Goal: Task Accomplishment & Management: Manage account settings

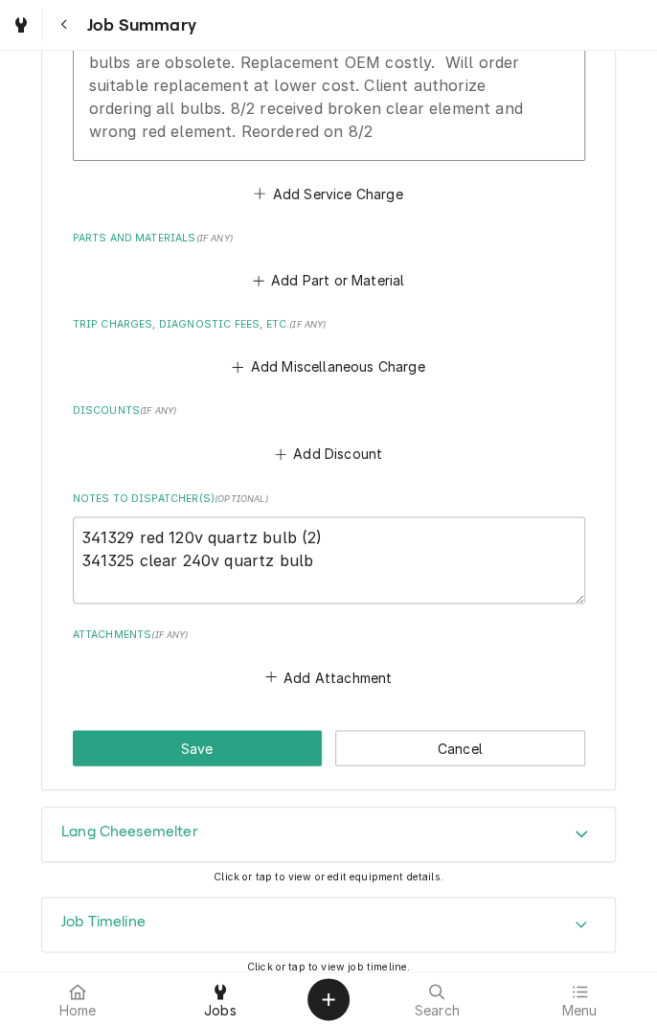
scroll to position [748, 0]
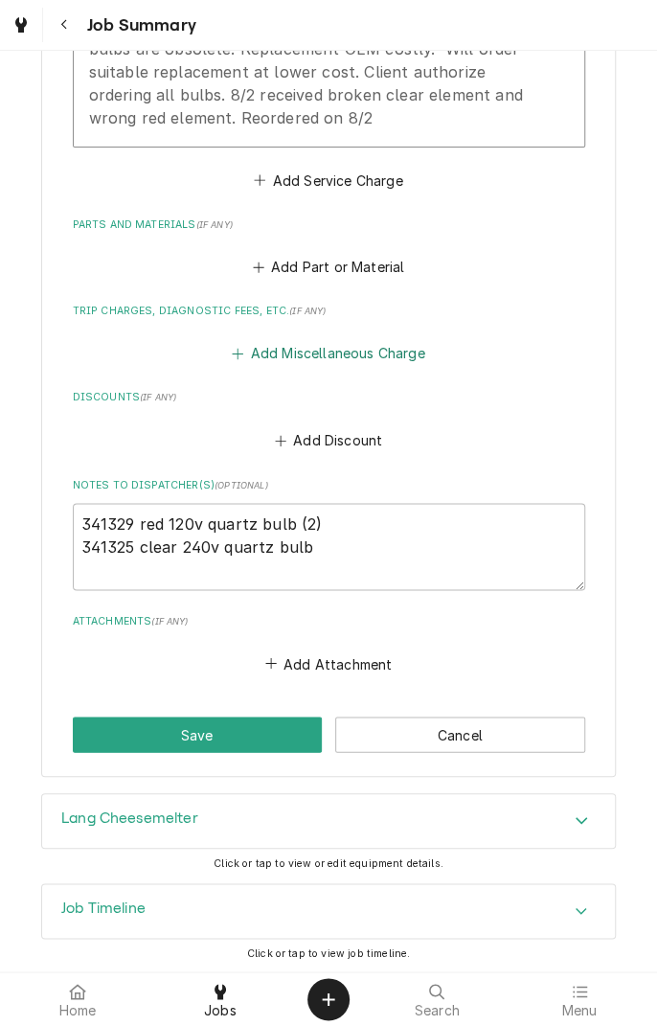
click at [381, 358] on button "Add Miscellaneous Charge" at bounding box center [328, 353] width 199 height 27
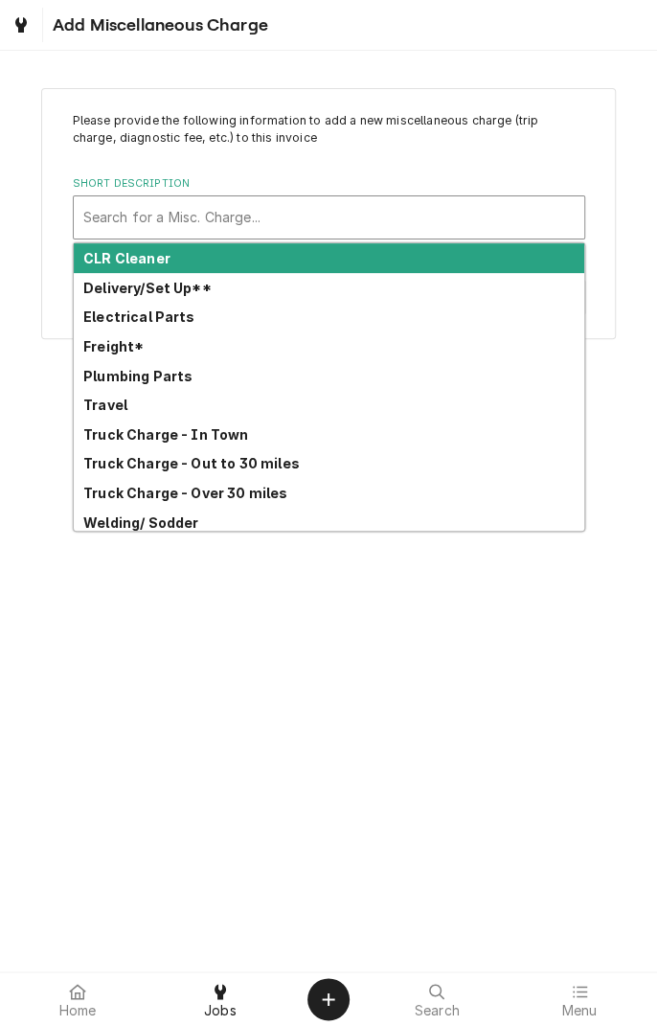
click at [135, 362] on div "Plumbing Parts" at bounding box center [329, 376] width 511 height 30
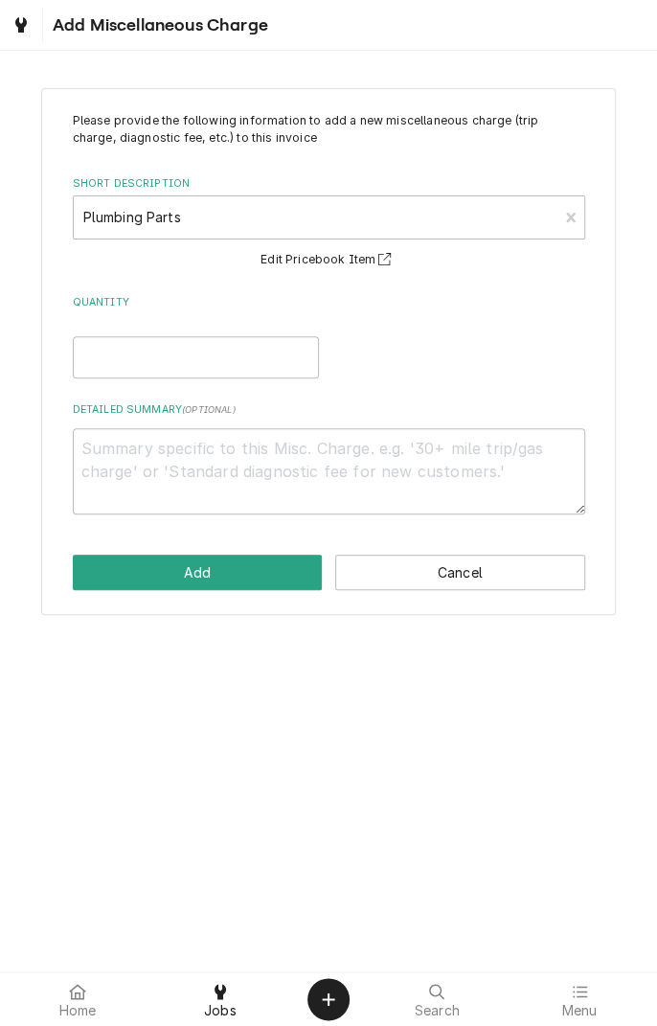
click at [366, 270] on button "Edit Pricebook Item" at bounding box center [329, 260] width 142 height 24
type textarea "x"
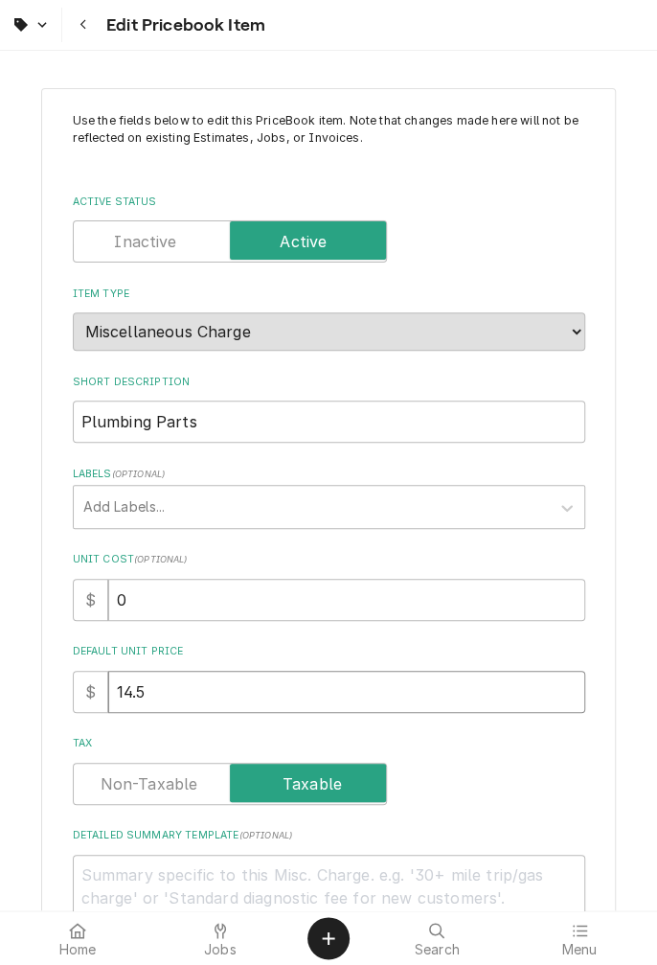
click at [201, 692] on input "14.5" at bounding box center [346, 692] width 477 height 42
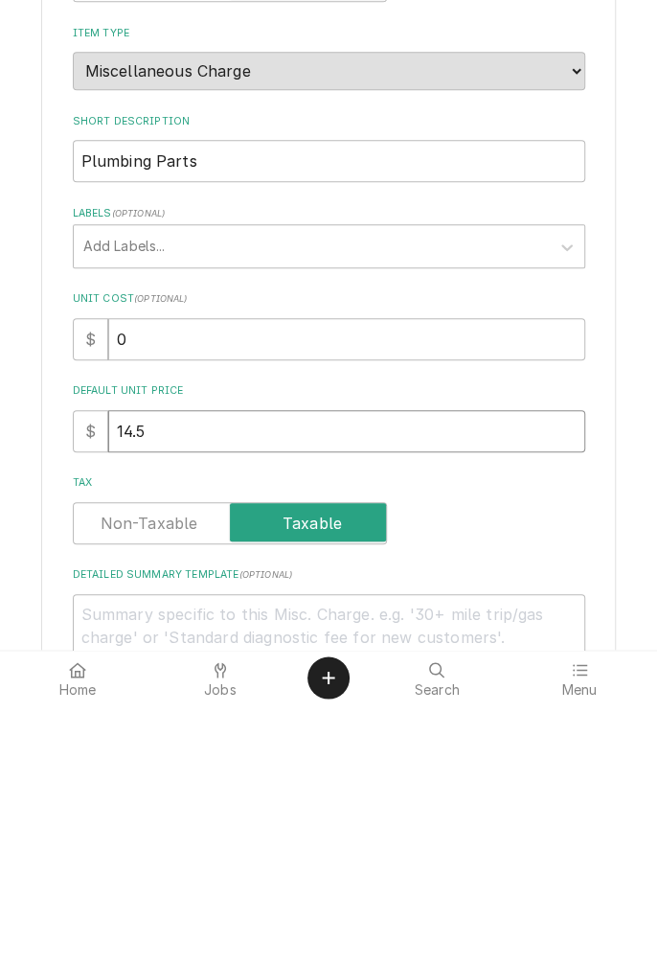
type textarea "x"
type input "14"
type textarea "x"
type input "1"
type textarea "x"
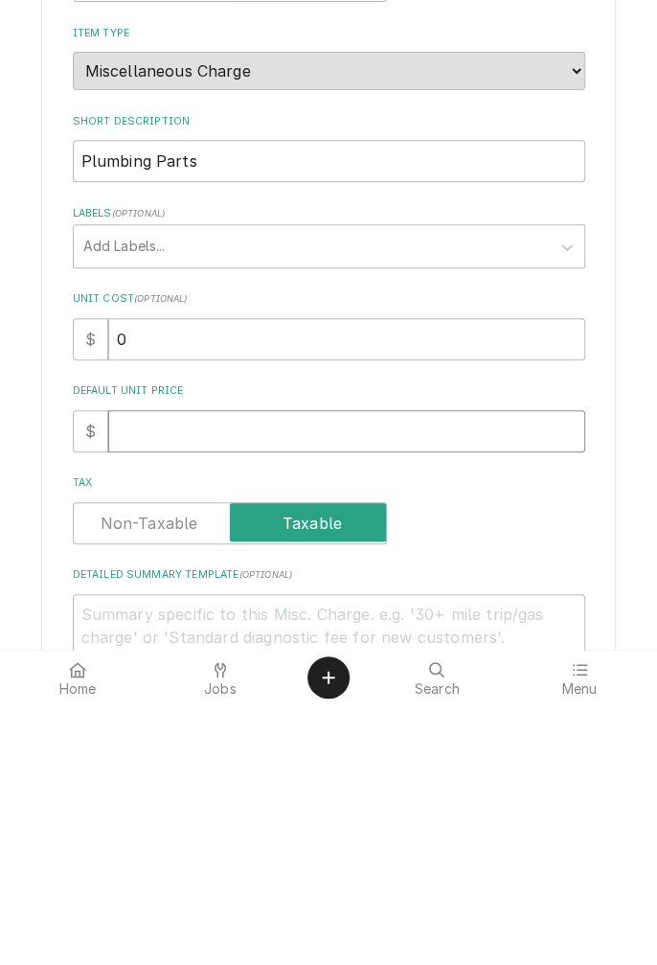
type textarea "x"
type input "2"
type textarea "x"
type input "22"
type textarea "x"
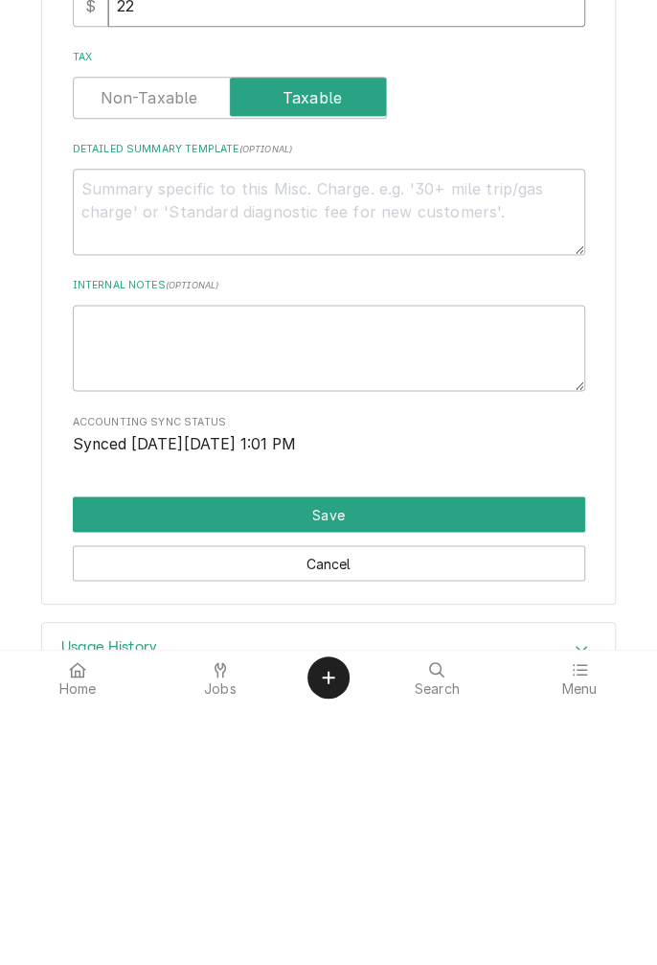
scroll to position [485, 0]
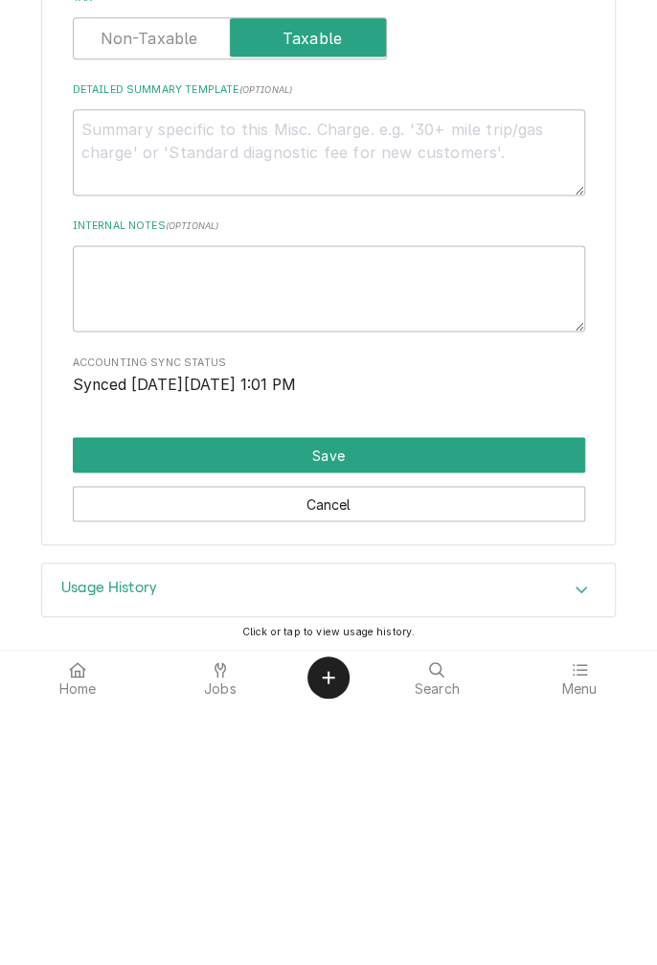
type input "22"
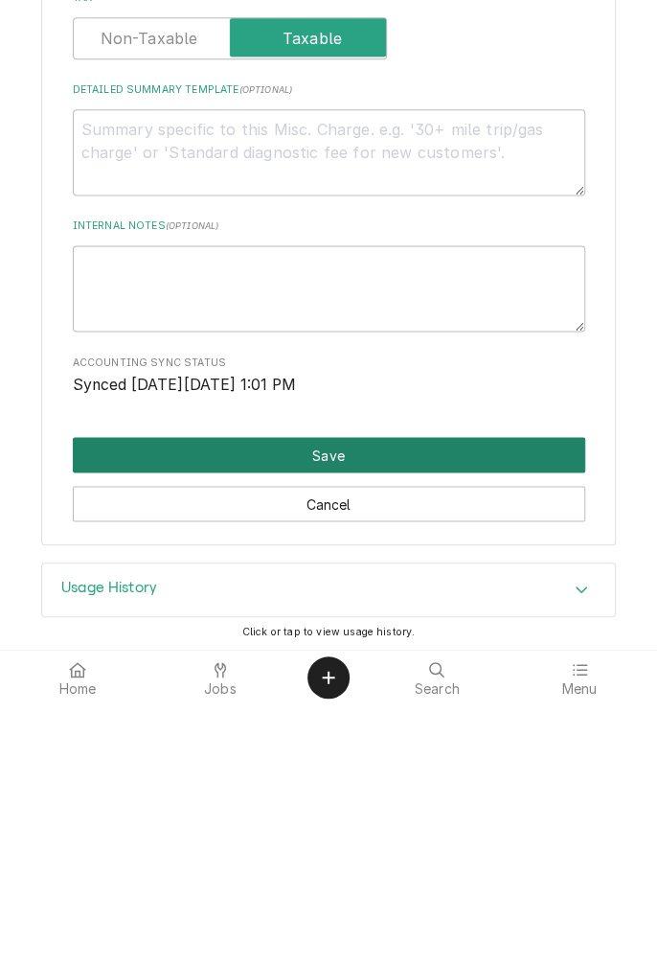
click at [421, 720] on button "Save" at bounding box center [329, 714] width 513 height 35
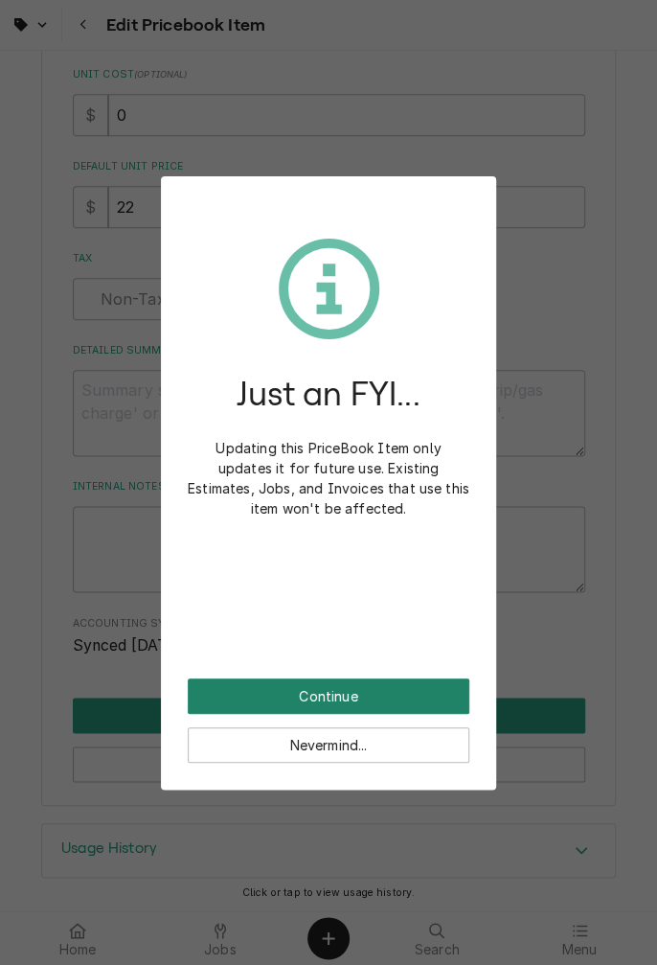
click at [347, 695] on button "Continue" at bounding box center [329, 695] width 282 height 35
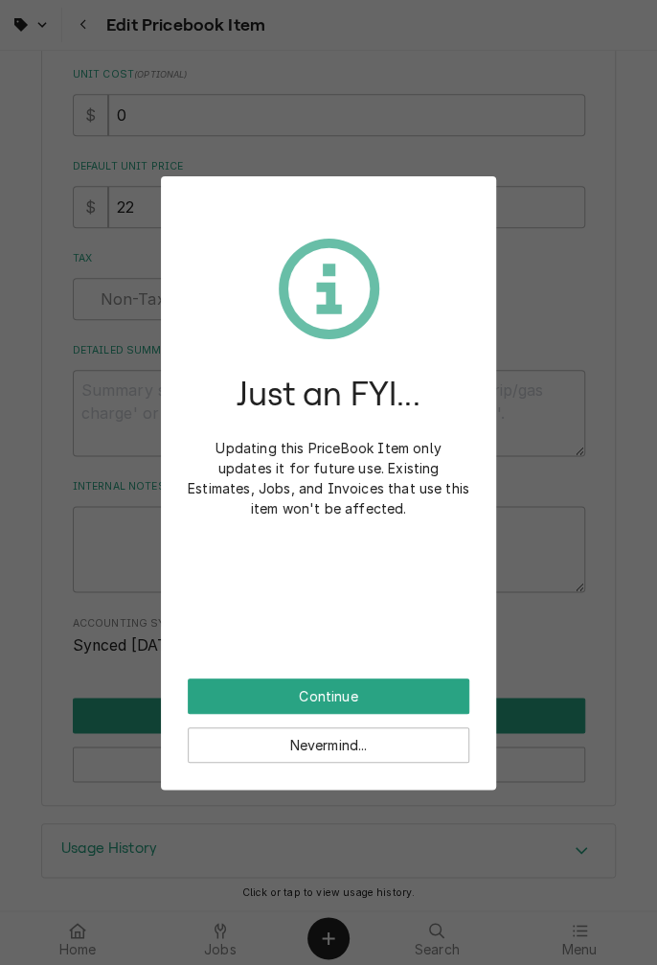
scroll to position [474, 0]
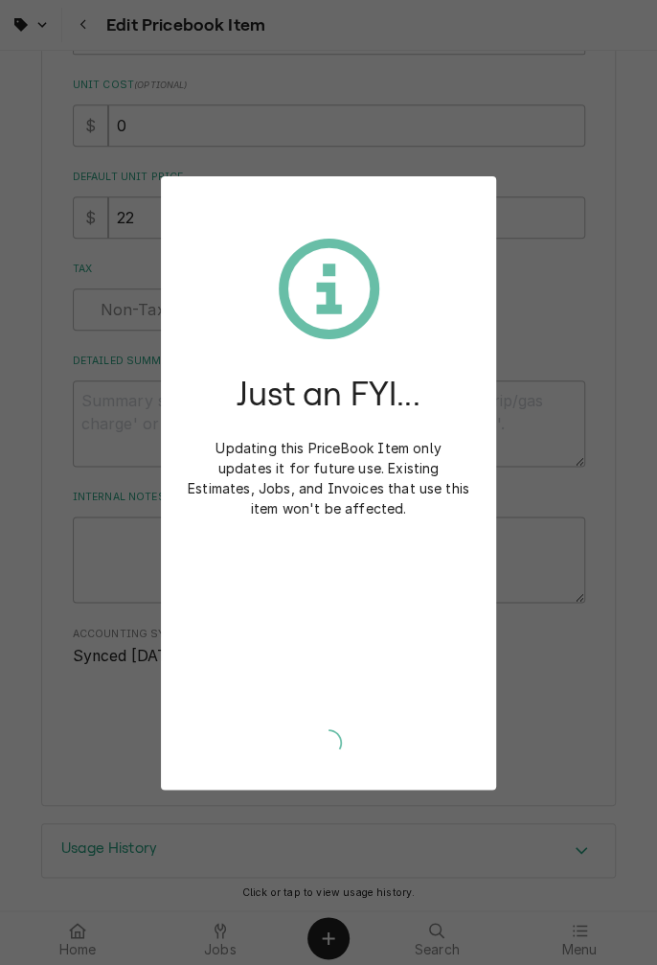
type textarea "x"
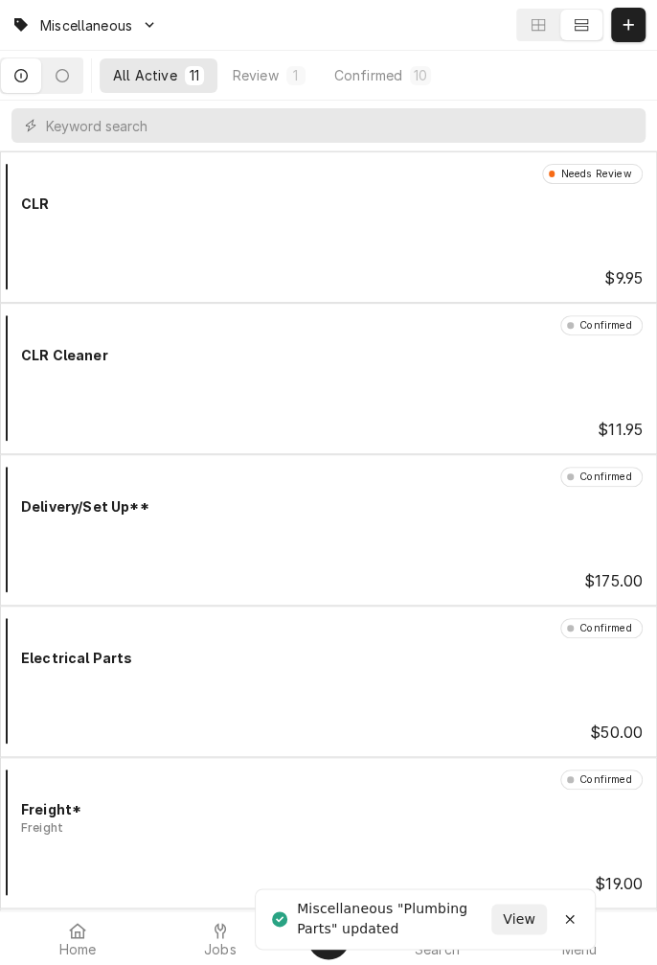
click at [224, 945] on span "Jobs" at bounding box center [220, 949] width 33 height 15
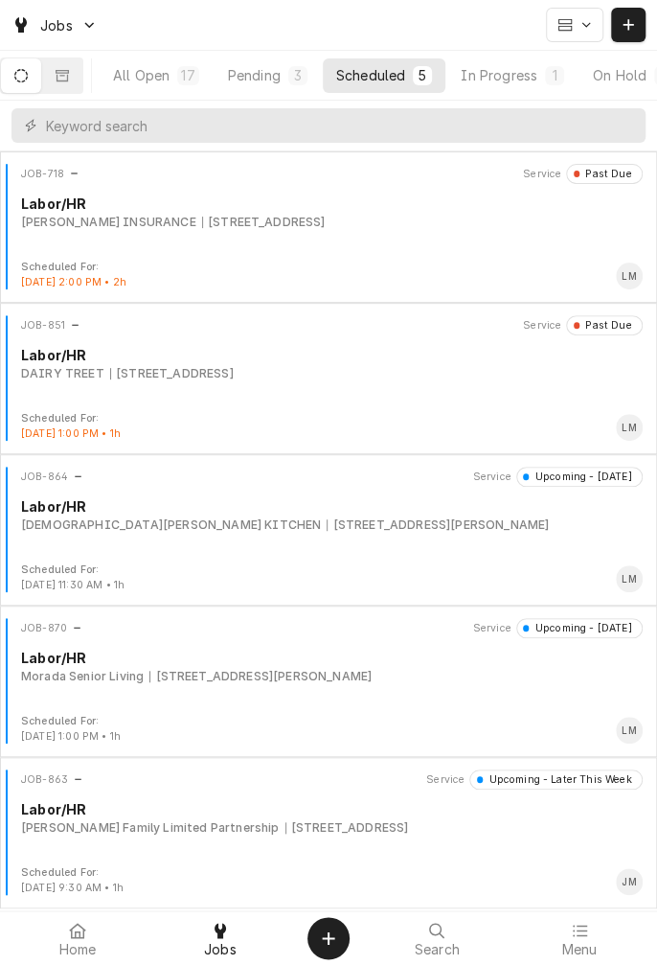
click at [530, 77] on div "In Progress" at bounding box center [499, 75] width 77 height 20
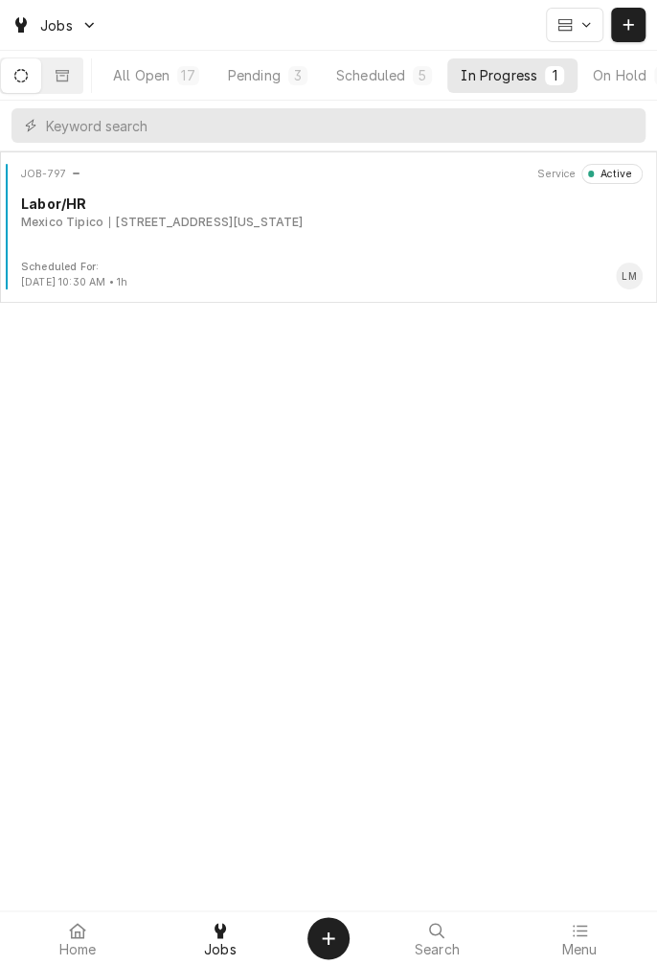
click at [303, 226] on div "[STREET_ADDRESS][US_STATE]" at bounding box center [206, 222] width 194 height 17
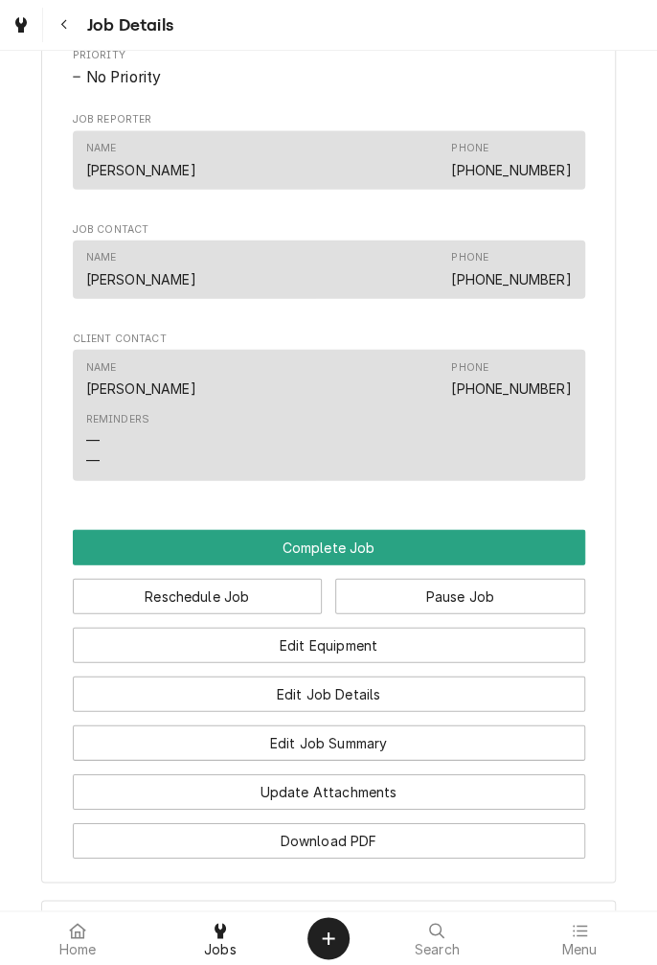
scroll to position [1319, 0]
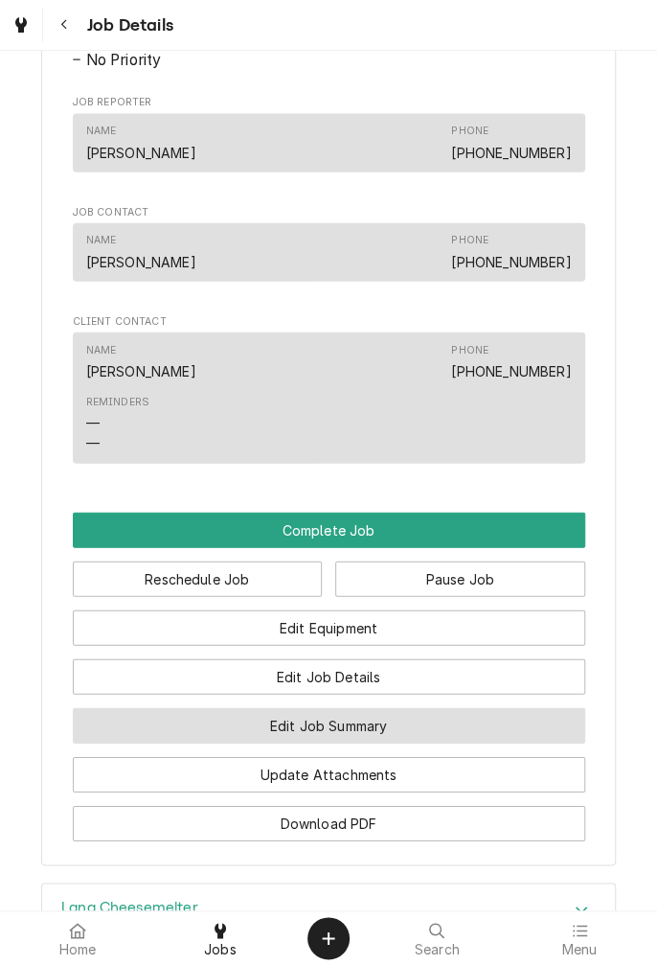
click at [437, 743] on button "Edit Job Summary" at bounding box center [329, 725] width 513 height 35
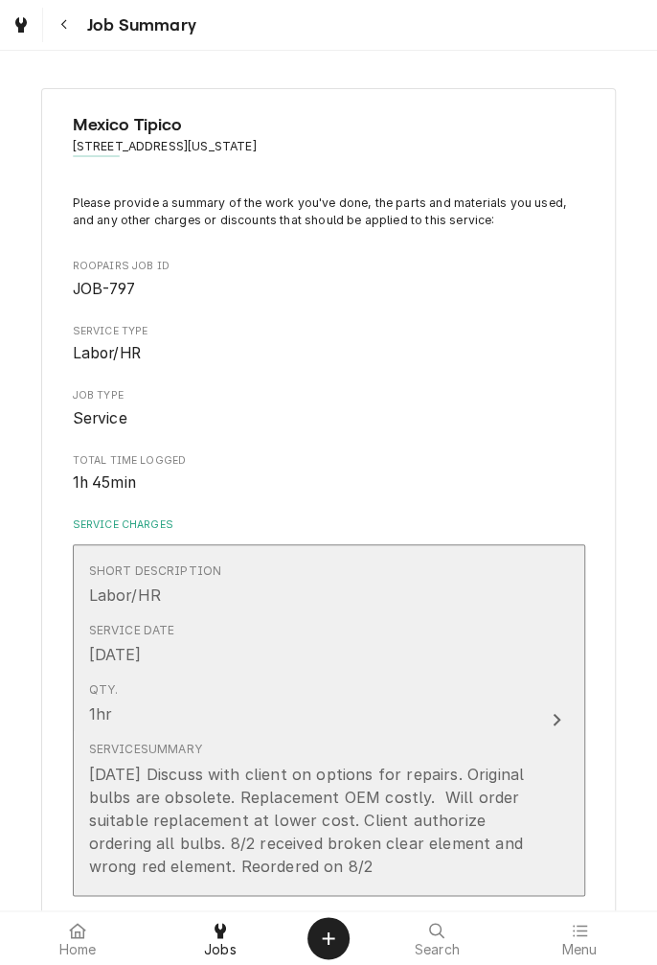
click at [557, 726] on div "Update Line Item" at bounding box center [556, 719] width 25 height 23
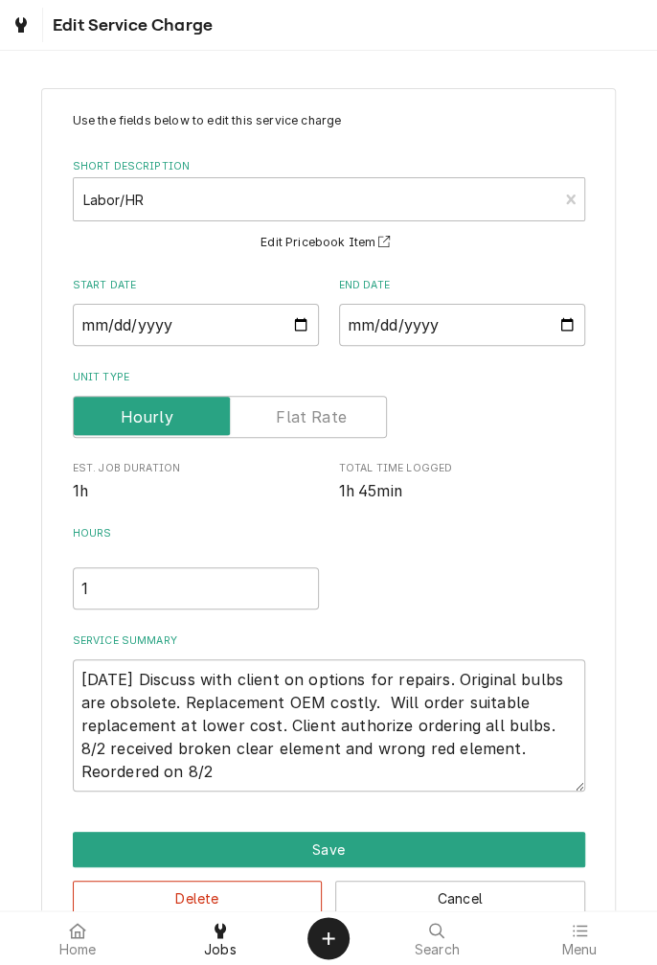
scroll to position [47, 0]
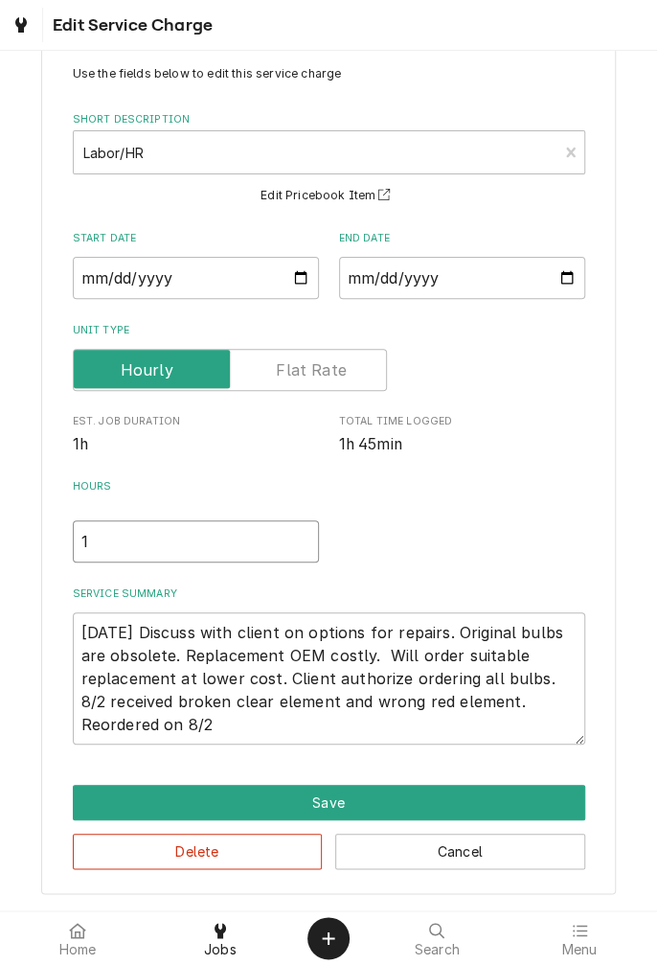
click at [139, 548] on input "1" at bounding box center [196, 541] width 246 height 42
type textarea "x"
type input "2"
type textarea "x"
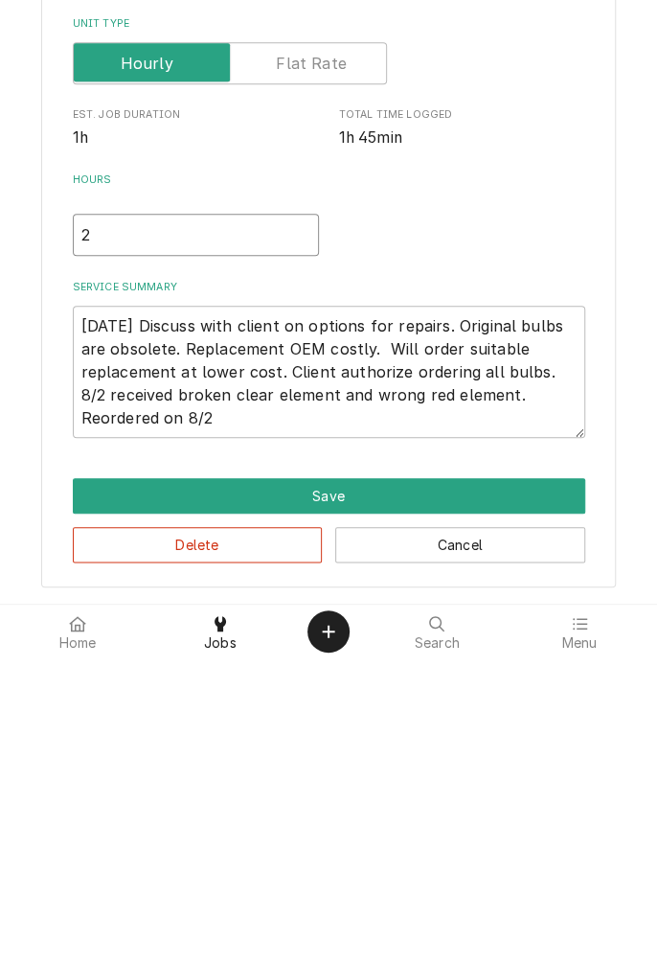
type input "2"
click at [253, 732] on textarea "7/26/25 Discuss with client on options for repairs. Original bulbs are obsolete…" at bounding box center [329, 678] width 513 height 132
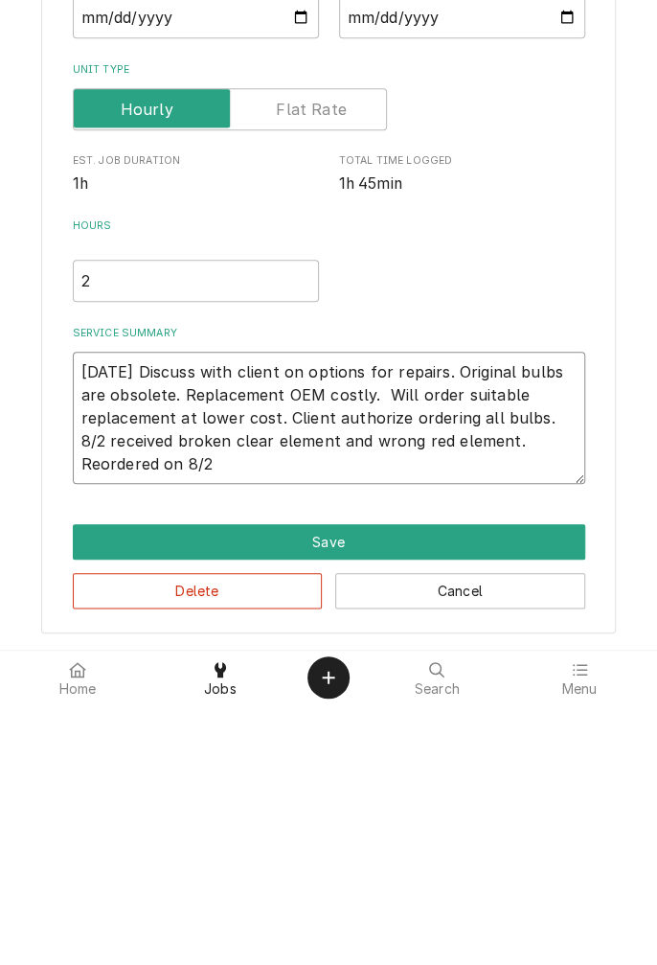
type textarea "x"
type textarea "7/26/25 Discuss with client on options for repairs. Original bulbs are obsolete…"
type textarea "x"
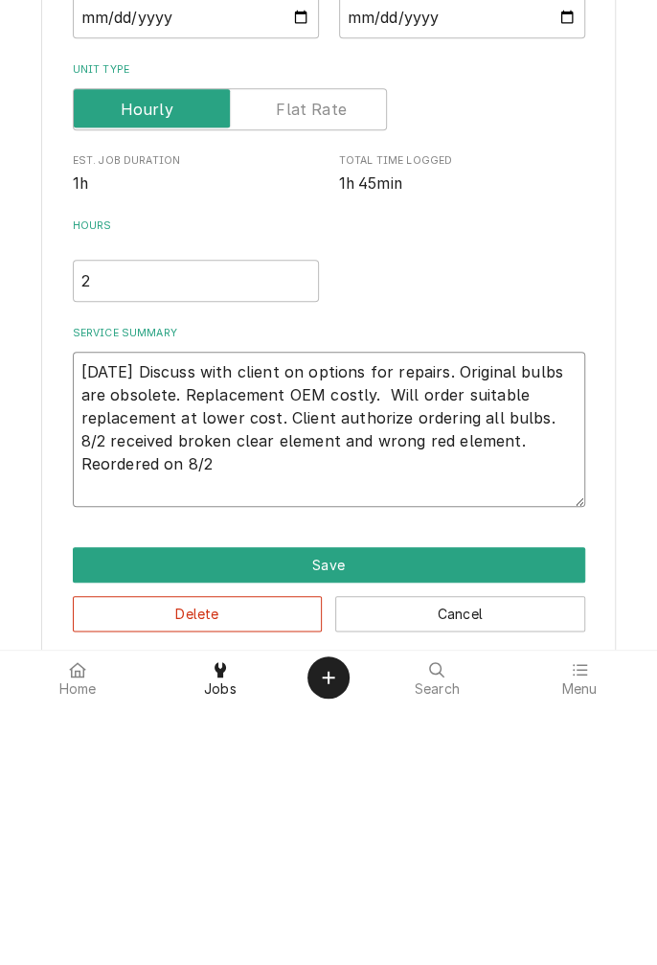
type textarea "7/26/25 Discuss with client on options for repairs. Original bulbs are obsolete…"
type textarea "x"
type textarea "7/26/25 Discuss with client on options for repairs. Original bulbs are obsolete…"
type textarea "x"
type textarea "7/26/25 Discuss with client on options for repairs. Original bulbs are obsolete…"
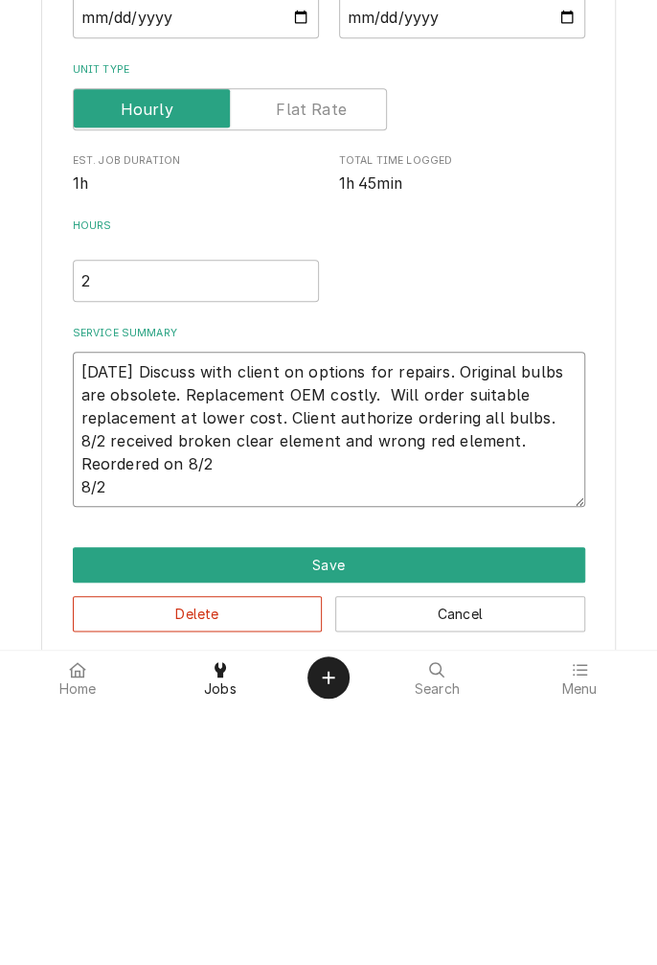
type textarea "x"
type textarea "7/26/25 Discuss with client on options for repairs. Original bulbs are obsolete…"
type textarea "x"
type textarea "7/26/25 Discuss with client on options for repairs. Original bulbs are obsolete…"
type textarea "x"
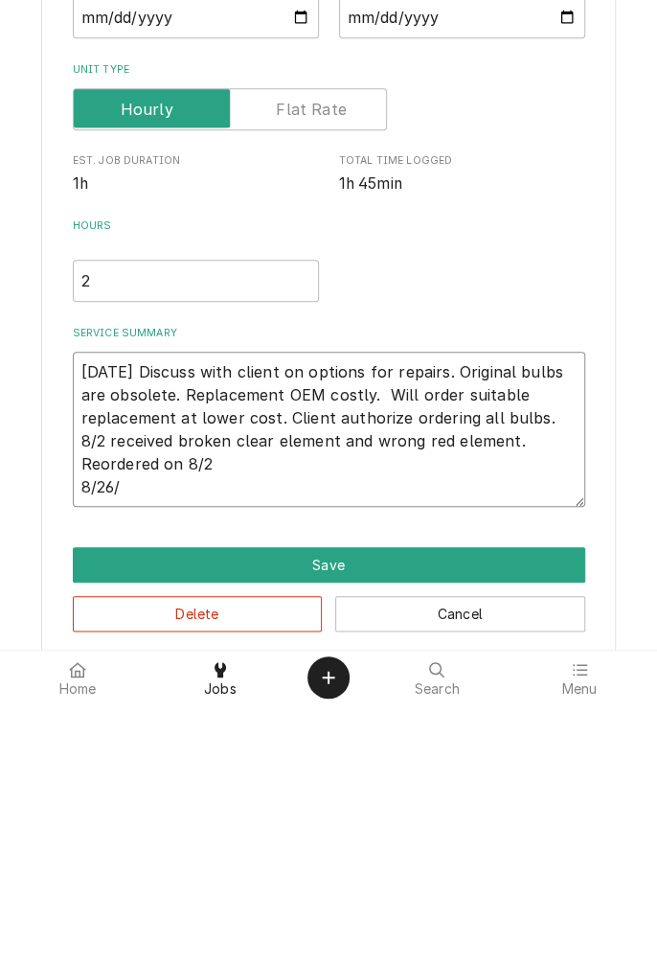
type textarea "7/26/25 Discuss with client on options for repairs. Original bulbs are obsolete…"
type textarea "x"
type textarea "7/26/25 Discuss with client on options for repairs. Original bulbs are obsolete…"
type textarea "x"
type textarea "7/26/25 Discuss with client on options for repairs. Original bulbs are obsolete…"
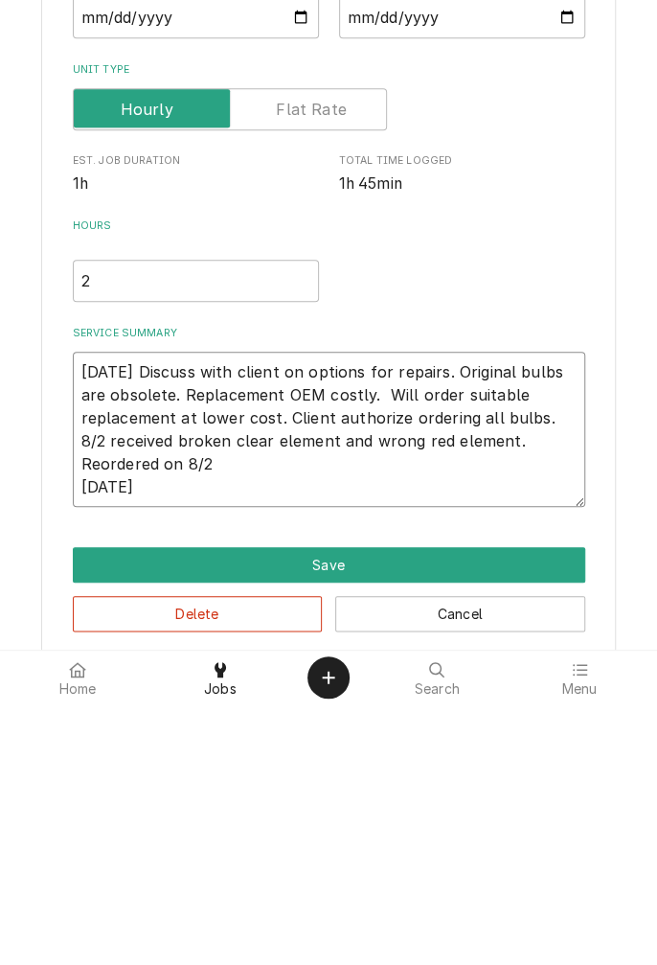
type textarea "x"
type textarea "7/26/25 Discuss with client on options for repairs. Original bulbs are obsolete…"
type textarea "x"
type textarea "7/26/25 Discuss with client on options for repairs. Original bulbs are obsolete…"
type textarea "x"
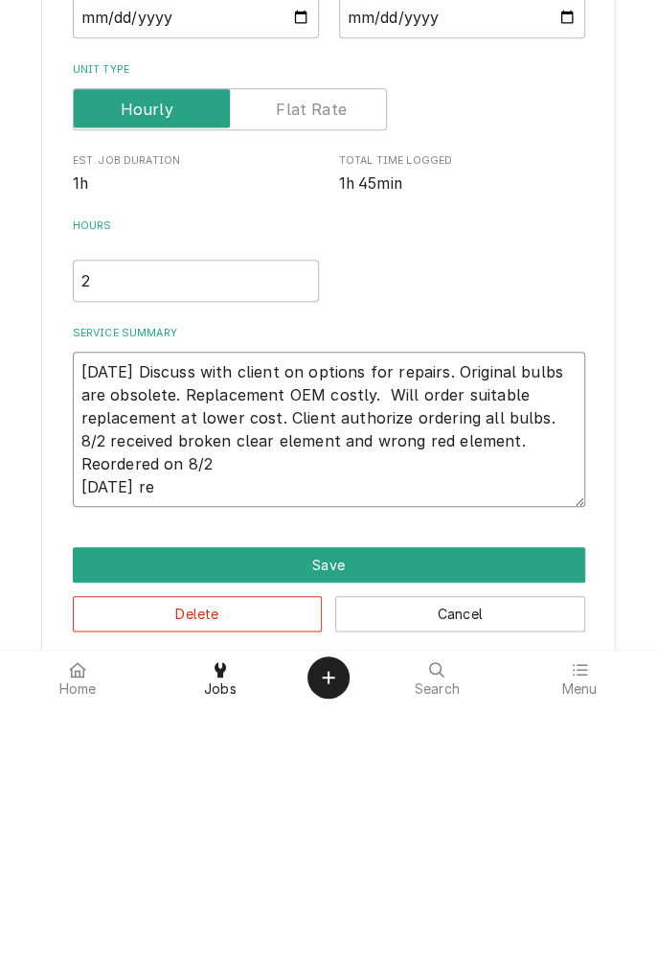
type textarea "7/26/25 Discuss with client on options for repairs. Original bulbs are obsolete…"
type textarea "x"
type textarea "7/26/25 Discuss with client on options for repairs. Original bulbs are obsolete…"
type textarea "x"
type textarea "7/26/25 Discuss with client on options for repairs. Original bulbs are obsolete…"
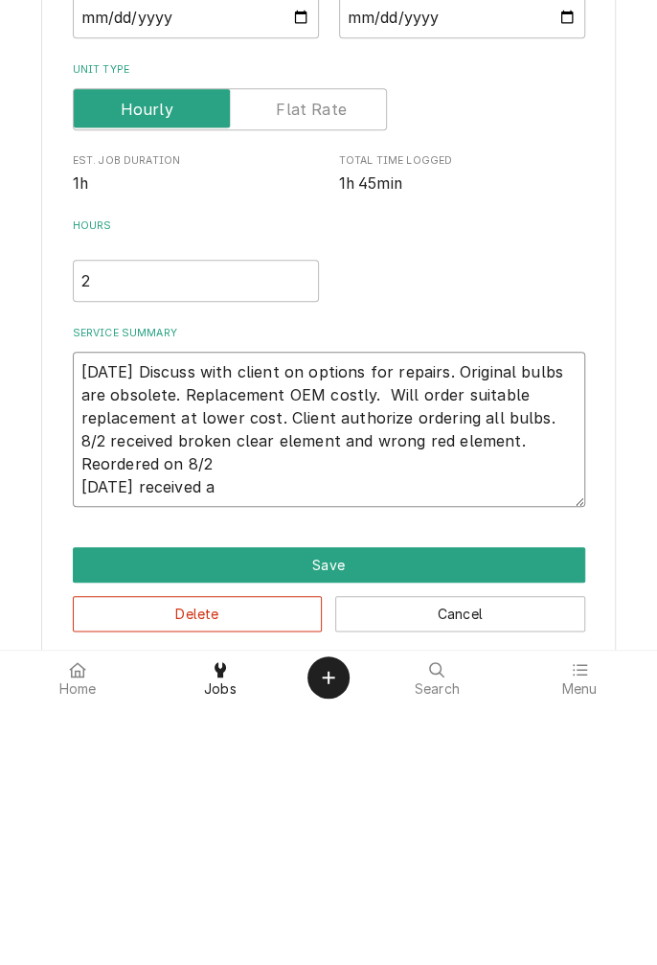
type textarea "x"
type textarea "7/26/25 Discuss with client on options for repairs. Original bulbs are obsolete…"
type textarea "x"
type textarea "7/26/25 Discuss with client on options for repairs. Original bulbs are obsolete…"
type textarea "x"
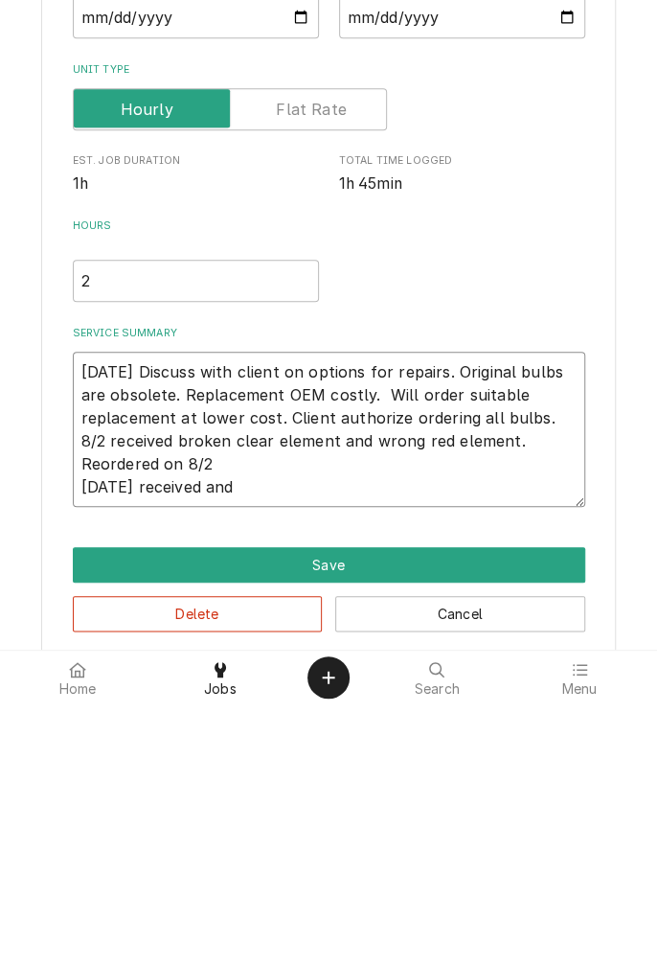
type textarea "7/26/25 Discuss with client on options for repairs. Original bulbs are obsolete…"
type textarea "x"
type textarea "7/26/25 Discuss with client on options for repairs. Original bulbs are obsolete…"
type textarea "x"
type textarea "7/26/25 Discuss with client on options for repairs. Original bulbs are obsolete…"
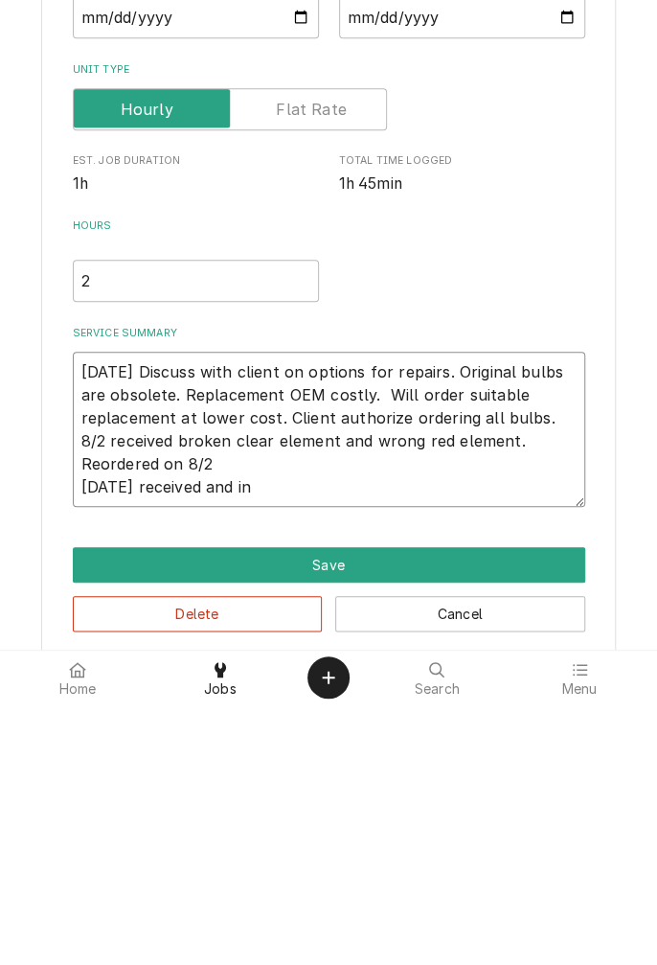
type textarea "x"
type textarea "7/26/25 Discuss with client on options for repairs. Original bulbs are obsolete…"
type textarea "x"
type textarea "7/26/25 Discuss with client on options for repairs. Original bulbs are obsolete…"
type textarea "x"
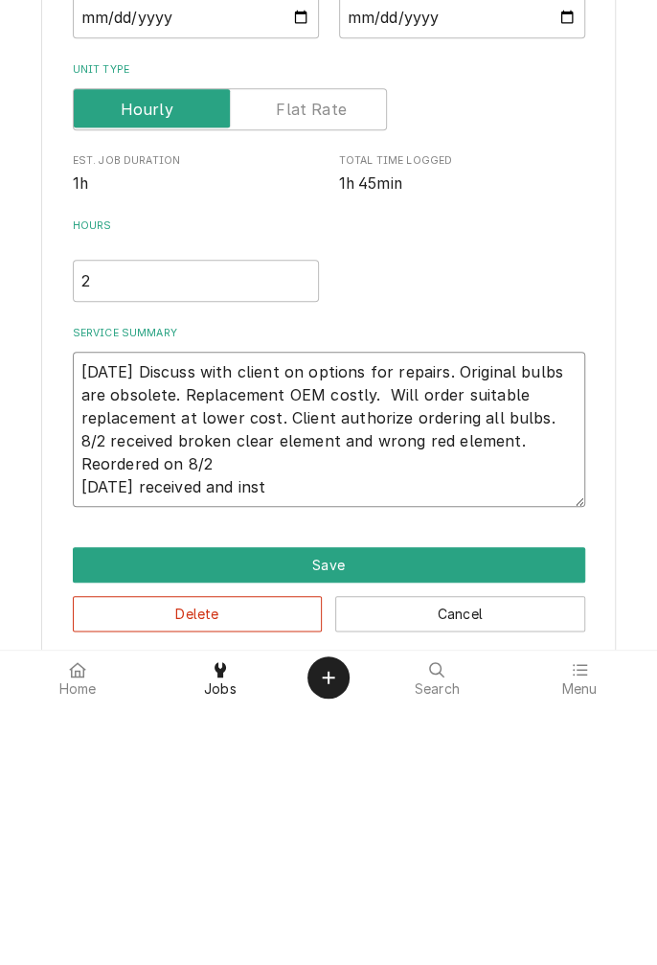
type textarea "7/26/25 Discuss with client on options for repairs. Original bulbs are obsolete…"
type textarea "x"
type textarea "7/26/25 Discuss with client on options for repairs. Original bulbs are obsolete…"
type textarea "x"
type textarea "7/26/25 Discuss with client on options for repairs. Original bulbs are obsolete…"
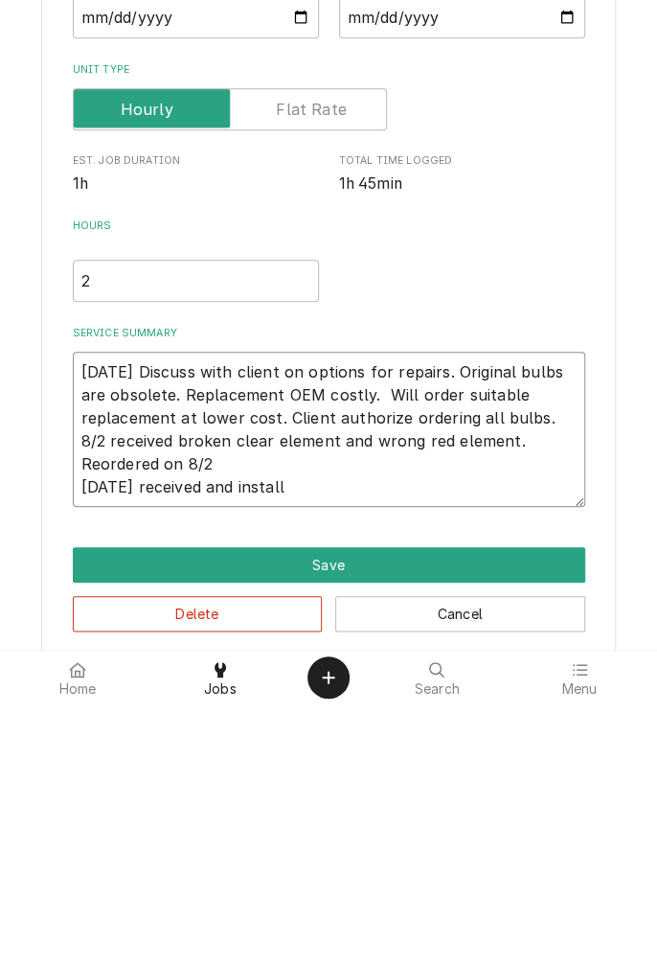
type textarea "x"
type textarea "7/26/25 Discuss with client on options for repairs. Original bulbs are obsolete…"
type textarea "x"
type textarea "7/26/25 Discuss with client on options for repairs. Original bulbs are obsolete…"
type textarea "x"
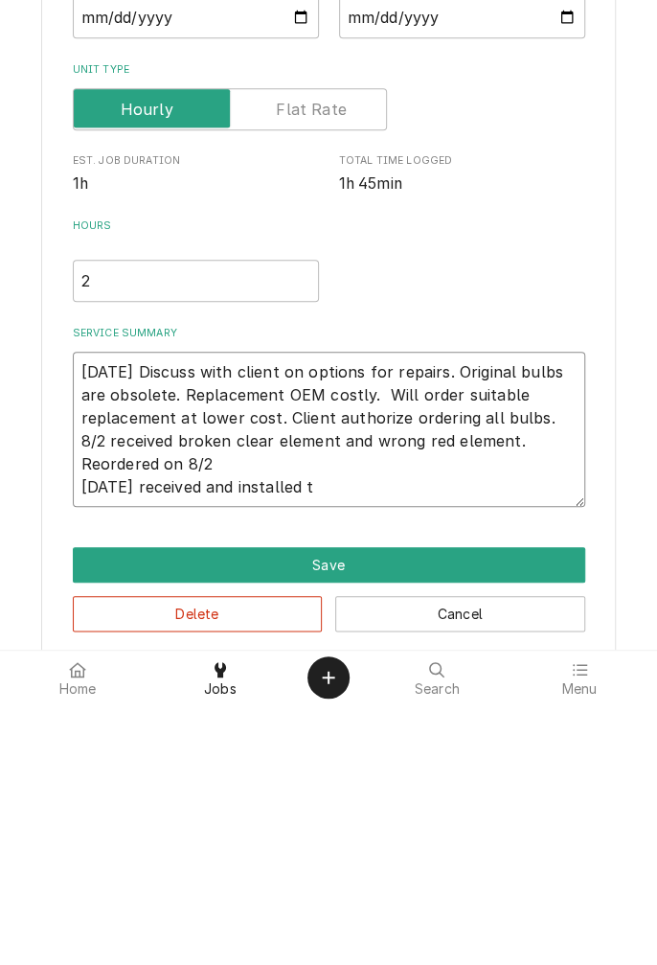
type textarea "7/26/25 Discuss with client on options for repairs. Original bulbs are obsolete…"
type textarea "x"
type textarea "7/26/25 Discuss with client on options for repairs. Original bulbs are obsolete…"
type textarea "x"
type textarea "7/26/25 Discuss with client on options for repairs. Original bulbs are obsolete…"
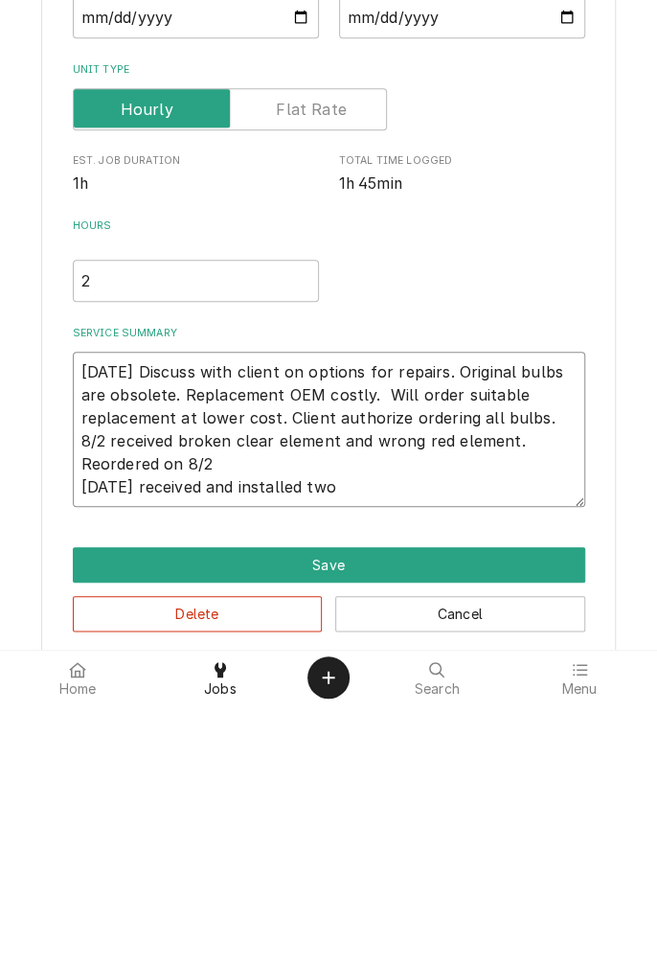
type textarea "x"
type textarea "7/26/25 Discuss with client on options for repairs. Original bulbs are obsolete…"
type textarea "x"
type textarea "7/26/25 Discuss with client on options for repairs. Original bulbs are obsolete…"
type textarea "x"
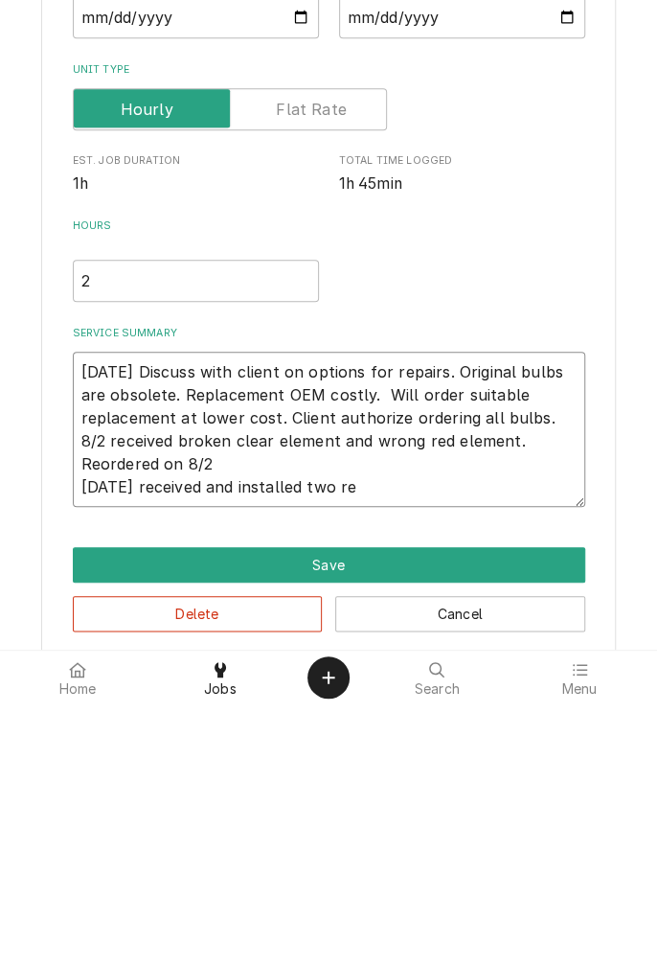
type textarea "7/26/25 Discuss with client on options for repairs. Original bulbs are obsolete…"
type textarea "x"
type textarea "7/26/25 Discuss with client on options for repairs. Original bulbs are obsolete…"
type textarea "x"
type textarea "7/26/25 Discuss with client on options for repairs. Original bulbs are obsolete…"
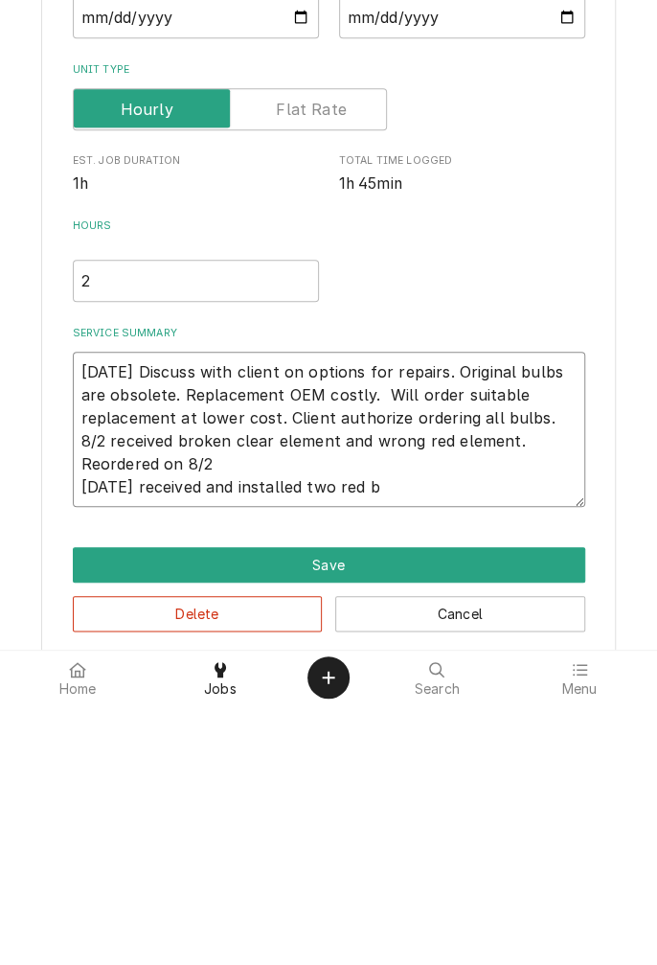
type textarea "x"
type textarea "7/26/25 Discuss with client on options for repairs. Original bulbs are obsolete…"
type textarea "x"
type textarea "7/26/25 Discuss with client on options for repairs. Original bulbs are obsolete…"
type textarea "x"
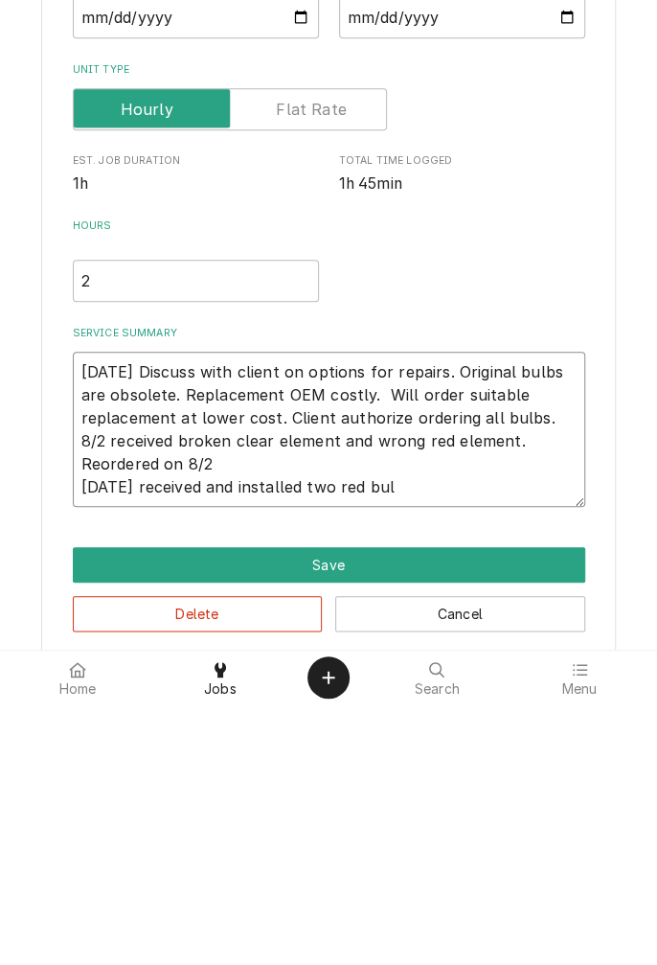
type textarea "7/26/25 Discuss with client on options for repairs. Original bulbs are obsolete…"
type textarea "x"
type textarea "7/26/25 Discuss with client on options for repairs. Original bulbs are obsolete…"
type textarea "x"
type textarea "7/26/25 Discuss with client on options for repairs. Original bulbs are obsolete…"
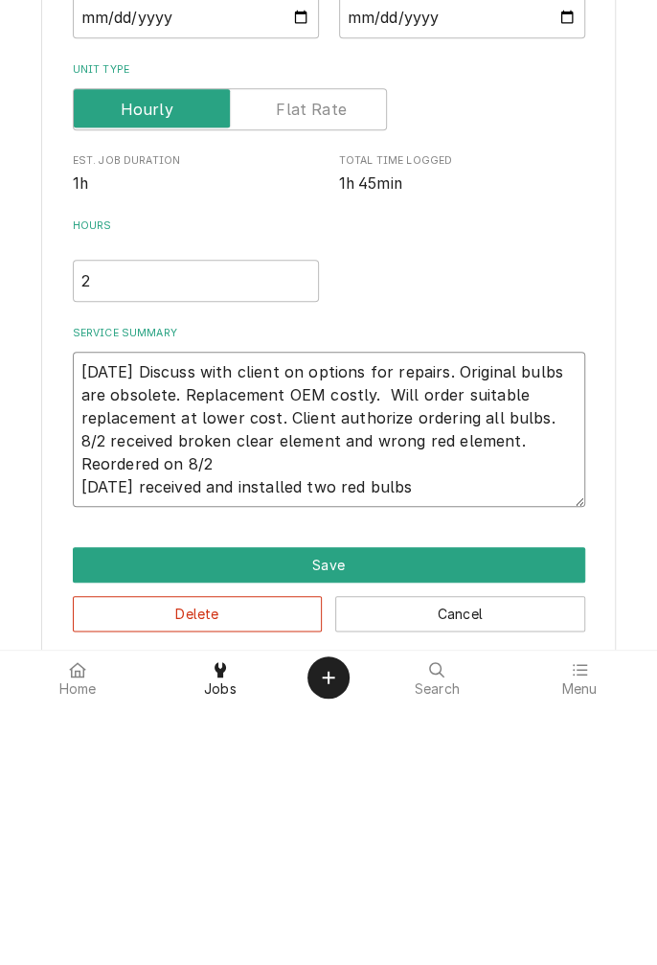
type textarea "x"
type textarea "7/26/25 Discuss with client on options for repairs. Original bulbs are obsolete…"
type textarea "x"
type textarea "7/26/25 Discuss with client on options for repairs. Original bulbs are obsolete…"
type textarea "x"
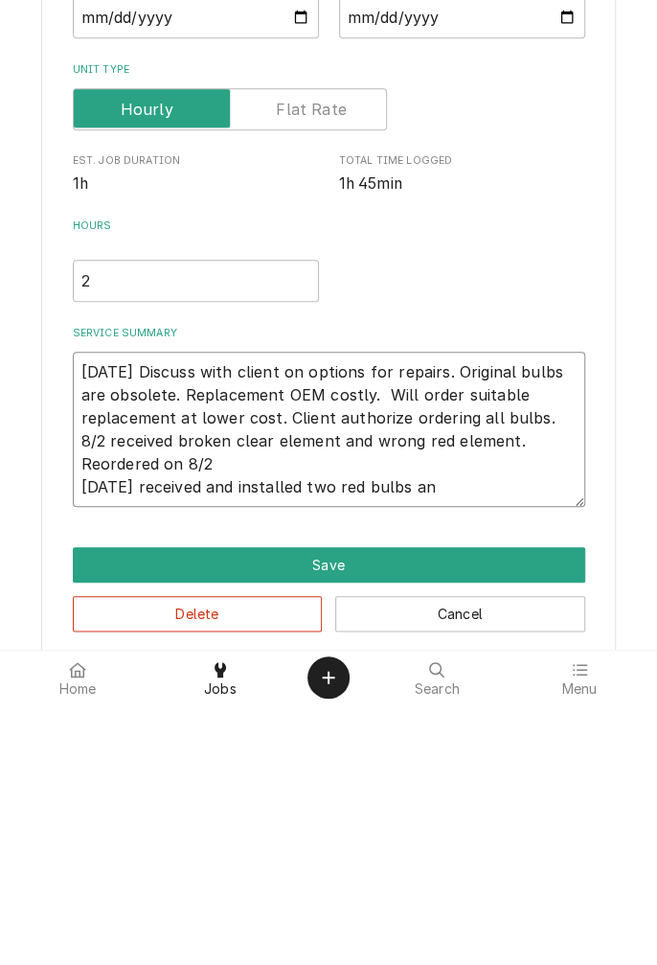
type textarea "7/26/25 Discuss with client on options for repairs. Original bulbs are obsolete…"
type textarea "x"
type textarea "7/26/25 Discuss with client on options for repairs. Original bulbs are obsolete…"
type textarea "x"
type textarea "7/26/25 Discuss with client on options for repairs. Original bulbs are obsolete…"
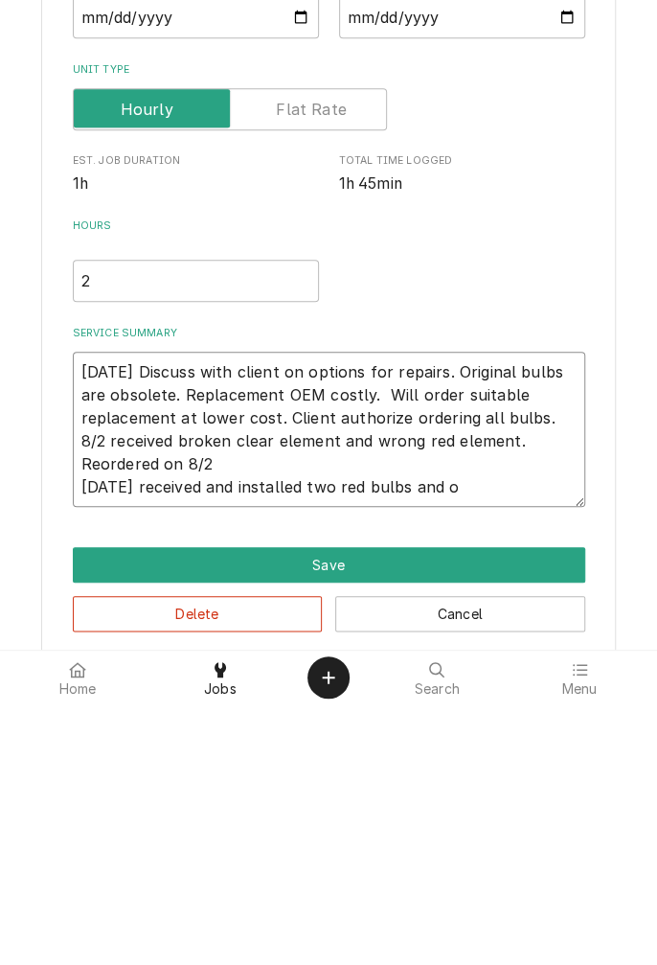
type textarea "x"
type textarea "7/26/25 Discuss with client on options for repairs. Original bulbs are obsolete…"
type textarea "x"
type textarea "7/26/25 Discuss with client on options for repairs. Original bulbs are obsolete…"
type textarea "x"
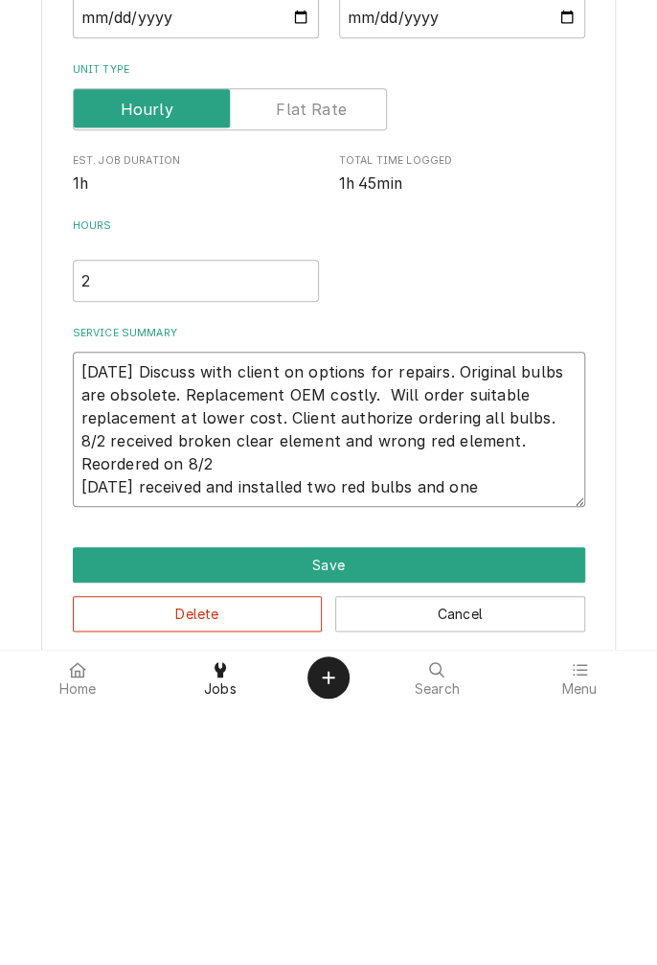
type textarea "7/26/25 Discuss with client on options for repairs. Original bulbs are obsolete…"
type textarea "x"
type textarea "7/26/25 Discuss with client on options for repairs. Original bulbs are obsolete…"
type textarea "x"
type textarea "7/26/25 Discuss with client on options for repairs. Original bulbs are obsolete…"
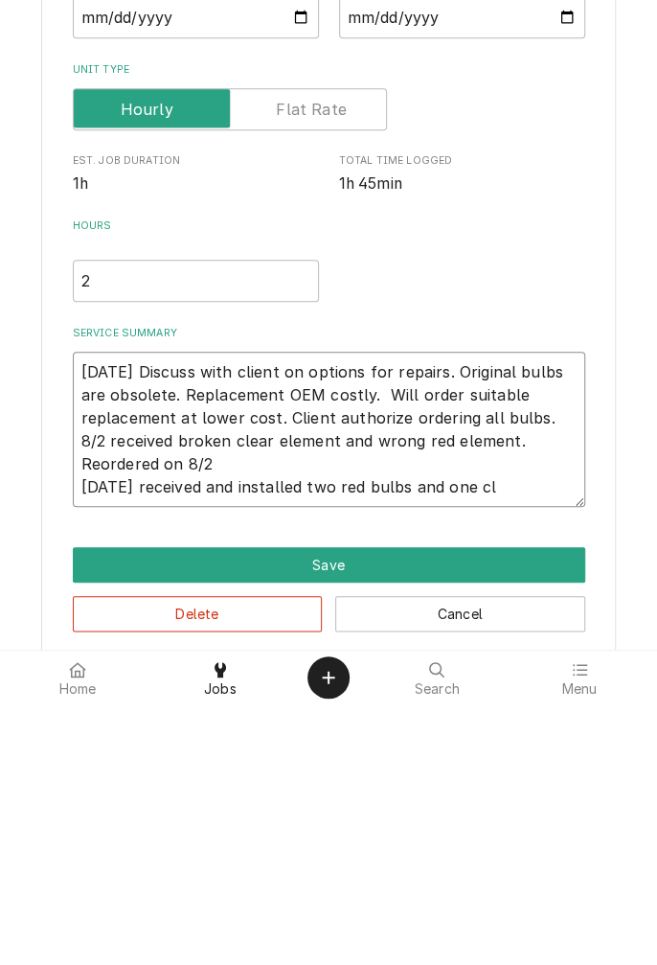
type textarea "x"
type textarea "7/26/25 Discuss with client on options for repairs. Original bulbs are obsolete…"
type textarea "x"
type textarea "7/26/25 Discuss with client on options for repairs. Original bulbs are obsolete…"
type textarea "x"
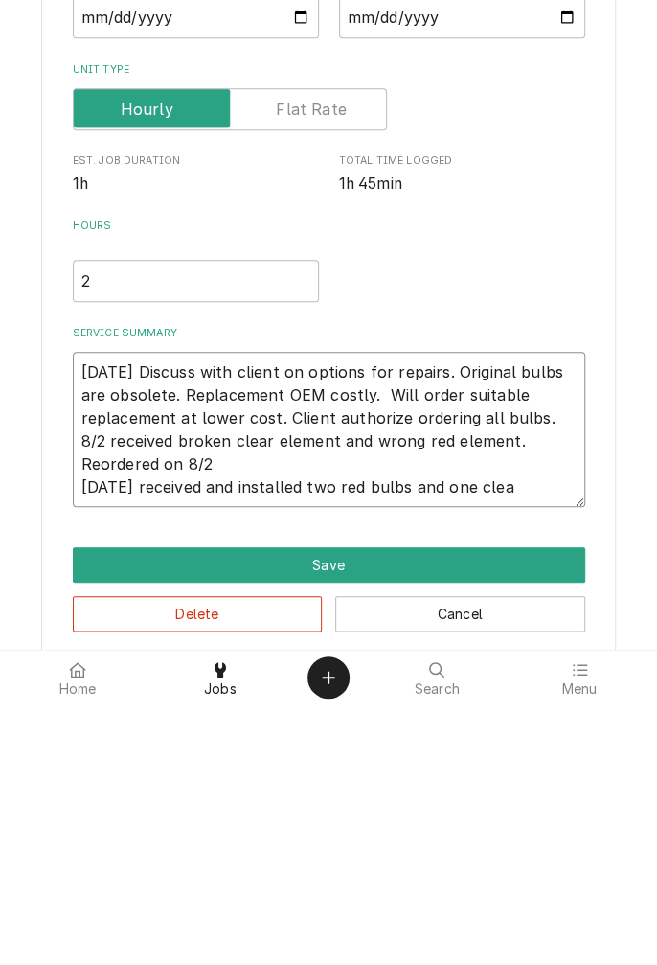
type textarea "7/26/25 Discuss with client on options for repairs. Original bulbs are obsolete…"
type textarea "x"
type textarea "7/26/25 Discuss with client on options for repairs. Original bulbs are obsolete…"
type textarea "x"
type textarea "7/26/25 Discuss with client on options for repairs. Original bulbs are obsolete…"
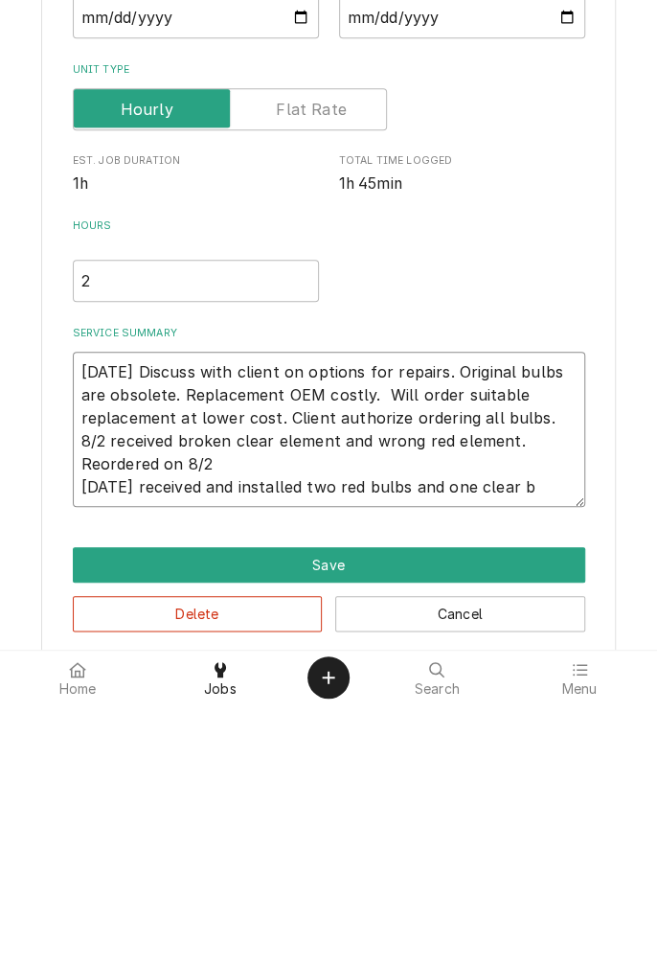
type textarea "x"
type textarea "7/26/25 Discuss with client on options for repairs. Original bulbs are obsolete…"
type textarea "x"
type textarea "7/26/25 Discuss with client on options for repairs. Original bulbs are obsolete…"
type textarea "x"
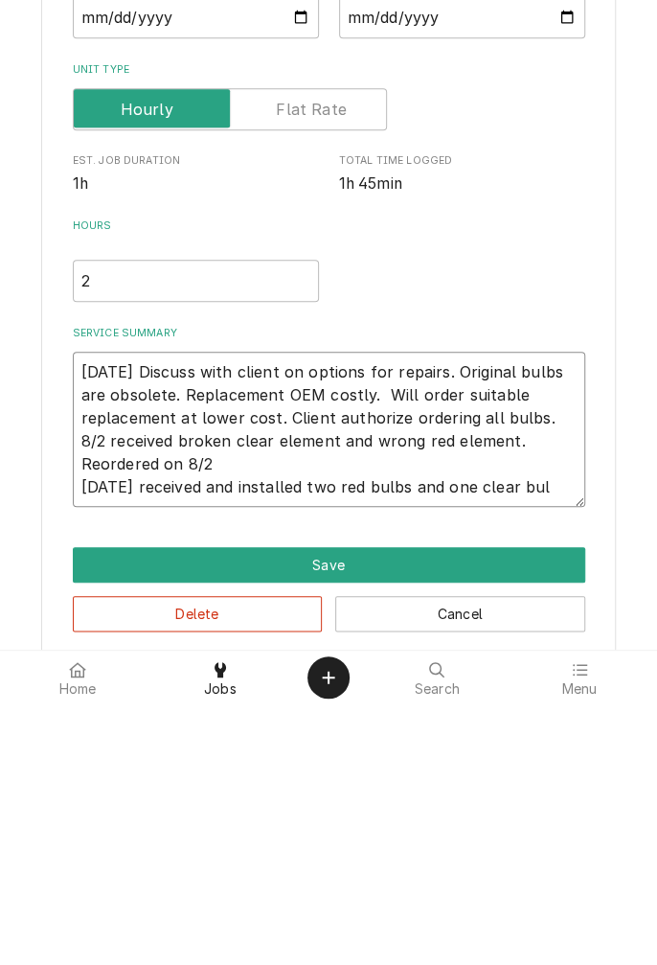
type textarea "7/26/25 Discuss with client on options for repairs. Original bulbs are obsolete…"
type textarea "x"
type textarea "7/26/25 Discuss with client on options for repairs. Original bulbs are obsolete…"
type textarea "x"
type textarea "7/26/25 Discuss with client on options for repairs. Original bulbs are obsolete…"
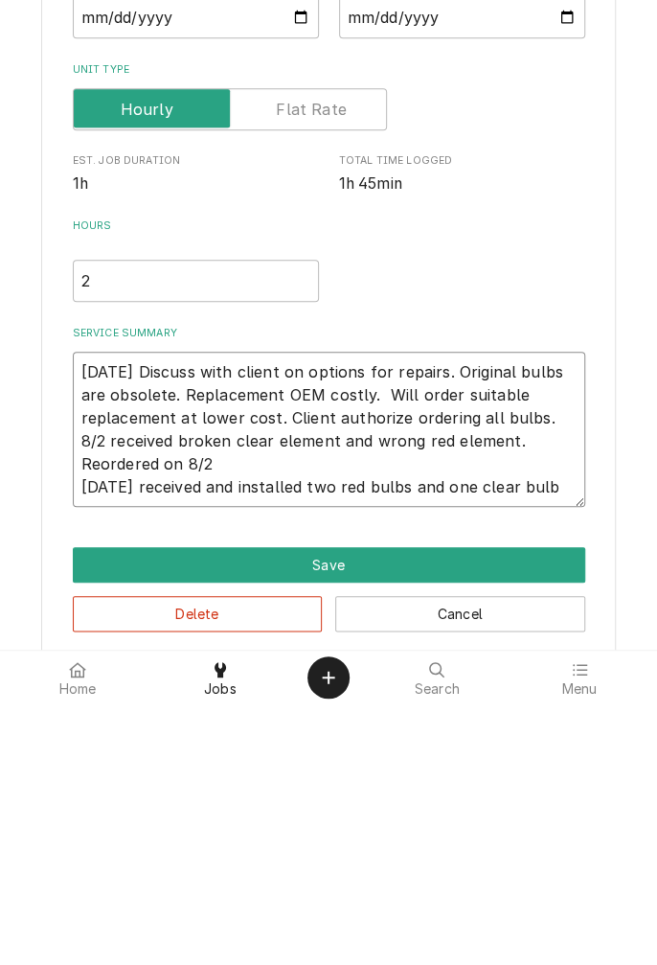
type textarea "x"
type textarea "7/26/25 Discuss with client on options for repairs. Original bulbs are obsolete…"
type textarea "x"
type textarea "7/26/25 Discuss with client on options for repairs. Original bulbs are obsolete…"
type textarea "x"
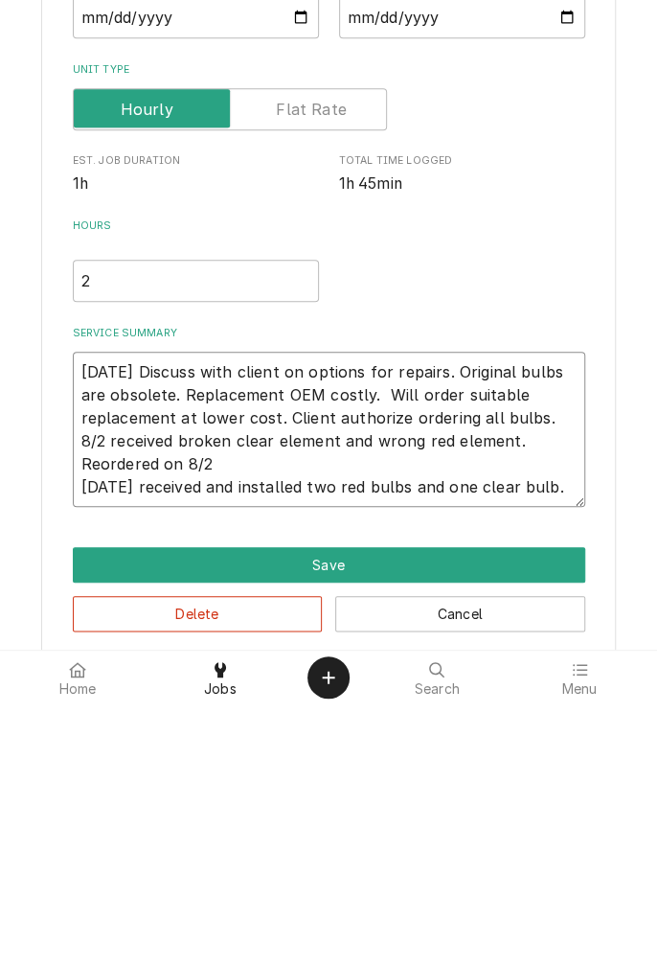
type textarea "7/26/25 Discuss with client on options for repairs. Original bulbs are obsolete…"
type textarea "x"
type textarea "7/26/25 Discuss with client on options for repairs. Original bulbs are obsolete…"
type textarea "x"
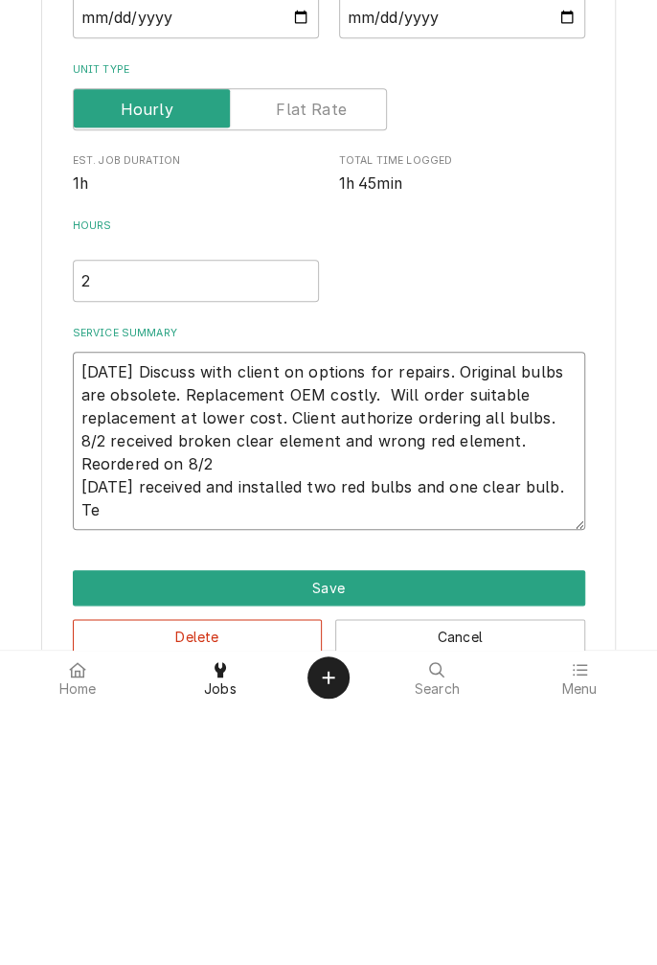
type textarea "7/26/25 Discuss with client on options for repairs. Original bulbs are obsolete…"
type textarea "x"
type textarea "7/26/25 Discuss with client on options for repairs. Original bulbs are obsolete…"
type textarea "x"
type textarea "7/26/25 Discuss with client on options for repairs. Original bulbs are obsolete…"
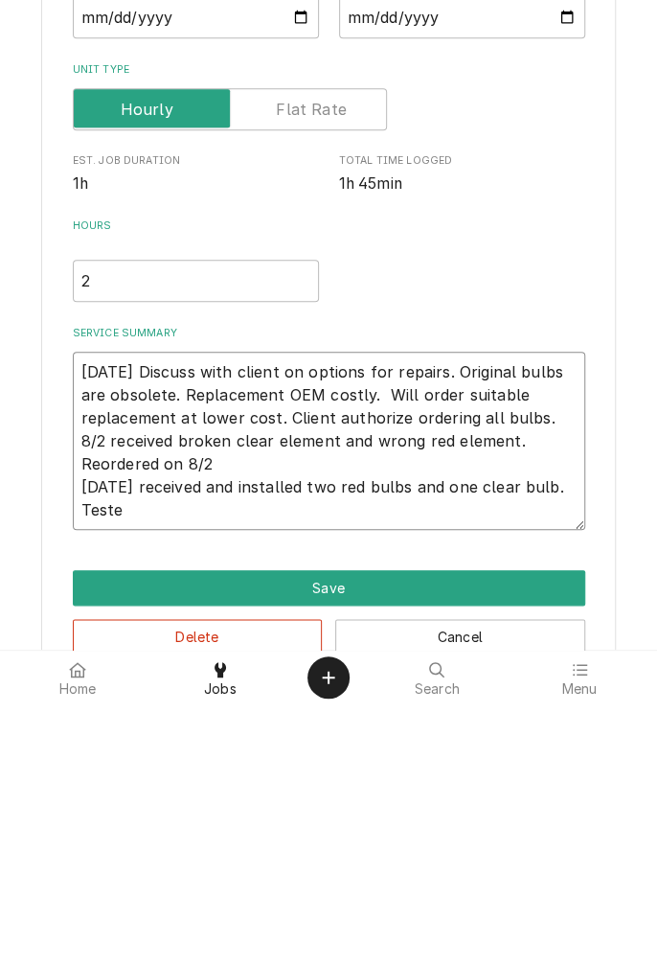
type textarea "x"
type textarea "7/26/25 Discuss with client on options for repairs. Original bulbs are obsolete…"
type textarea "x"
type textarea "7/26/25 Discuss with client on options for repairs. Original bulbs are obsolete…"
type textarea "x"
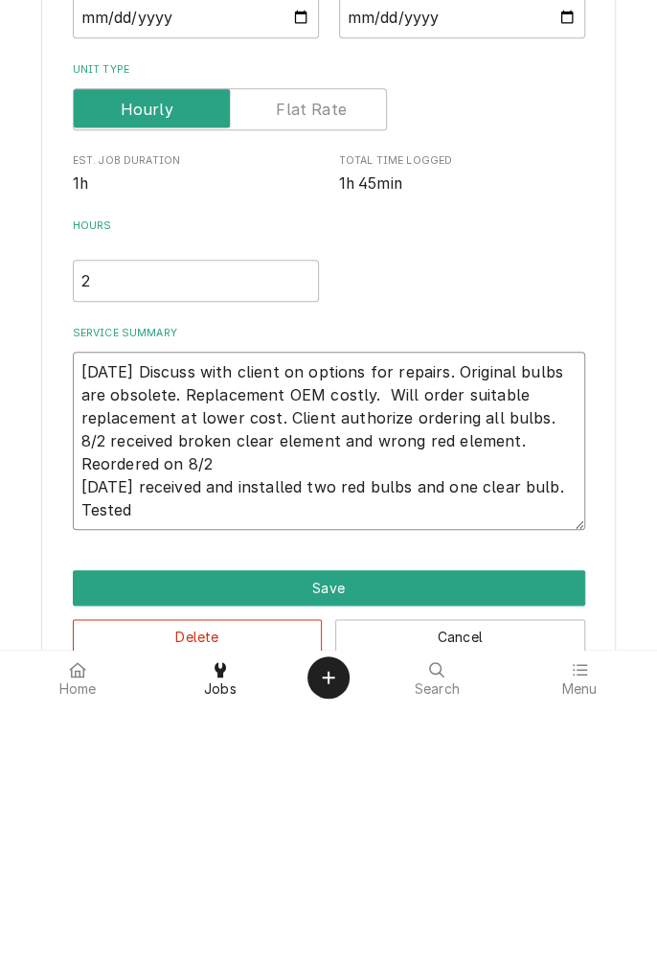
type textarea "7/26/25 Discuss with client on options for repairs. Original bulbs are obsolete…"
type textarea "x"
type textarea "7/26/25 Discuss with client on options for repairs. Original bulbs are obsolete…"
type textarea "x"
type textarea "7/26/25 Discuss with client on options for repairs. Original bulbs are obsolete…"
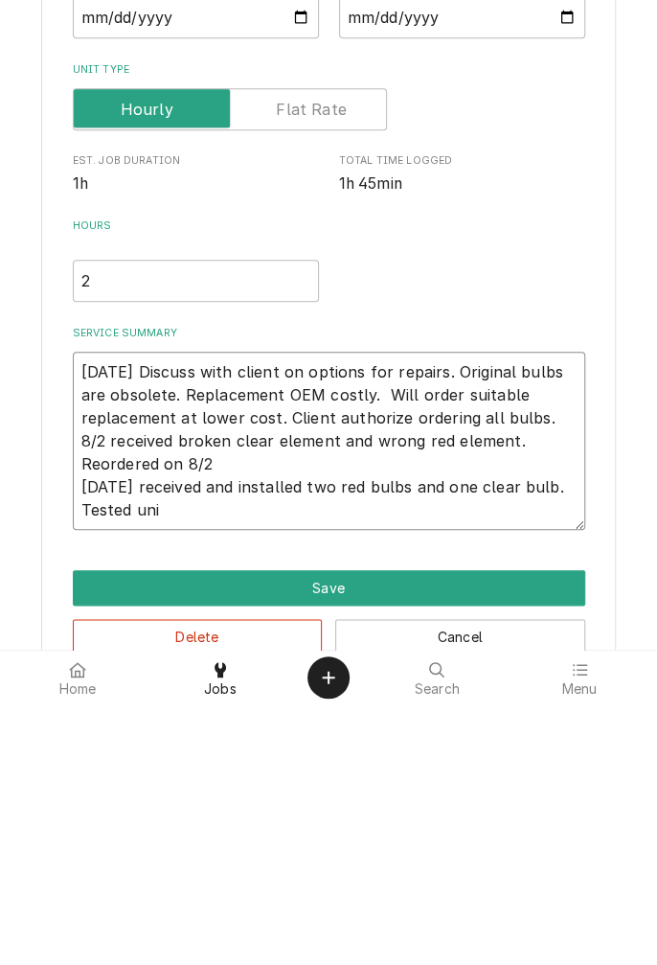
type textarea "x"
type textarea "[DATE] Discuss with client on options for repairs. Original bulbs are obsolete.…"
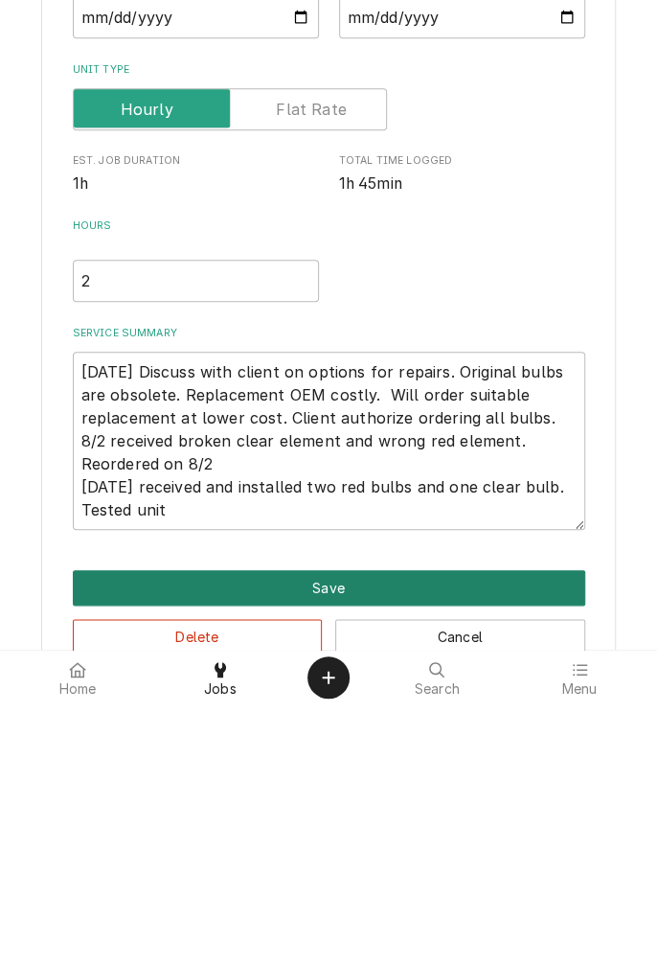
click at [350, 856] on button "Save" at bounding box center [329, 848] width 513 height 35
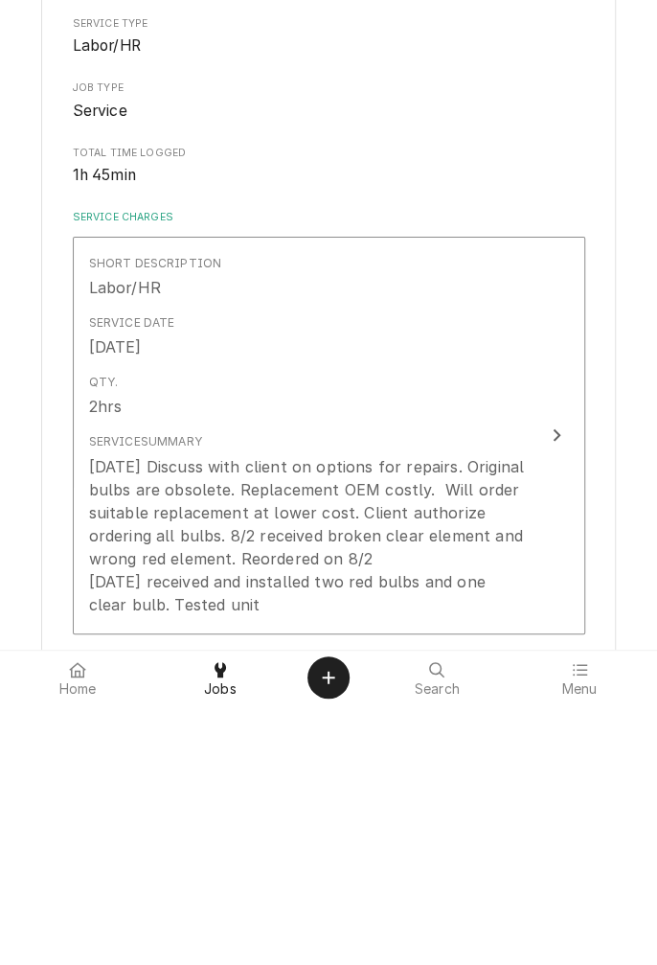
type textarea "x"
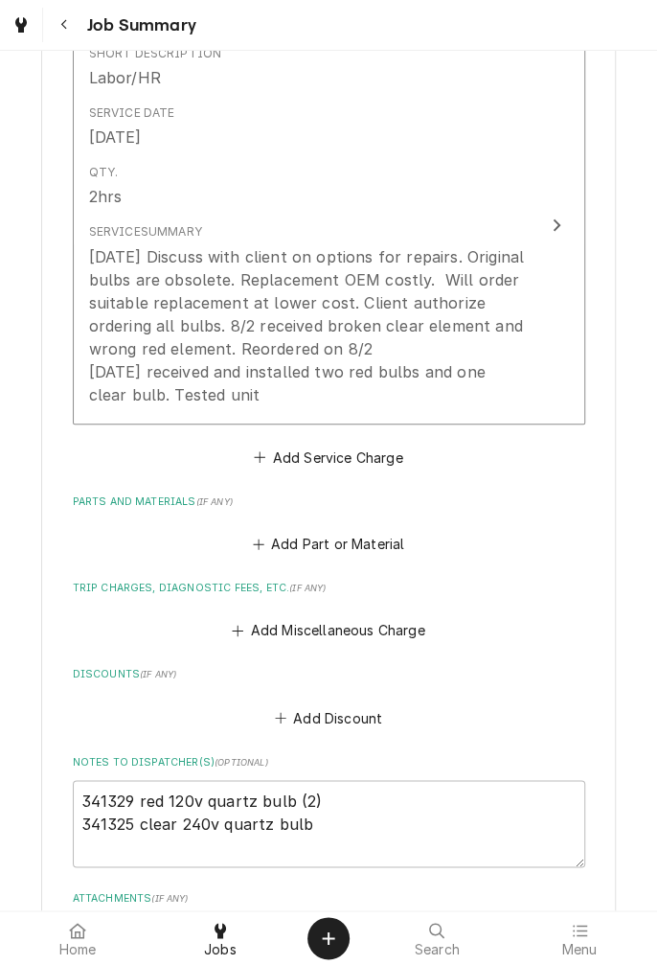
scroll to position [522, 0]
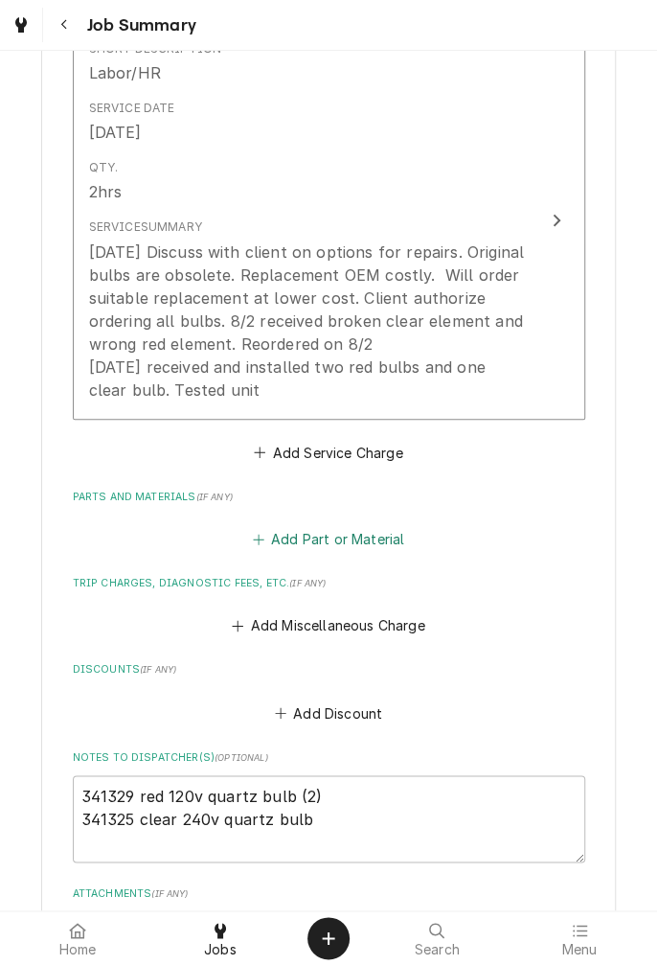
click at [370, 538] on button "Add Part or Material" at bounding box center [328, 539] width 158 height 27
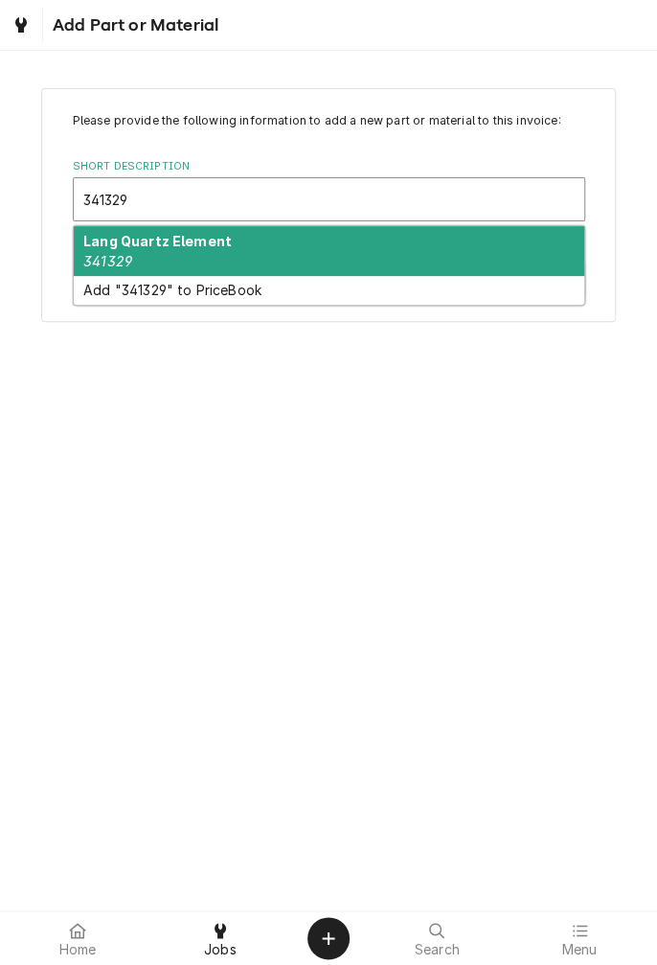
click at [286, 258] on div "Lang Quartz Element 341329" at bounding box center [329, 251] width 511 height 50
type input "341329"
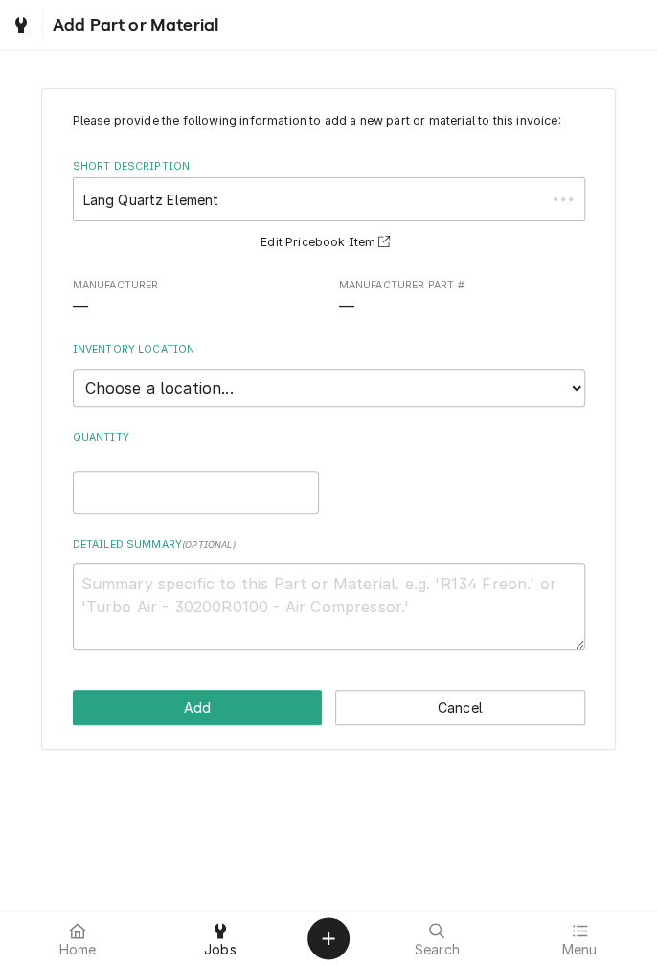
type textarea "x"
click at [569, 391] on select "Choose a location... Gino's Truck Jason's Truck Skips Service Warehouse" at bounding box center [329, 388] width 513 height 38
select select "172"
click at [73, 369] on select "Choose a location... Gino's Truck Jason's Truck Skips Service Warehouse" at bounding box center [329, 388] width 513 height 38
click at [282, 498] on input "Quantity" at bounding box center [196, 492] width 246 height 42
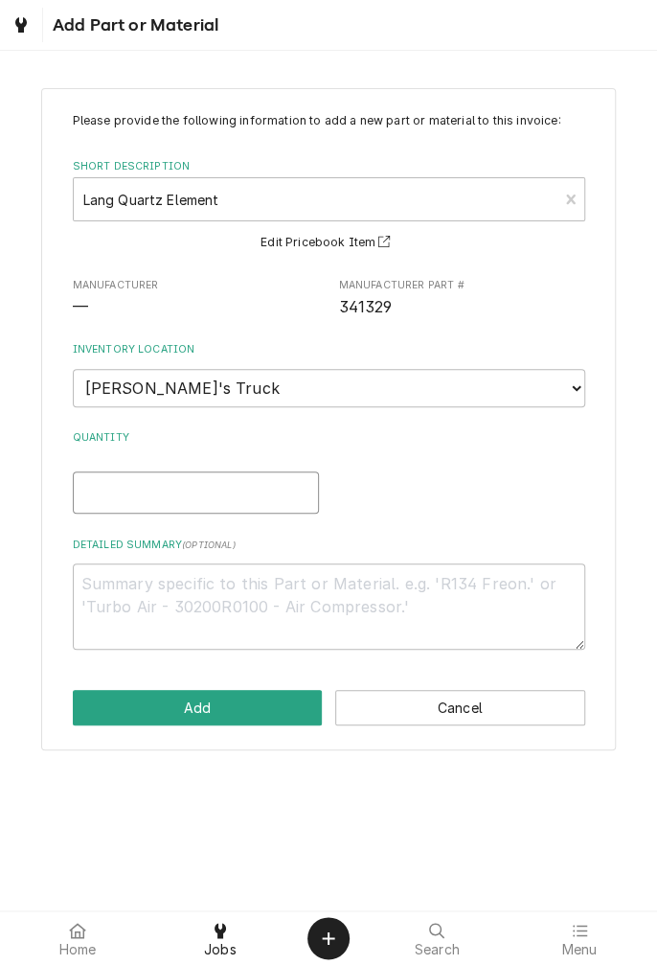
type textarea "x"
type input "2"
type textarea "x"
click at [565, 394] on select "Choose a location... Gino's Truck Jason's Truck Skips Service Warehouse" at bounding box center [329, 388] width 513 height 38
type textarea "x"
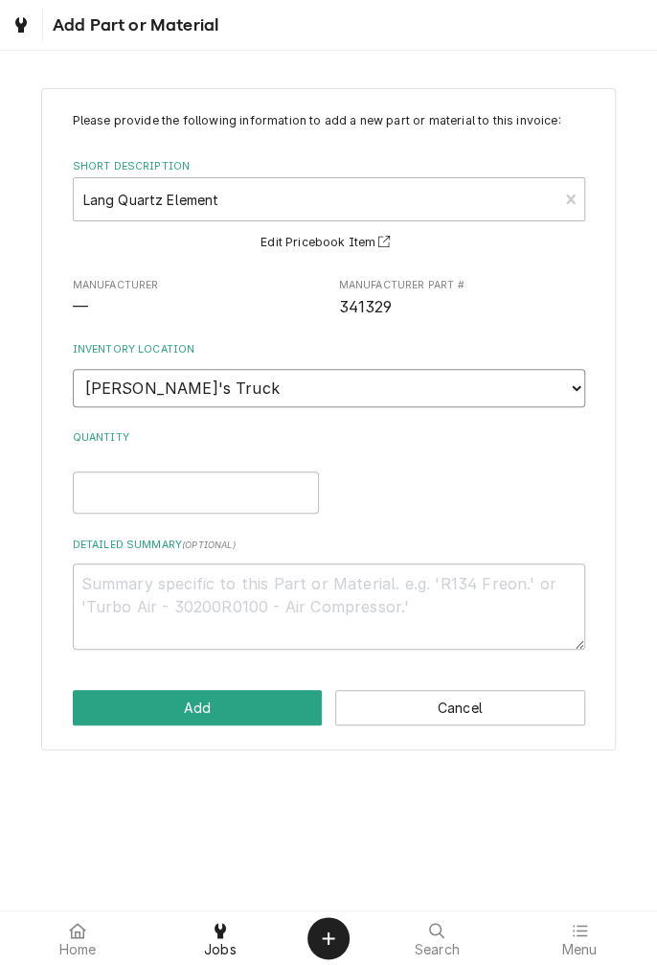
select select "171"
click at [73, 369] on select "Choose a location... Gino's Truck Jason's Truck Skips Service Warehouse" at bounding box center [329, 388] width 513 height 38
click at [229, 492] on input "Quantity" at bounding box center [196, 492] width 246 height 42
type textarea "x"
type input "2"
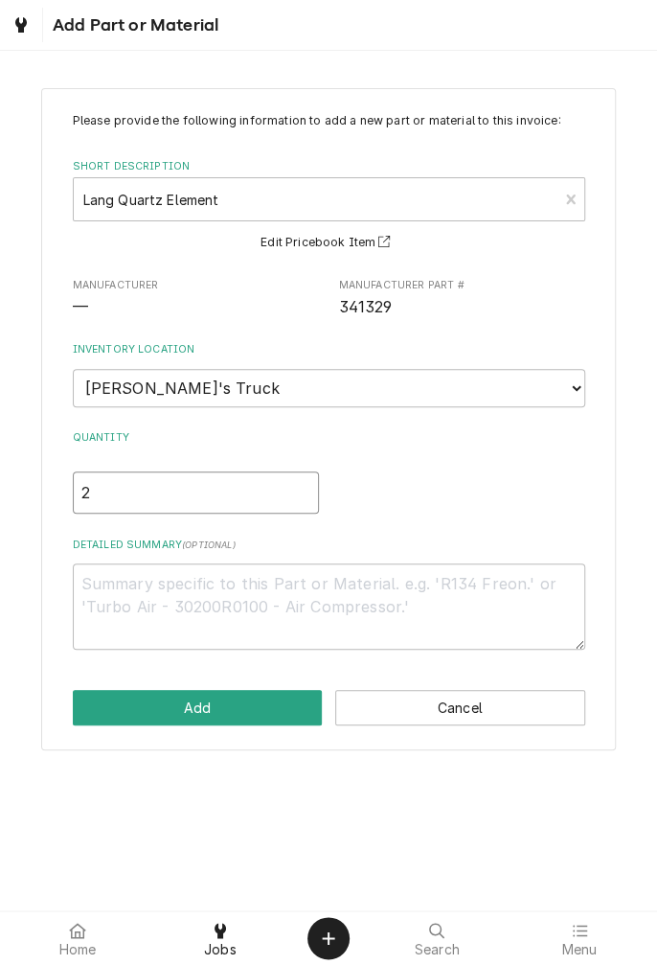
type textarea "x"
click at [579, 389] on select "Choose a location... Gino's Truck Jason's Truck Skips Service Warehouse" at bounding box center [329, 388] width 513 height 38
type textarea "x"
select select "172"
click at [73, 369] on select "Choose a location... Gino's Truck Jason's Truck Skips Service Warehouse" at bounding box center [329, 388] width 513 height 38
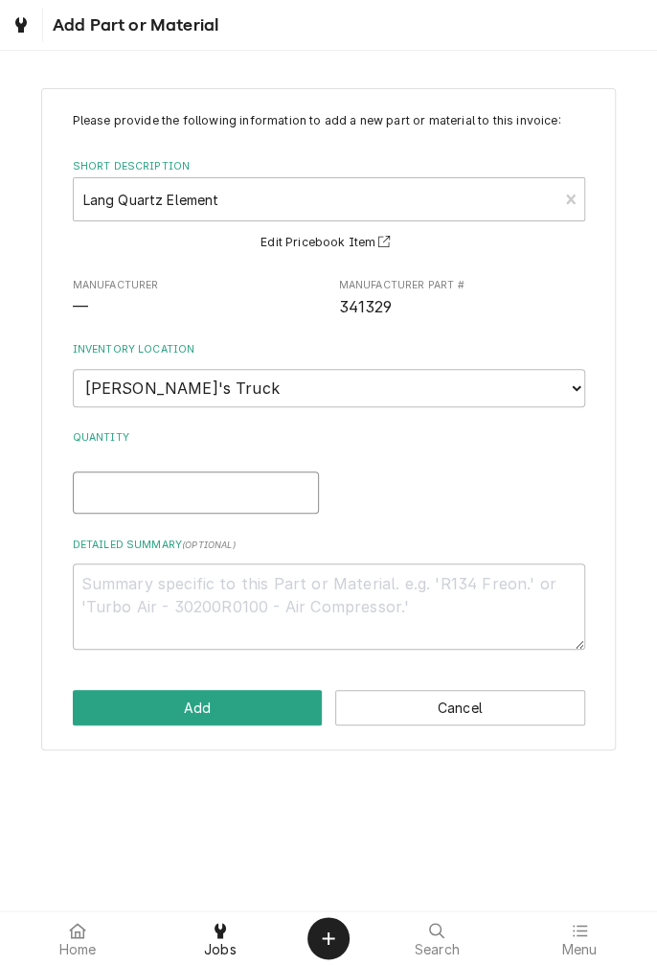
click at [212, 498] on input "Quantity" at bounding box center [196, 492] width 246 height 42
type textarea "x"
type input "2"
type textarea "x"
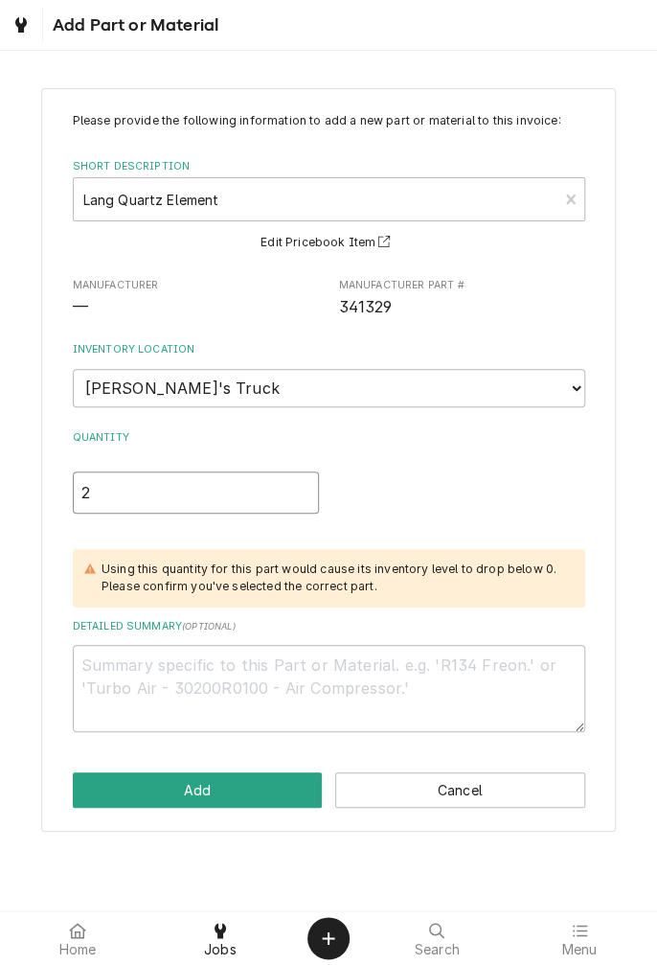
type input "2"
click at [368, 583] on div "Using this quantity for this part would cause its inventory level to drop below…" at bounding box center [334, 577] width 465 height 35
click at [360, 688] on textarea "Detailed Summary ( optional )" at bounding box center [329, 688] width 513 height 86
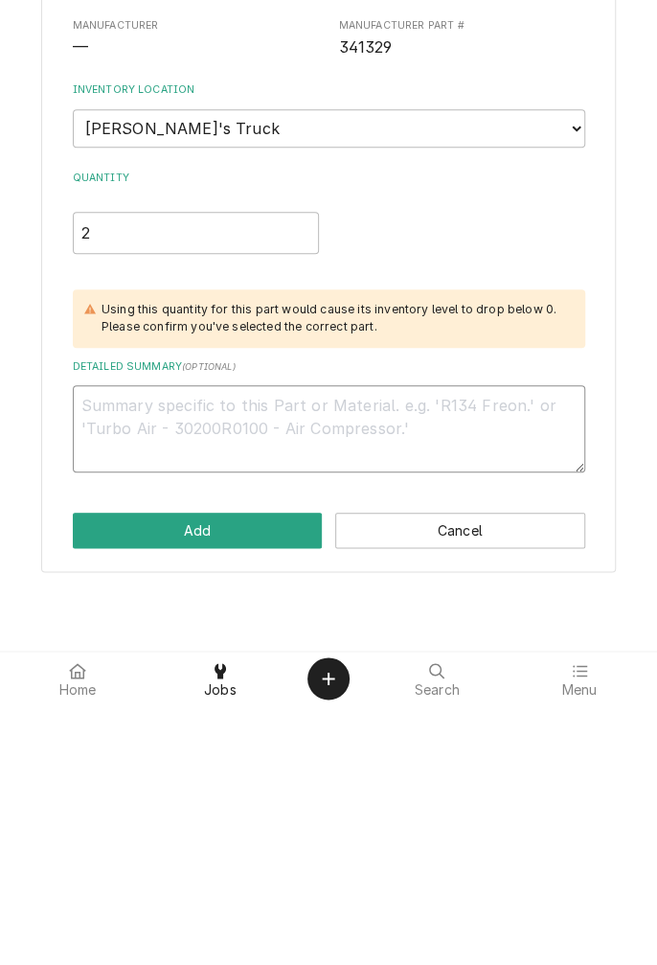
type textarea "x"
type textarea "R"
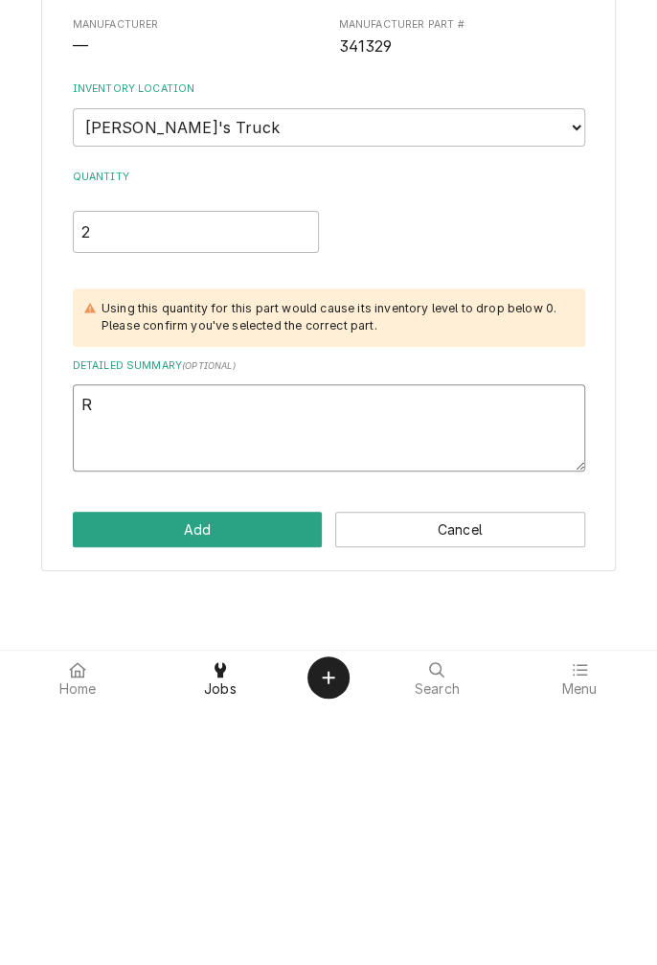
type textarea "x"
type textarea "Re"
type textarea "x"
type textarea "Red"
type textarea "x"
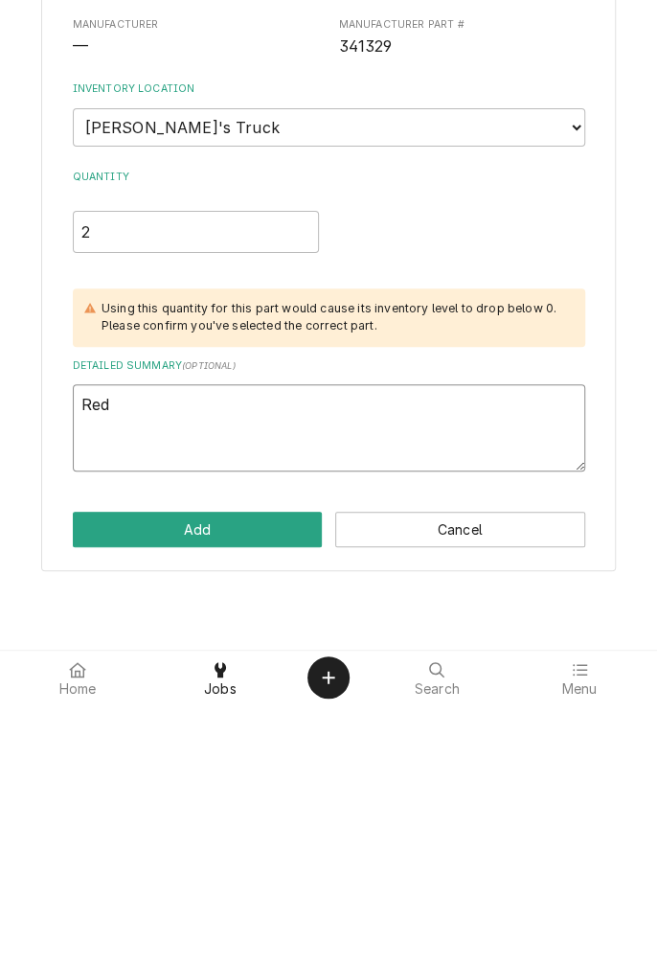
type textarea "Red"
type textarea "x"
type textarea "Red q"
type textarea "x"
type textarea "Red qu"
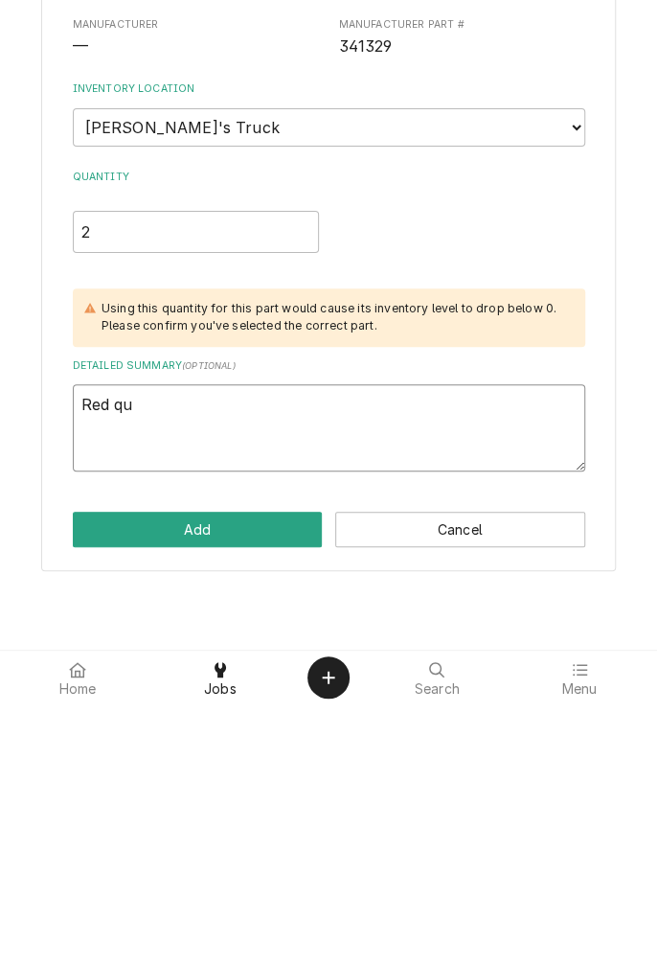
type textarea "x"
type textarea "Red qua"
type textarea "x"
type textarea "Red quar"
type textarea "x"
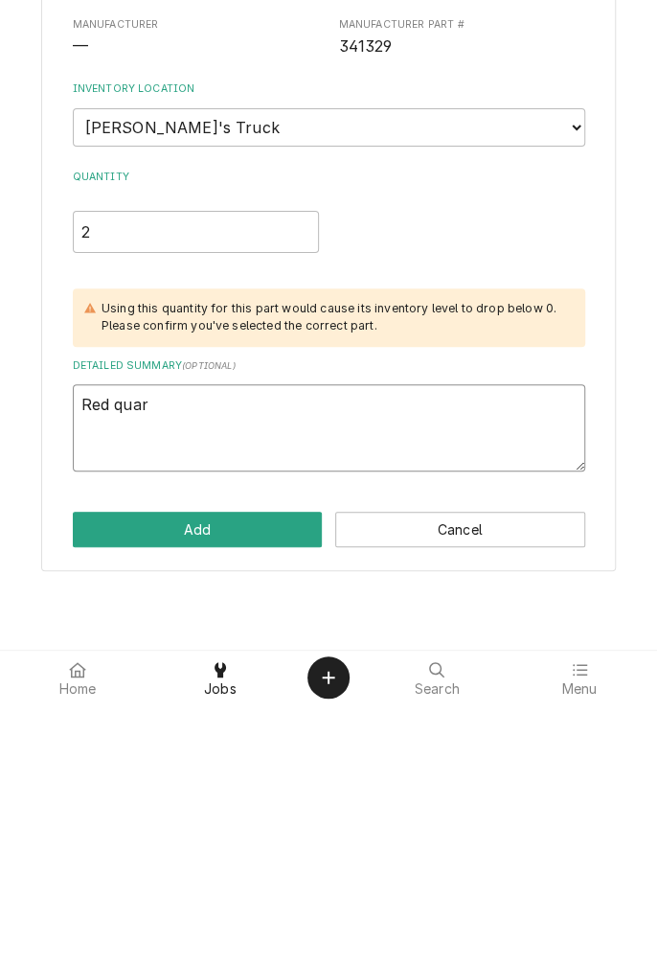
type textarea "Red quart"
type textarea "x"
type textarea "Red quartz"
type textarea "x"
type textarea "Red quartz b"
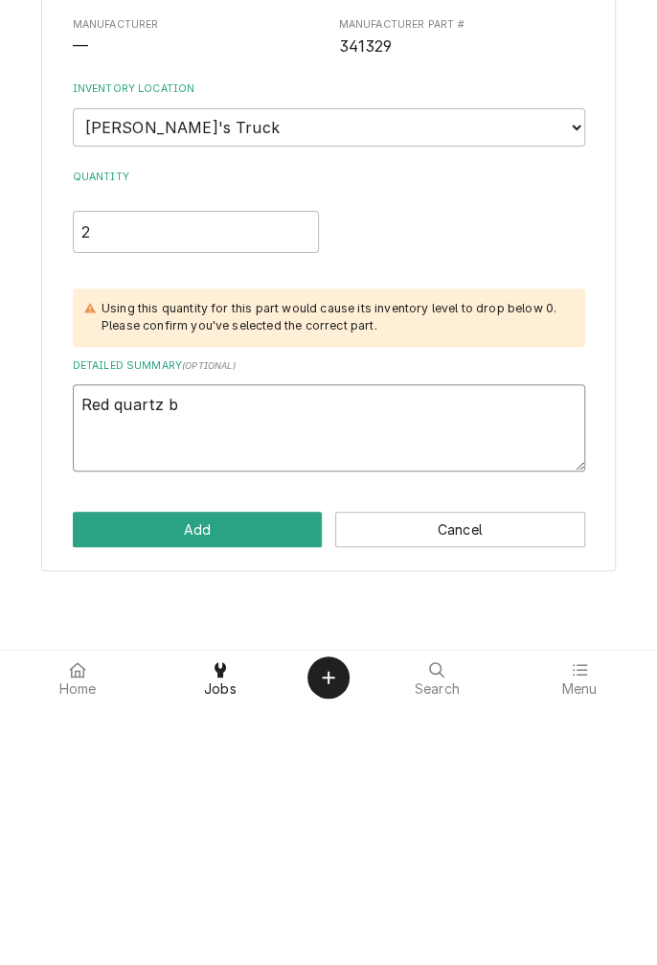
type textarea "x"
type textarea "Red quartz bu"
type textarea "x"
type textarea "Red quartz bul"
type textarea "x"
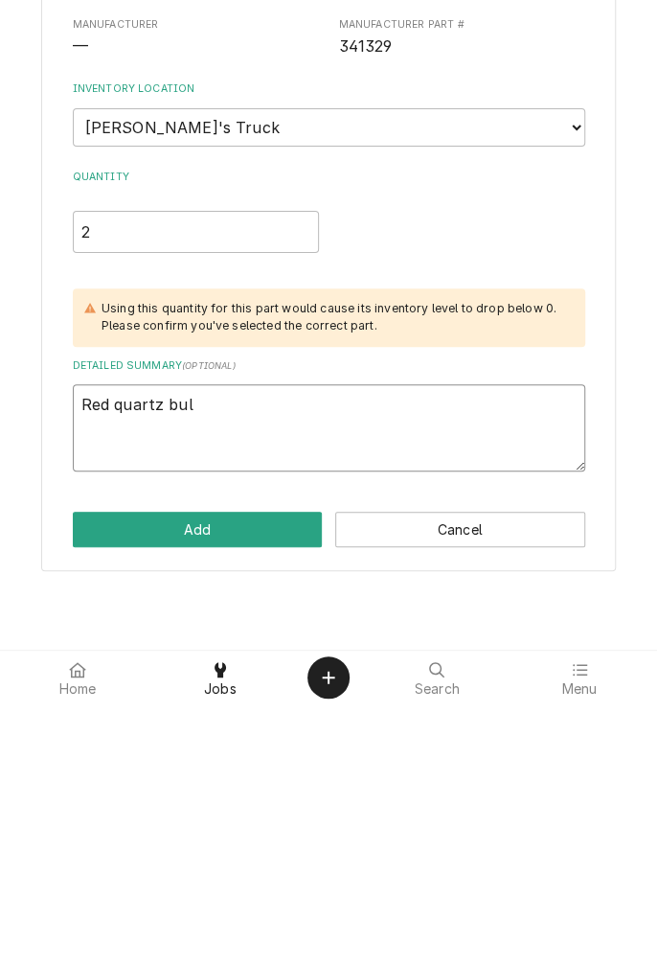
type textarea "Red quartz bulb"
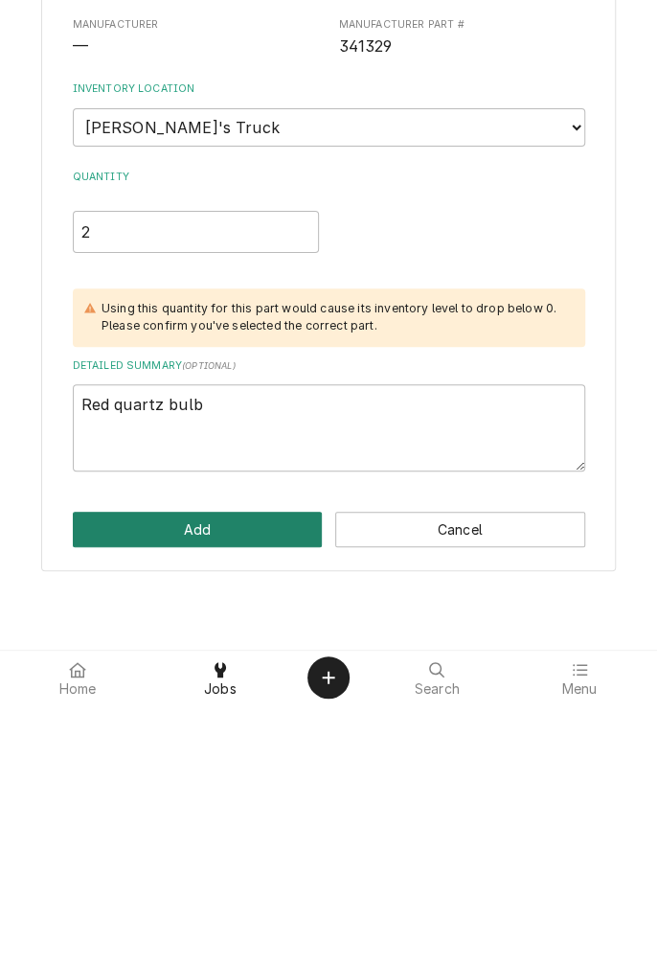
click at [222, 795] on button "Add" at bounding box center [198, 789] width 250 height 35
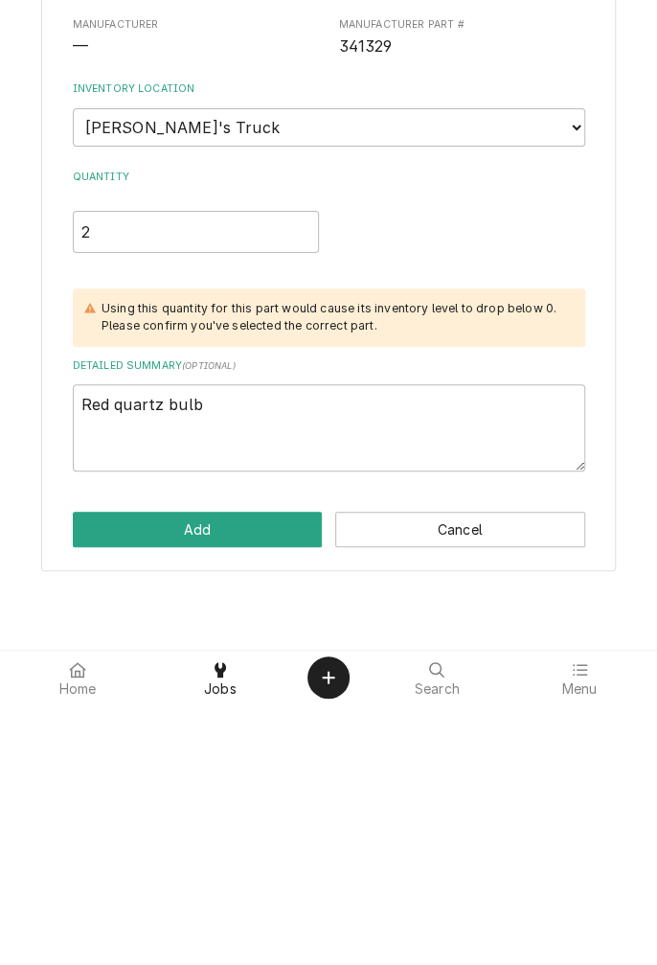
type textarea "x"
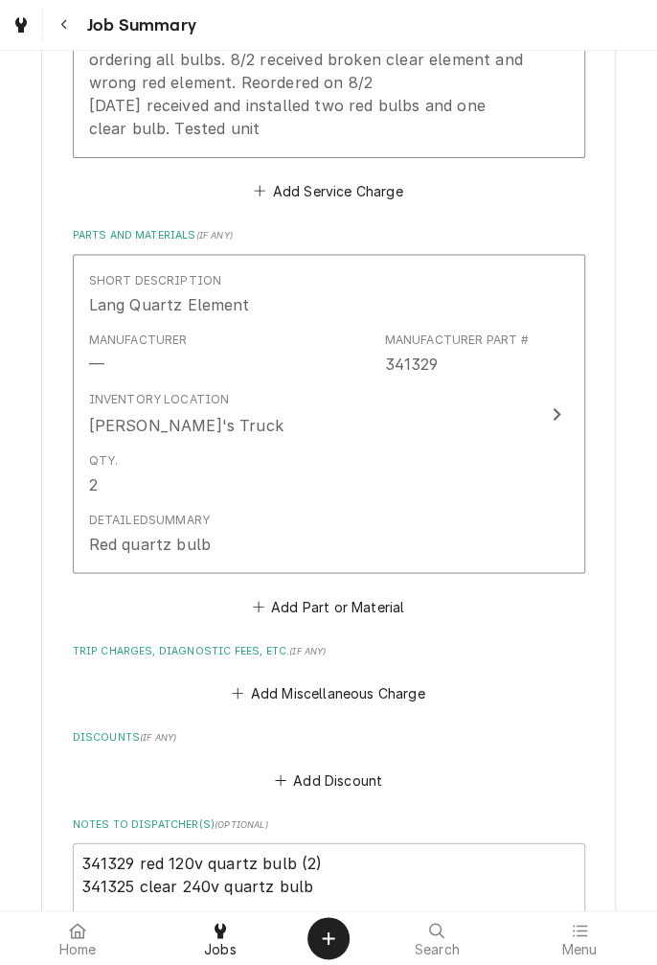
scroll to position [787, 0]
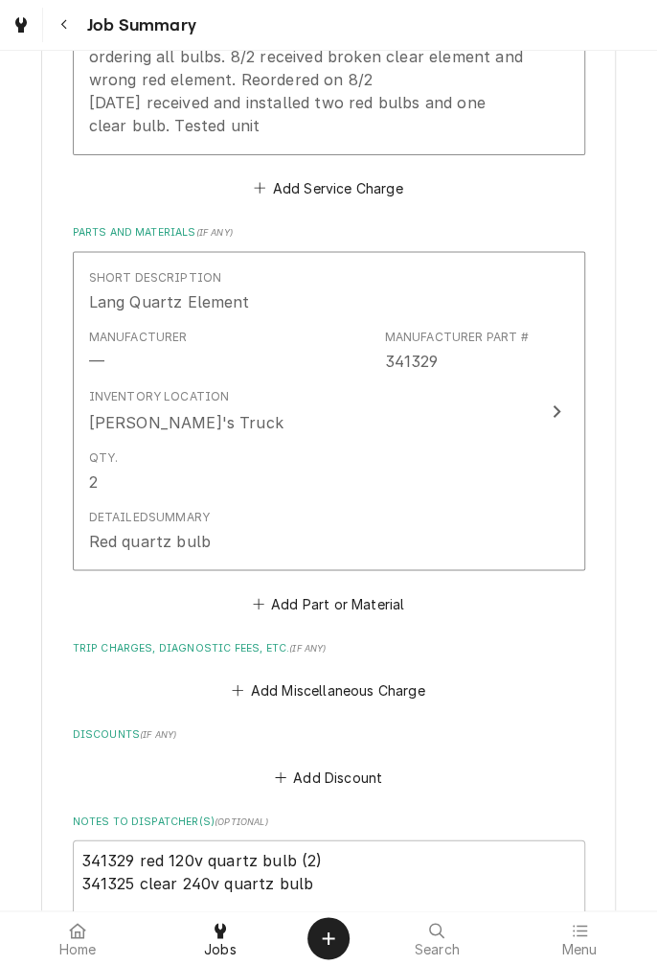
click at [338, 610] on button "Add Part or Material" at bounding box center [328, 602] width 158 height 27
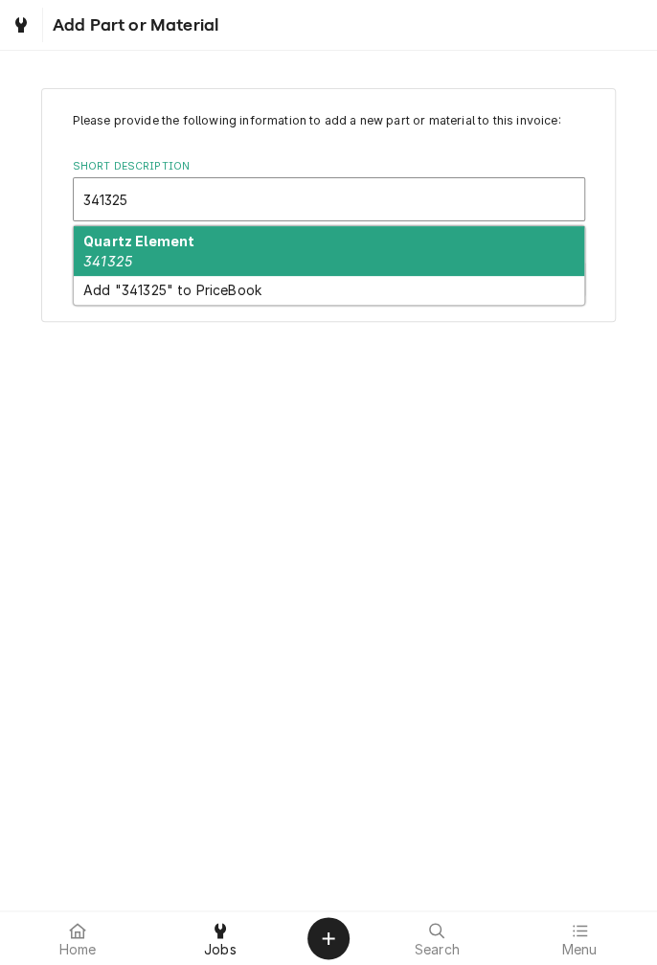
click at [169, 264] on div "Quartz Element 341325" at bounding box center [329, 251] width 511 height 50
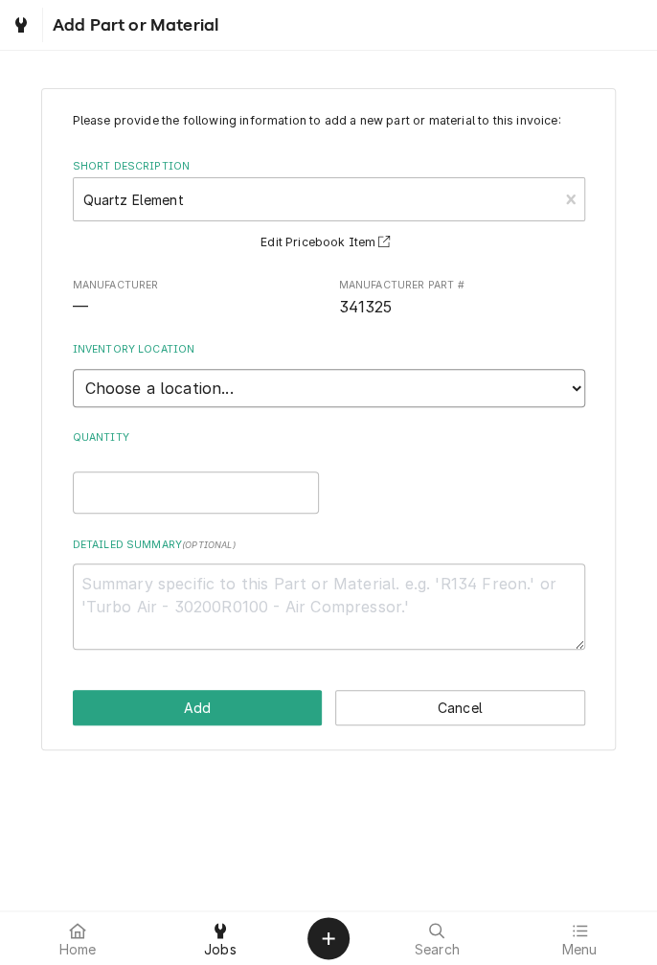
click at [576, 385] on select "Choose a location... Gino's Truck Jason's Truck Skips Service Warehouse" at bounding box center [329, 388] width 513 height 38
click at [73, 369] on select "Choose a location... Gino's Truck Jason's Truck Skips Service Warehouse" at bounding box center [329, 388] width 513 height 38
click at [239, 487] on input "Quantity" at bounding box center [196, 492] width 246 height 42
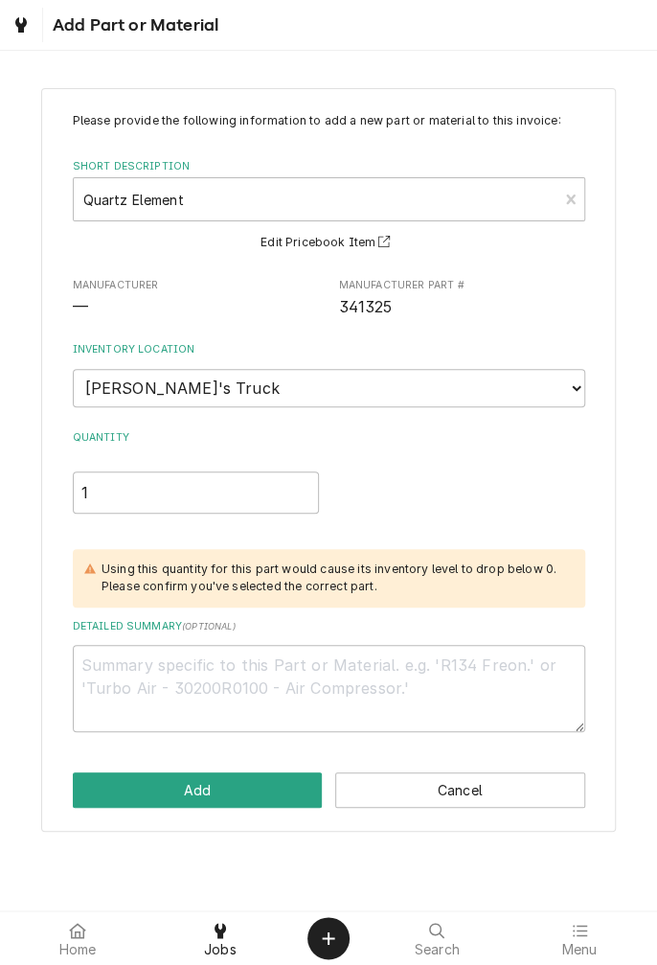
click at [335, 575] on div "Using this quantity for this part would cause its inventory level to drop below…" at bounding box center [334, 577] width 465 height 35
click at [345, 653] on textarea "Detailed Summary ( optional )" at bounding box center [329, 688] width 513 height 86
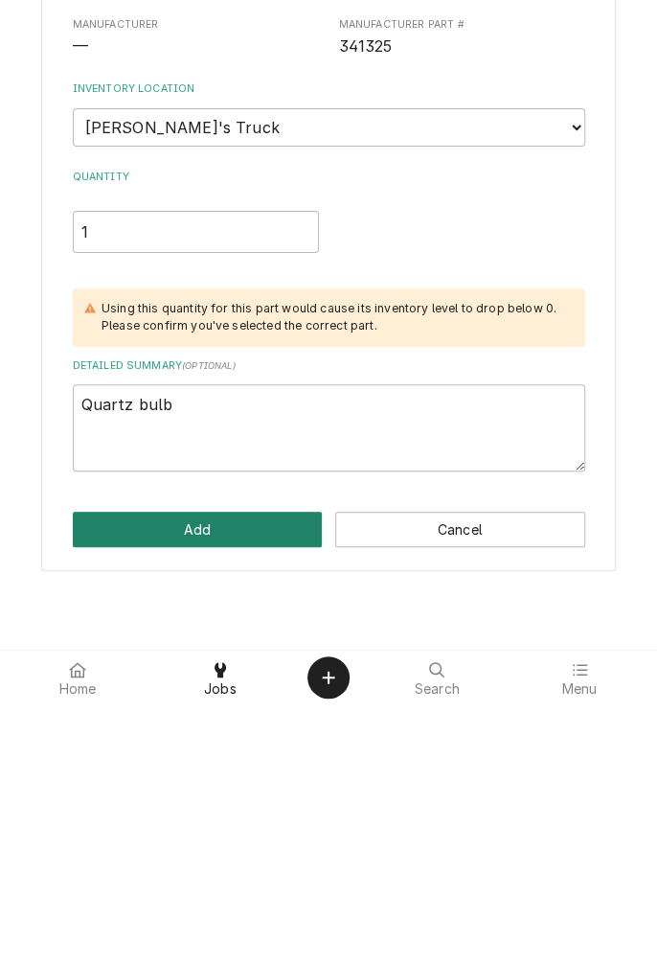
click at [236, 795] on button "Add" at bounding box center [198, 789] width 250 height 35
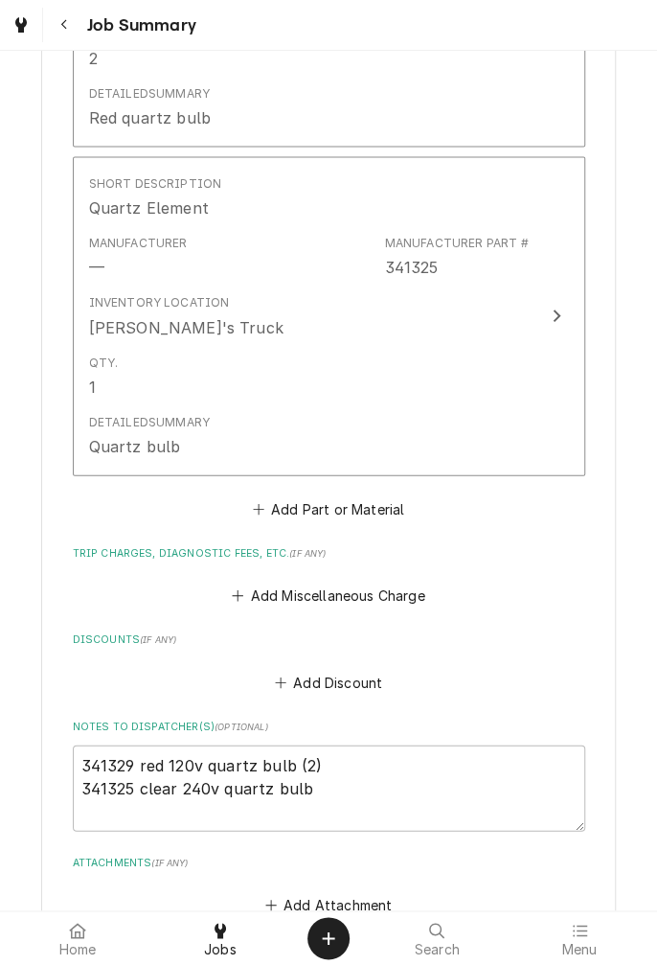
scroll to position [1227, 0]
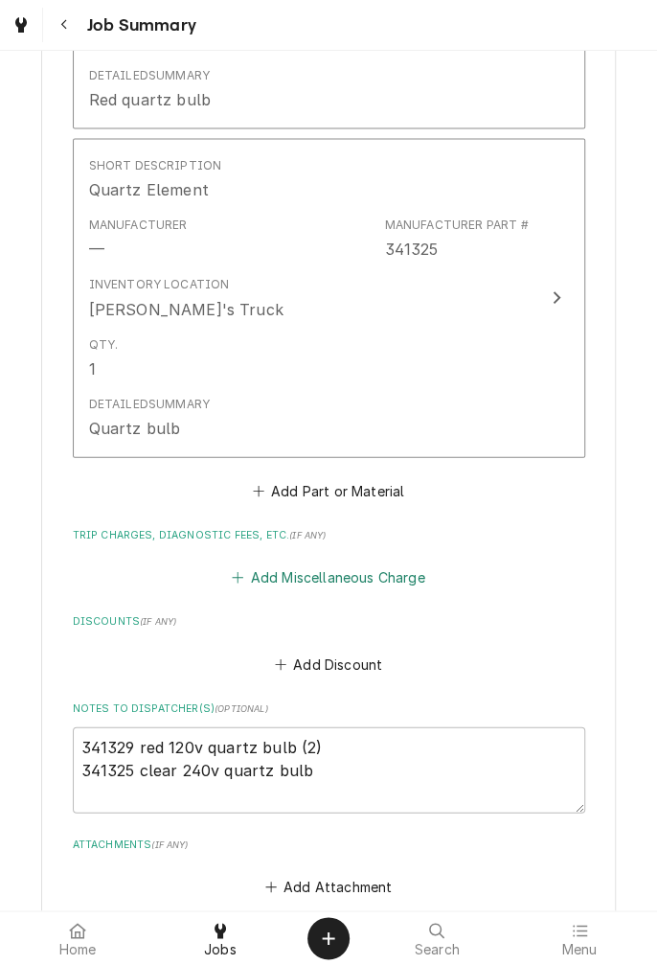
click at [380, 573] on button "Add Miscellaneous Charge" at bounding box center [328, 577] width 199 height 27
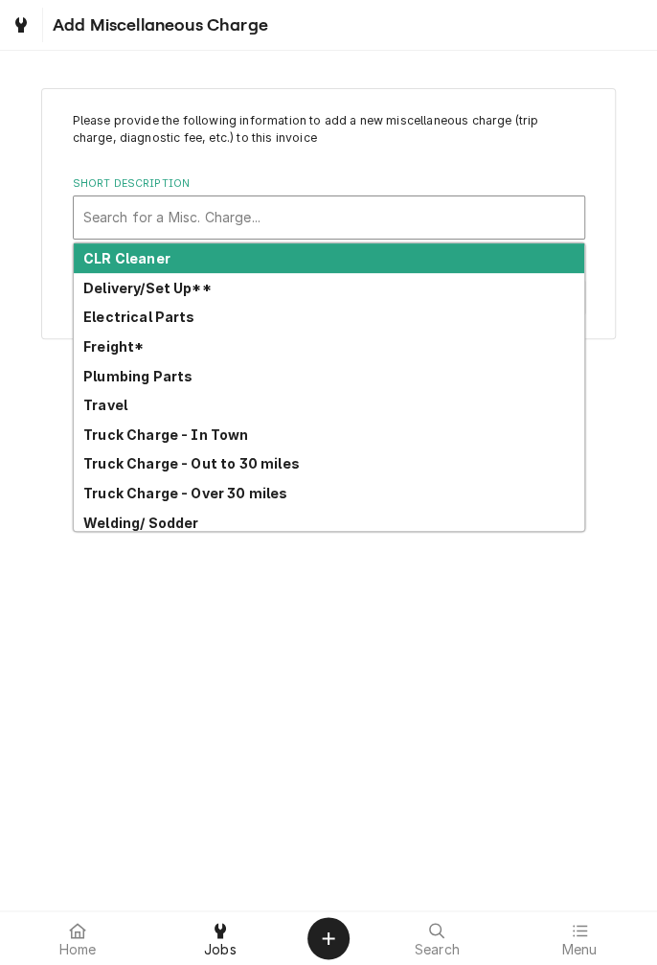
click at [134, 361] on div "Plumbing Parts" at bounding box center [329, 376] width 511 height 30
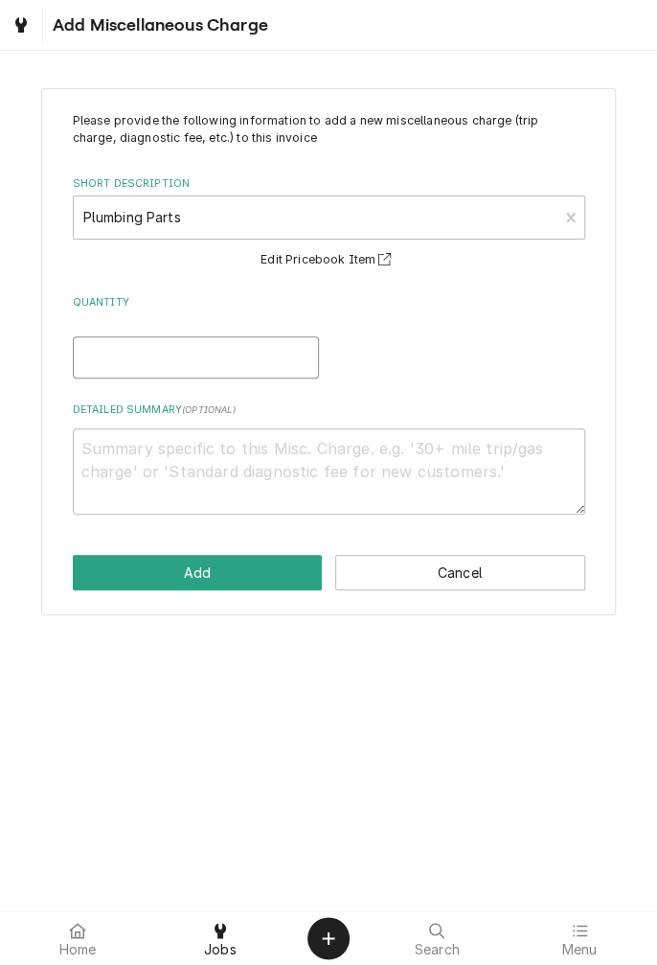
click at [216, 361] on input "Quantity" at bounding box center [196, 357] width 246 height 42
click at [322, 454] on textarea "Detailed Summary ( optional )" at bounding box center [329, 471] width 513 height 86
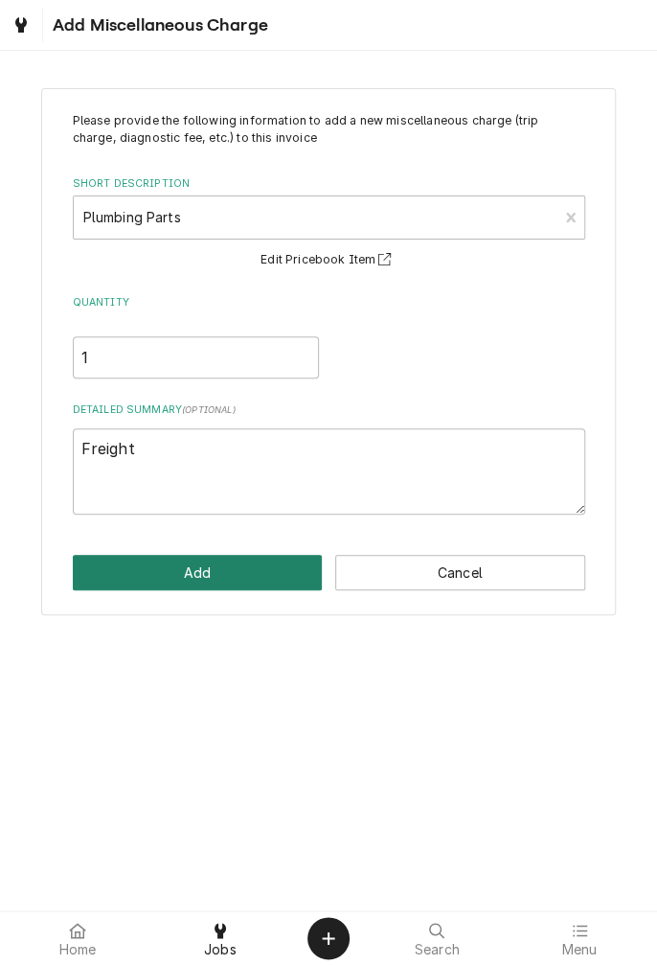
click at [232, 581] on button "Add" at bounding box center [198, 572] width 250 height 35
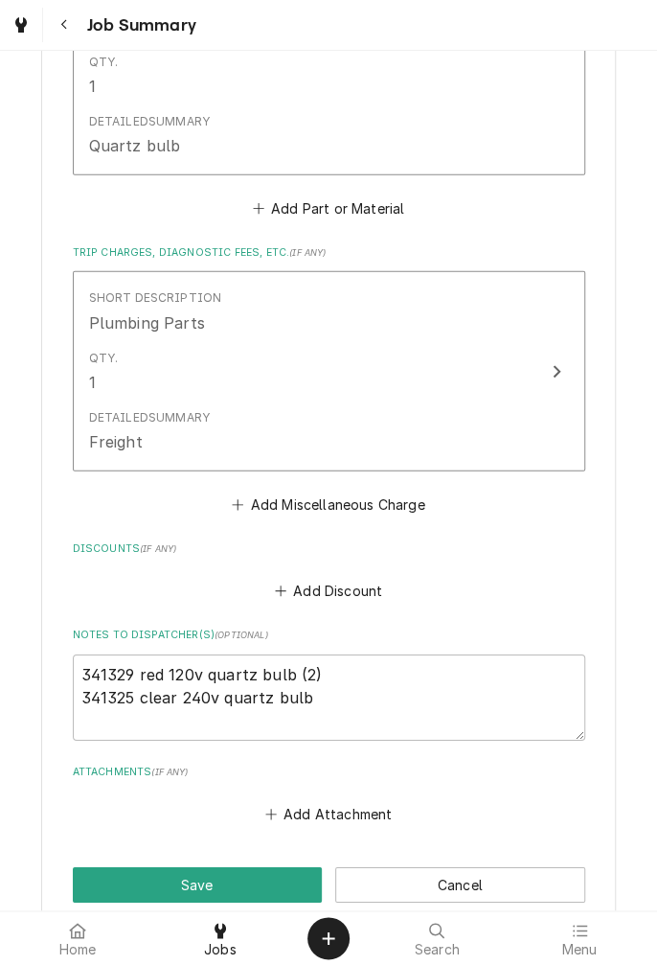
scroll to position [1722, 0]
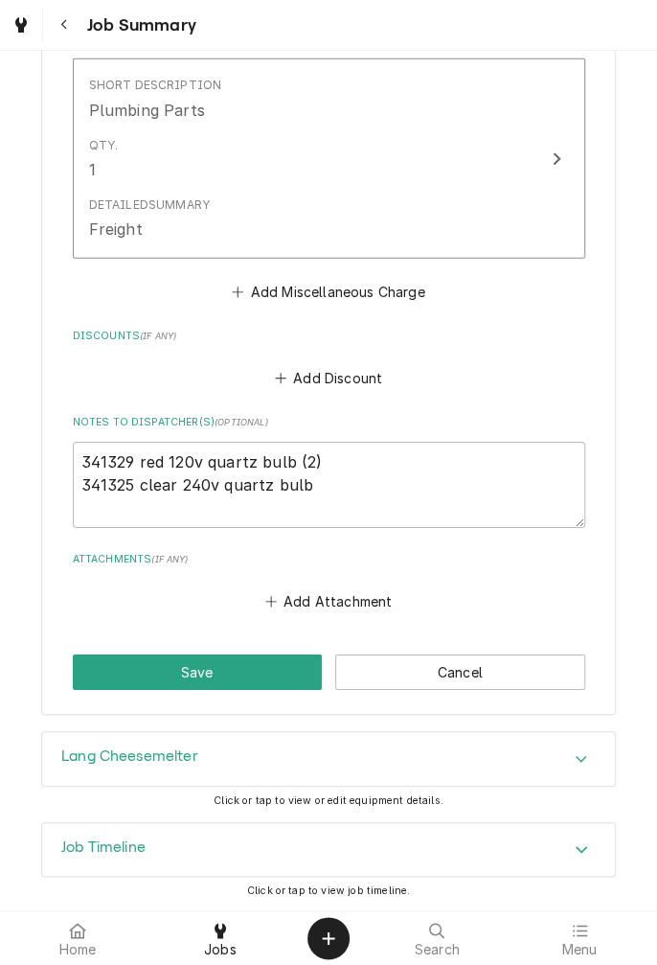
click at [223, 676] on button "Save" at bounding box center [198, 671] width 250 height 35
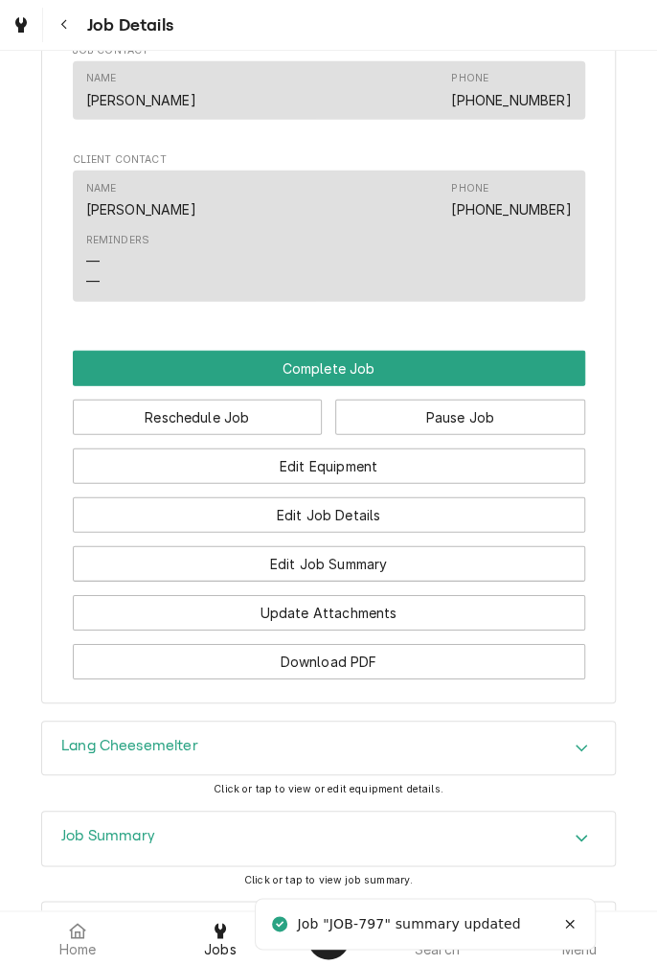
scroll to position [1485, 0]
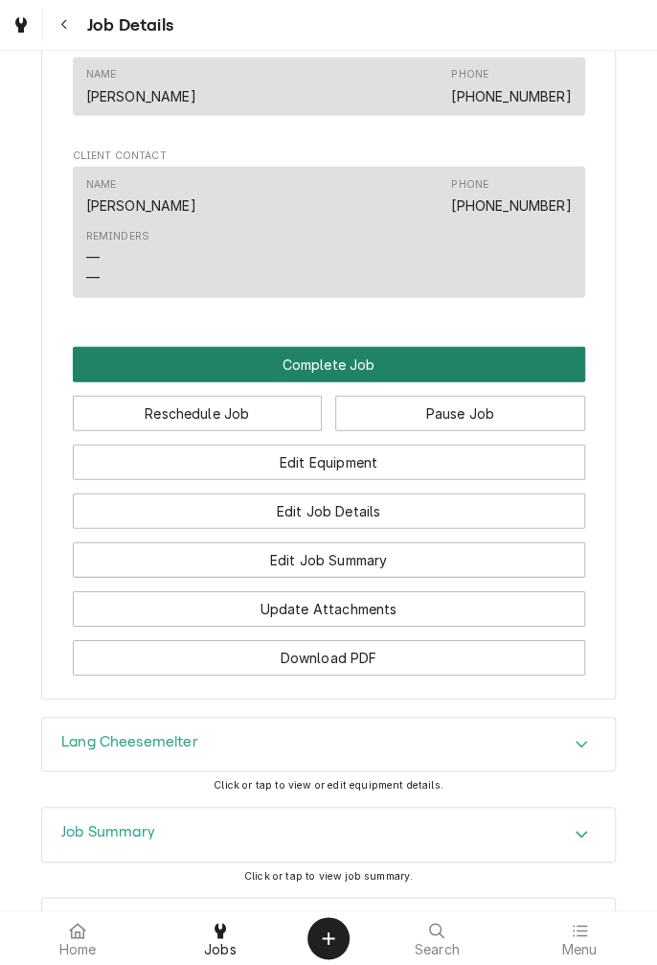
click at [423, 382] on button "Complete Job" at bounding box center [329, 364] width 513 height 35
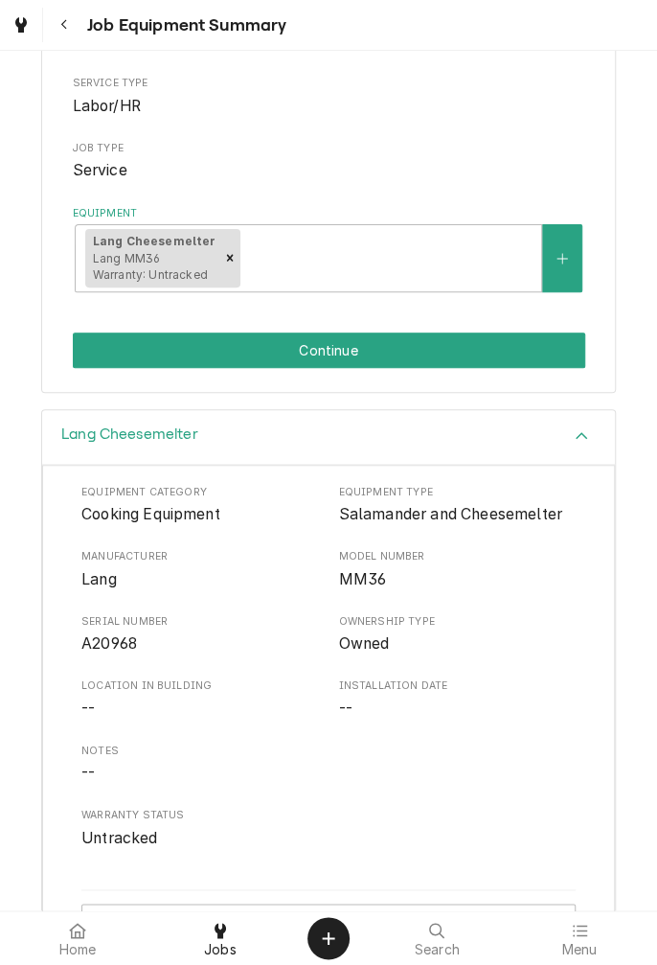
scroll to position [291, 0]
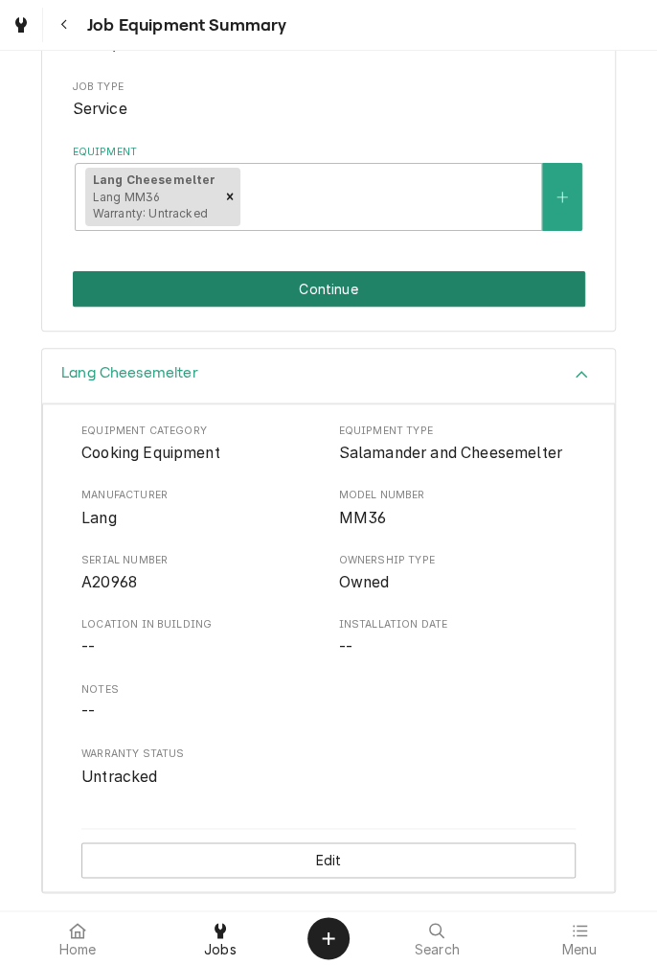
click at [502, 293] on button "Continue" at bounding box center [329, 288] width 513 height 35
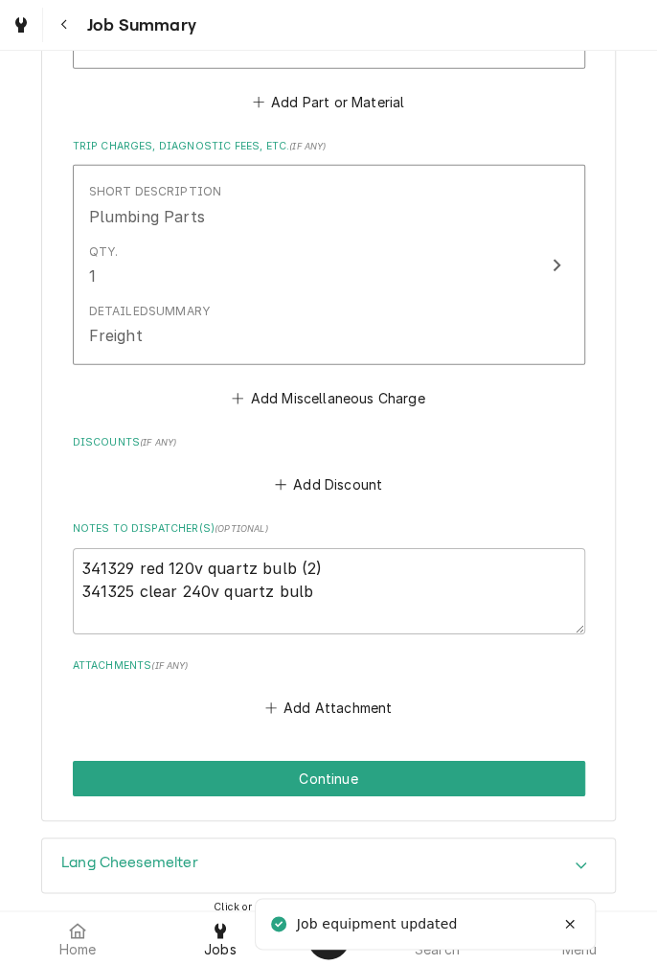
scroll to position [1722, 0]
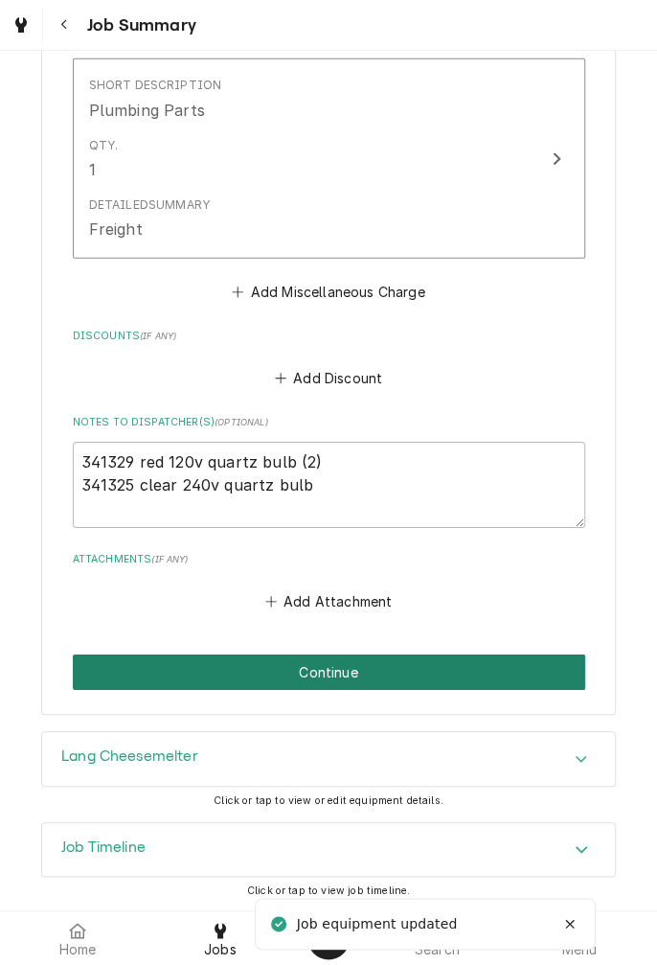
click at [416, 677] on button "Continue" at bounding box center [329, 671] width 513 height 35
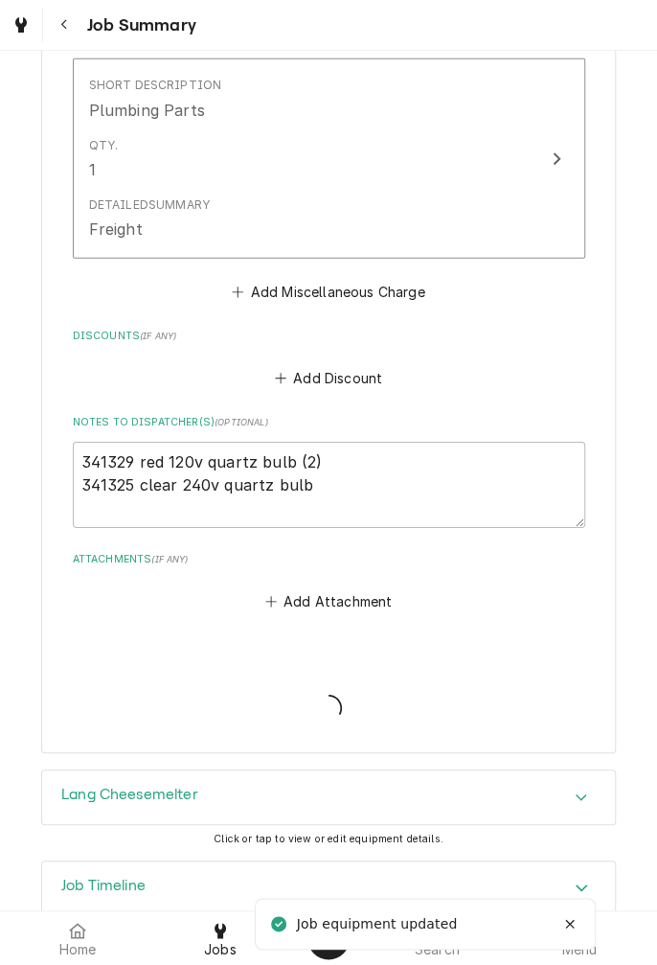
type textarea "x"
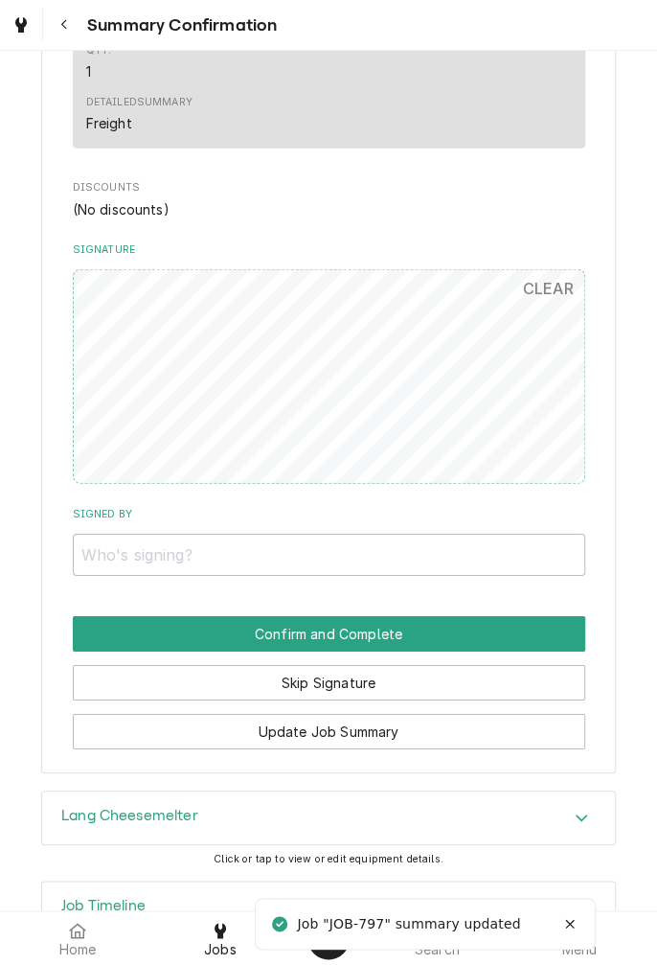
scroll to position [1609, 0]
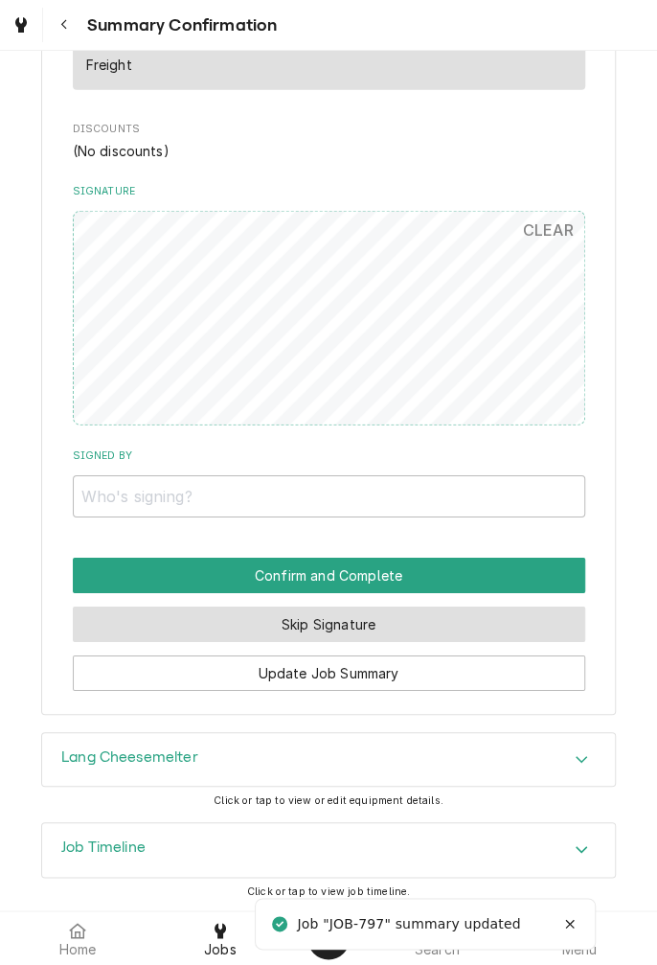
click at [410, 637] on button "Skip Signature" at bounding box center [329, 623] width 513 height 35
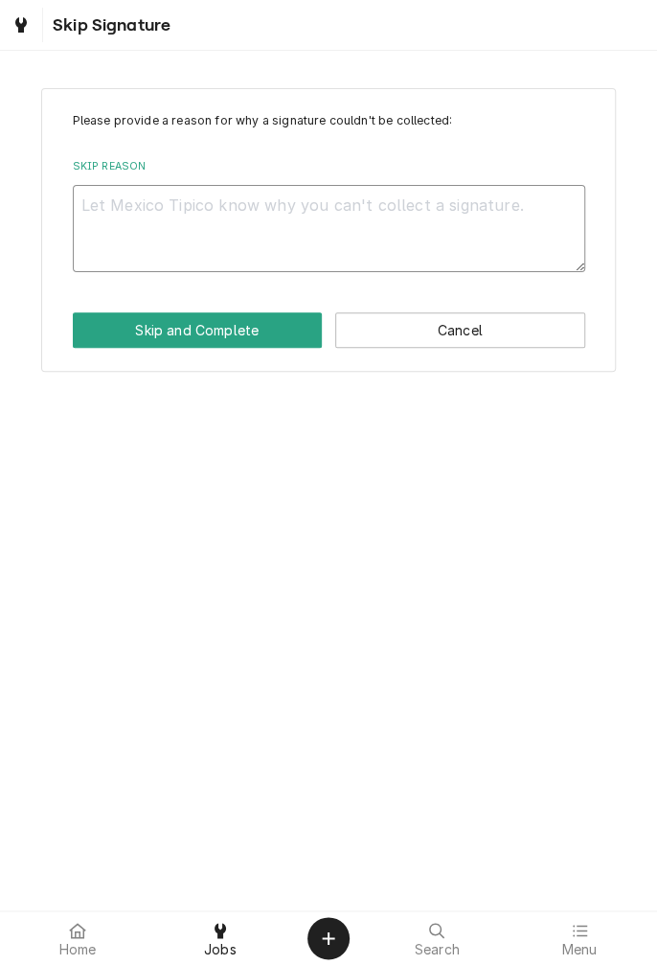
click at [398, 214] on textarea "Skip Reason" at bounding box center [329, 228] width 513 height 86
type textarea "x"
type textarea "I"
type textarea "x"
type textarea "In"
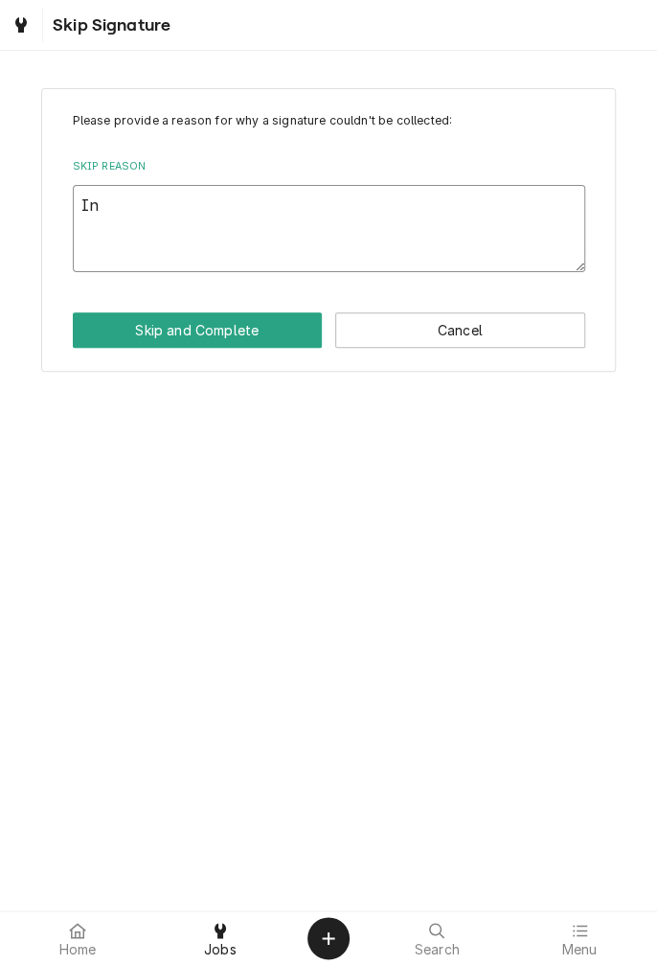
type textarea "x"
type textarea "In"
type textarea "x"
type textarea "In s"
type textarea "x"
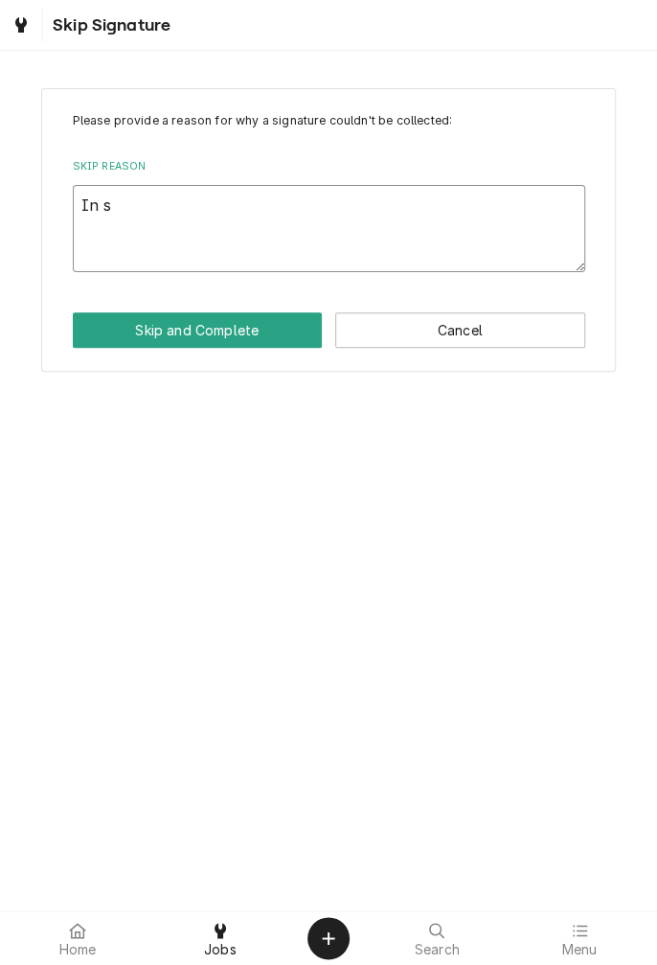
type textarea "In sh"
type textarea "x"
type textarea "In sho"
type textarea "x"
type textarea "In shop"
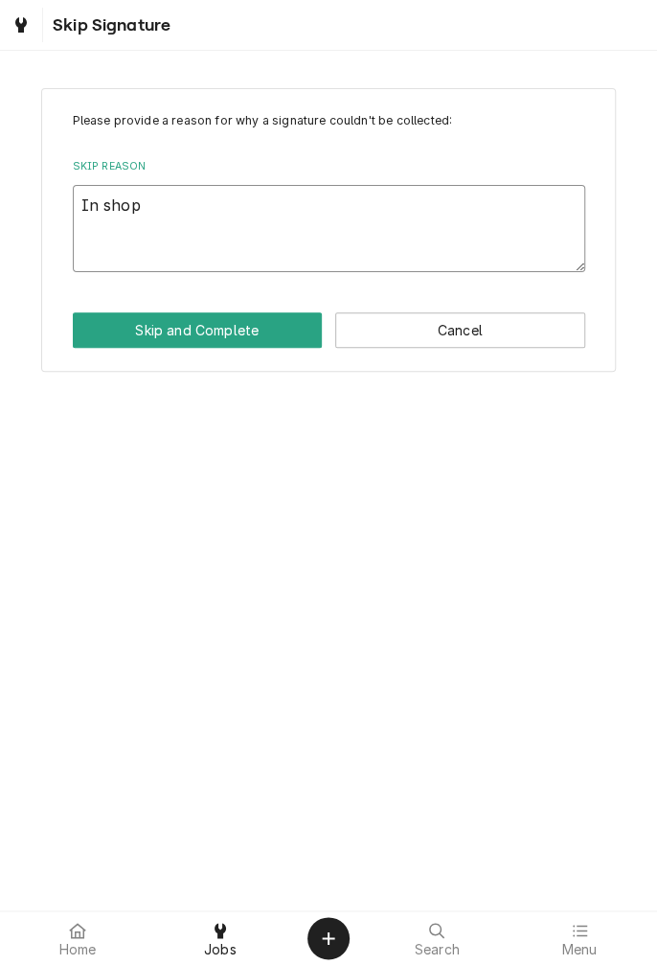
type textarea "x"
type textarea "In shop"
type textarea "x"
type textarea "In shop s"
type textarea "x"
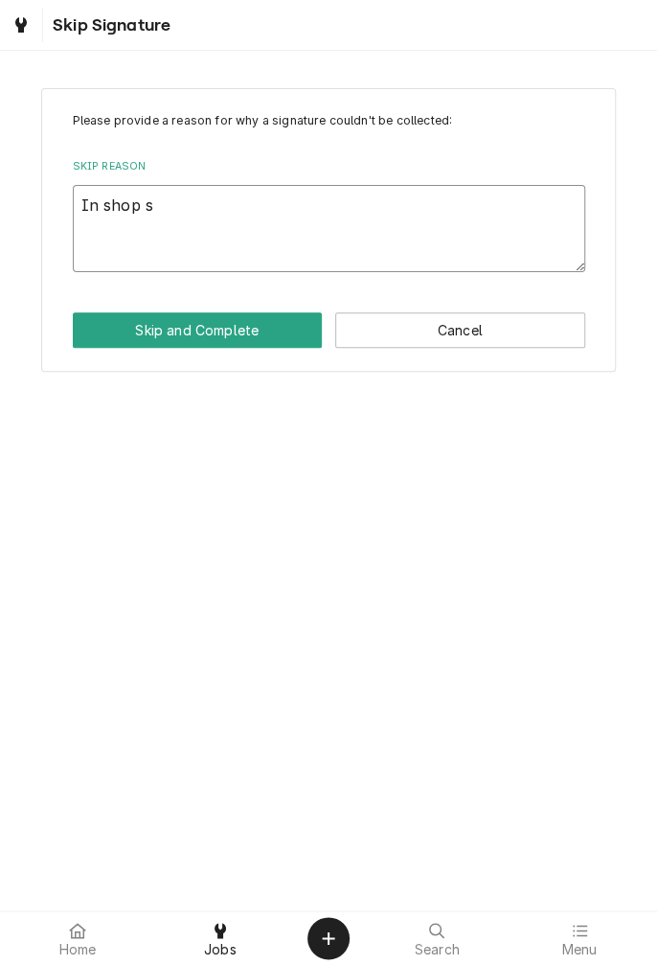
type textarea "In shop se"
type textarea "x"
type textarea "In shop ser"
type textarea "x"
type textarea "In shop serv"
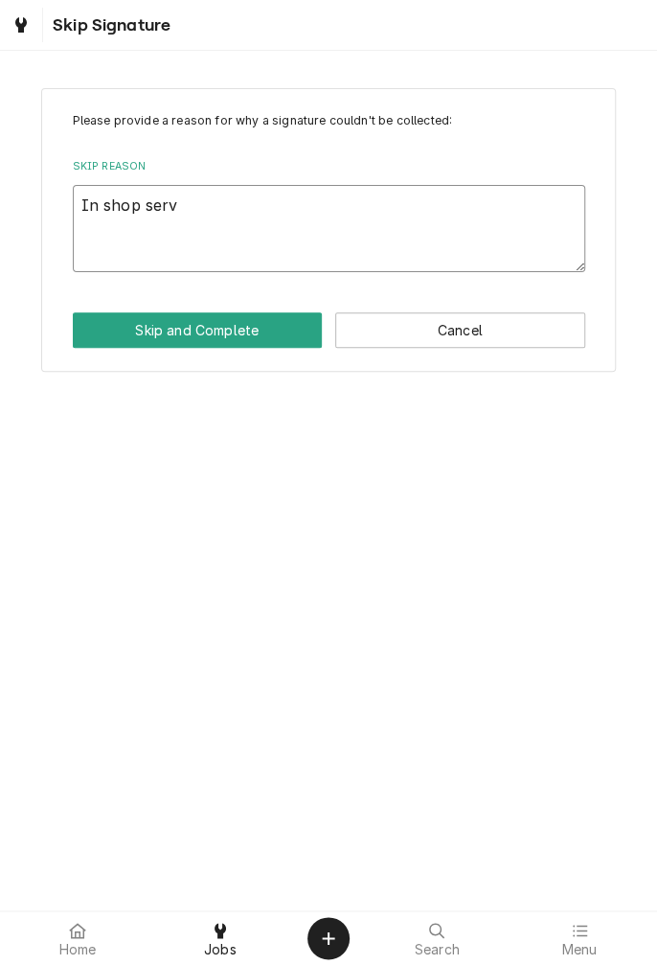
type textarea "x"
type textarea "In shop servi"
type textarea "x"
type textarea "In shop servic"
type textarea "x"
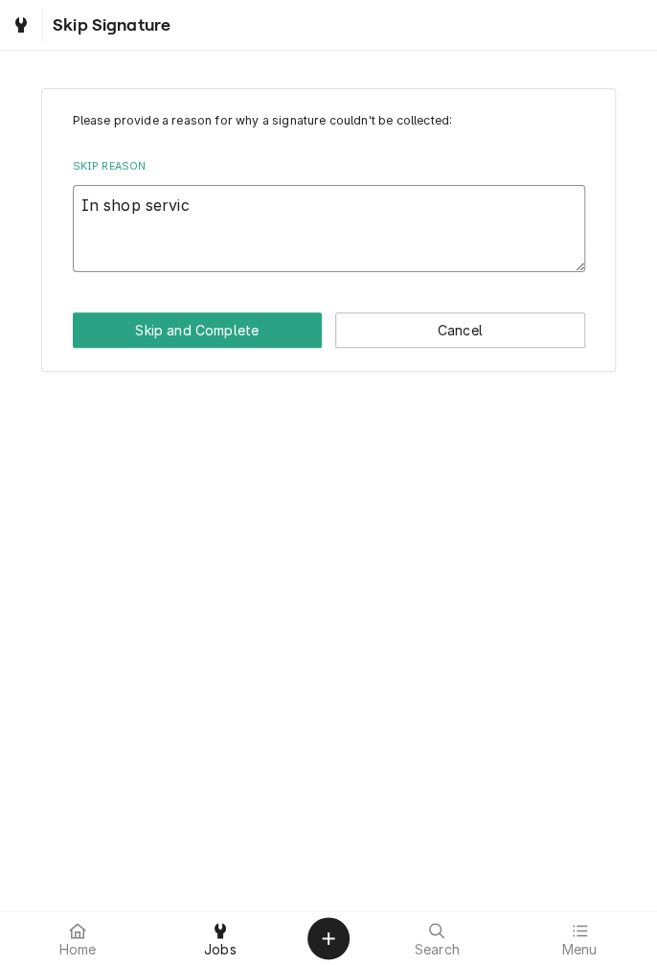
type textarea "In shop service"
type textarea "x"
type textarea "In shop service"
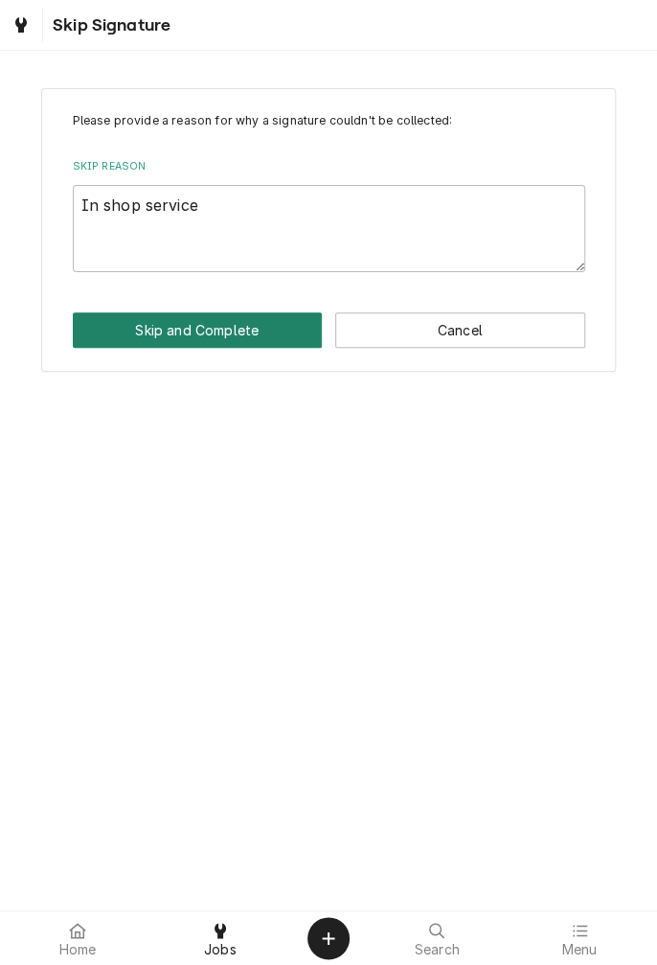
click at [253, 340] on button "Skip and Complete" at bounding box center [198, 329] width 250 height 35
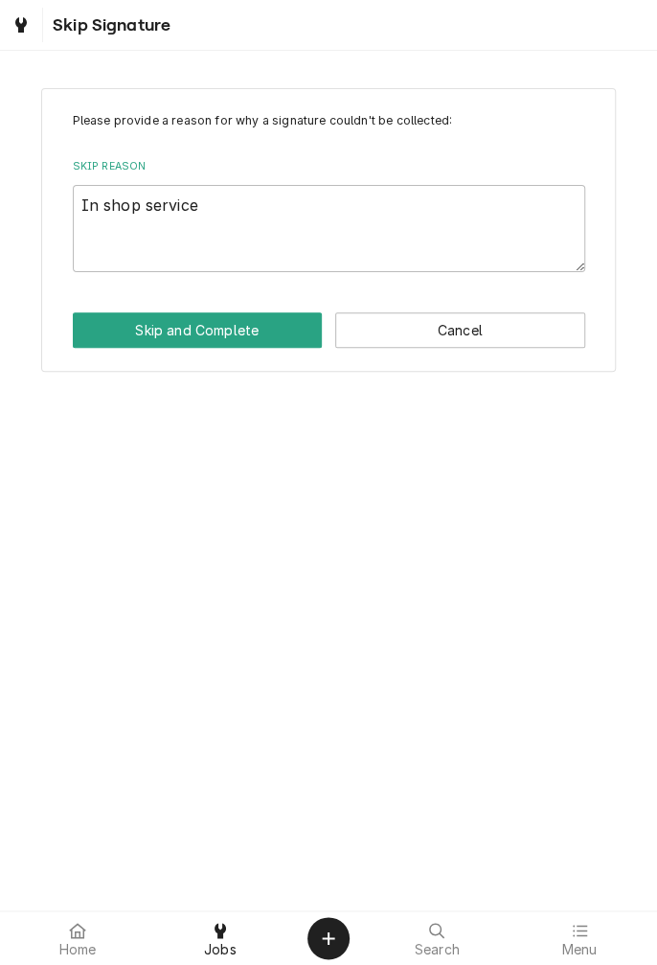
type textarea "x"
